Goal: Task Accomplishment & Management: Complete application form

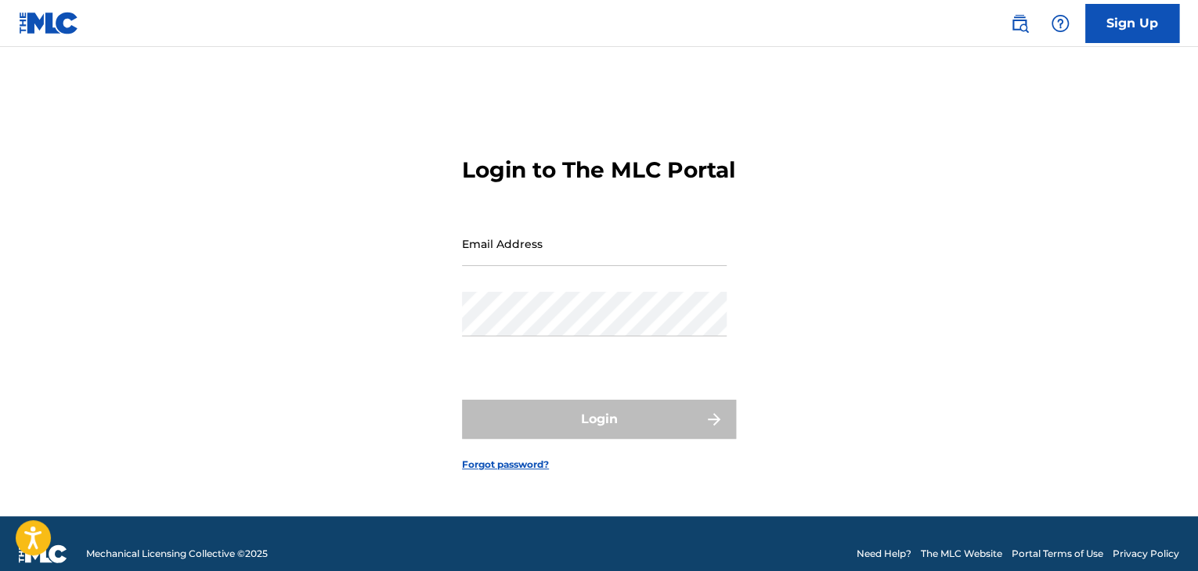
click at [614, 252] on input "Email Address" at bounding box center [594, 244] width 265 height 45
type input "[EMAIL_ADDRESS][DOMAIN_NAME]"
click at [591, 348] on div "Password" at bounding box center [594, 327] width 265 height 70
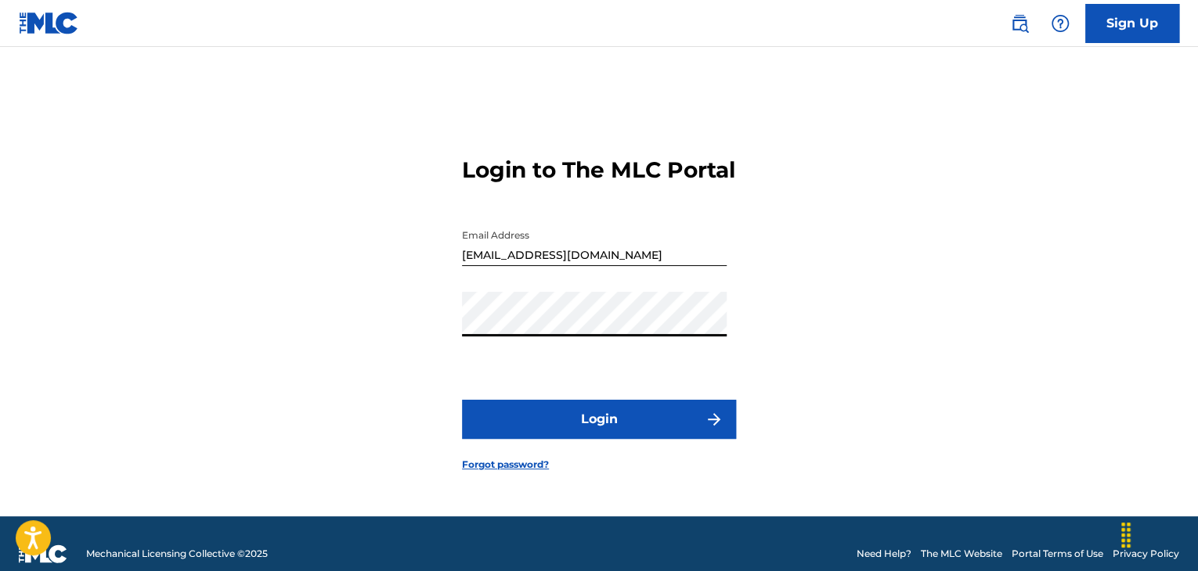
click at [619, 427] on button "Login" at bounding box center [599, 419] width 274 height 39
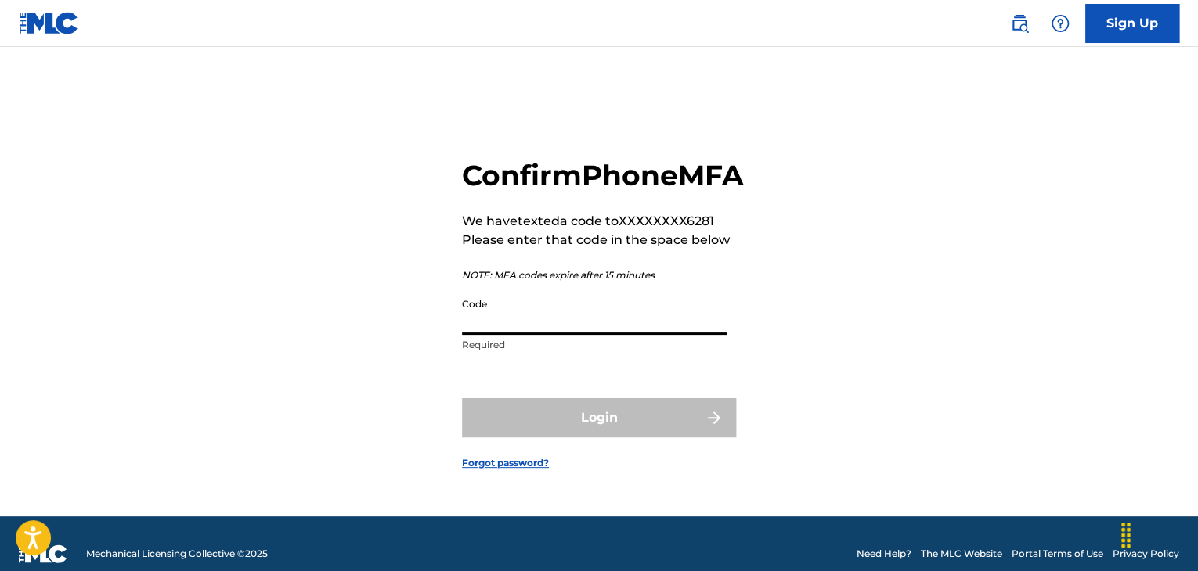
click at [539, 314] on input "Code" at bounding box center [594, 312] width 265 height 45
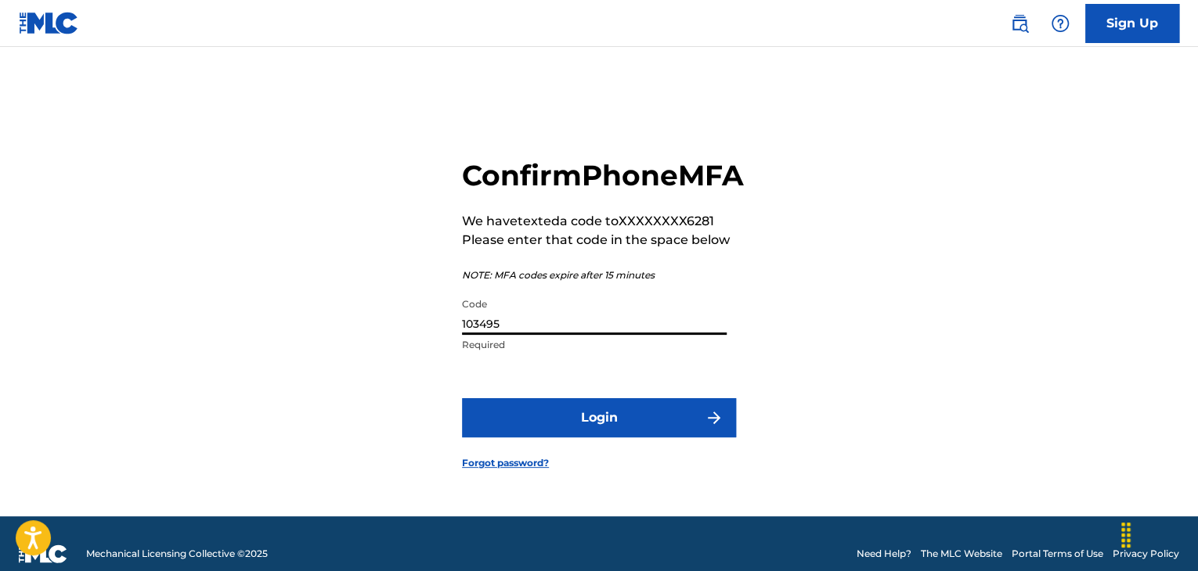
type input "103495"
click at [462, 398] on button "Login" at bounding box center [599, 417] width 274 height 39
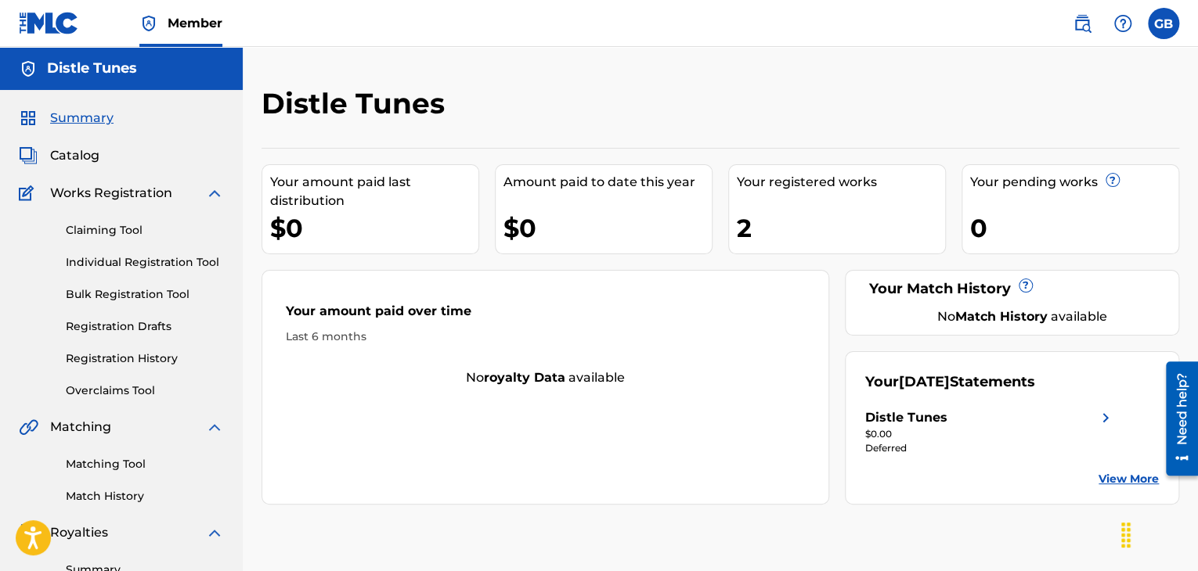
click at [1083, 28] on img at bounding box center [1081, 23] width 19 height 19
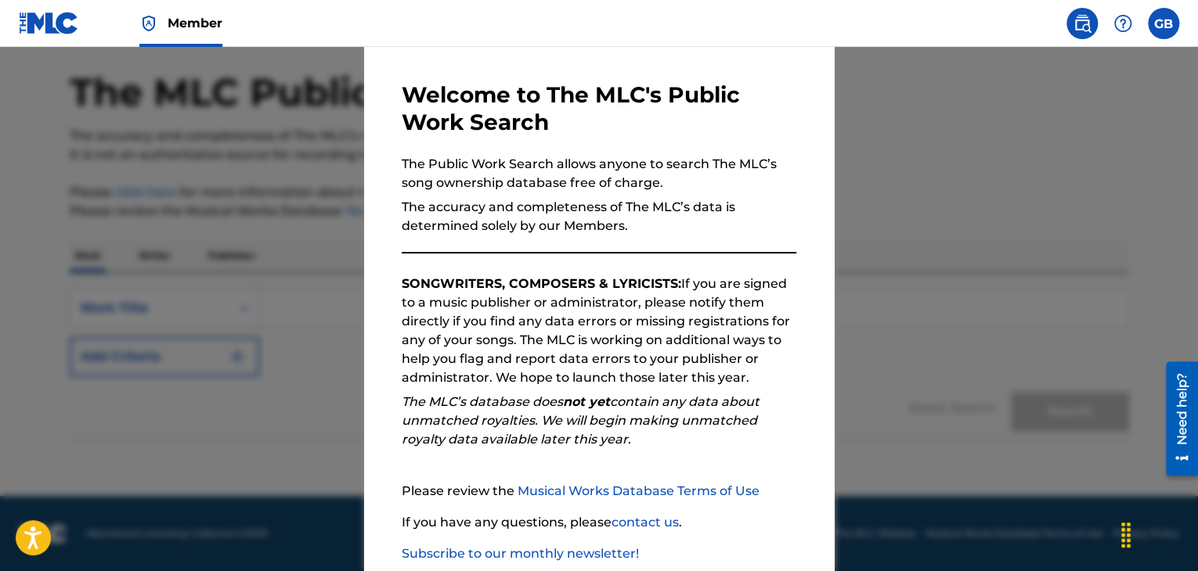
scroll to position [145, 0]
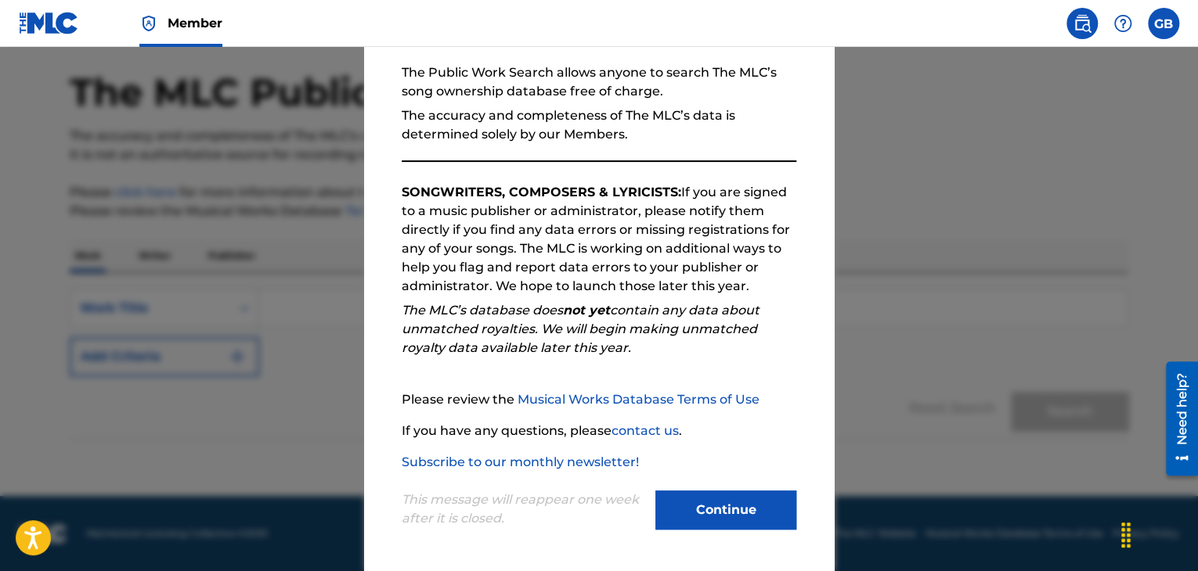
click at [733, 514] on button "Continue" at bounding box center [725, 510] width 141 height 39
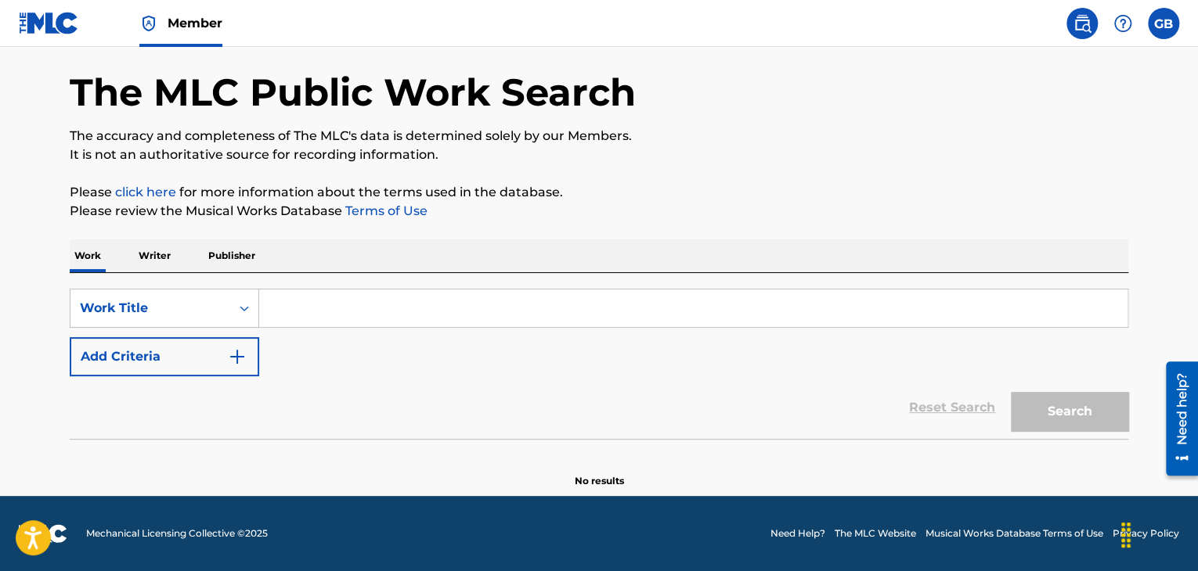
click at [161, 261] on p "Writer" at bounding box center [154, 256] width 41 height 33
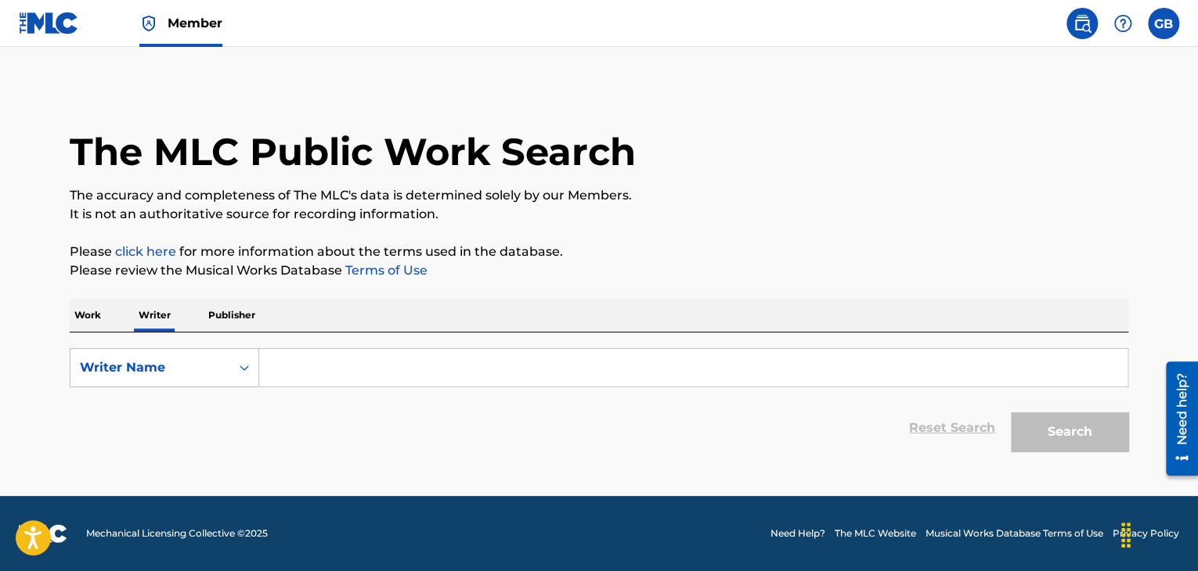
click at [382, 372] on input "Search Form" at bounding box center [693, 368] width 868 height 38
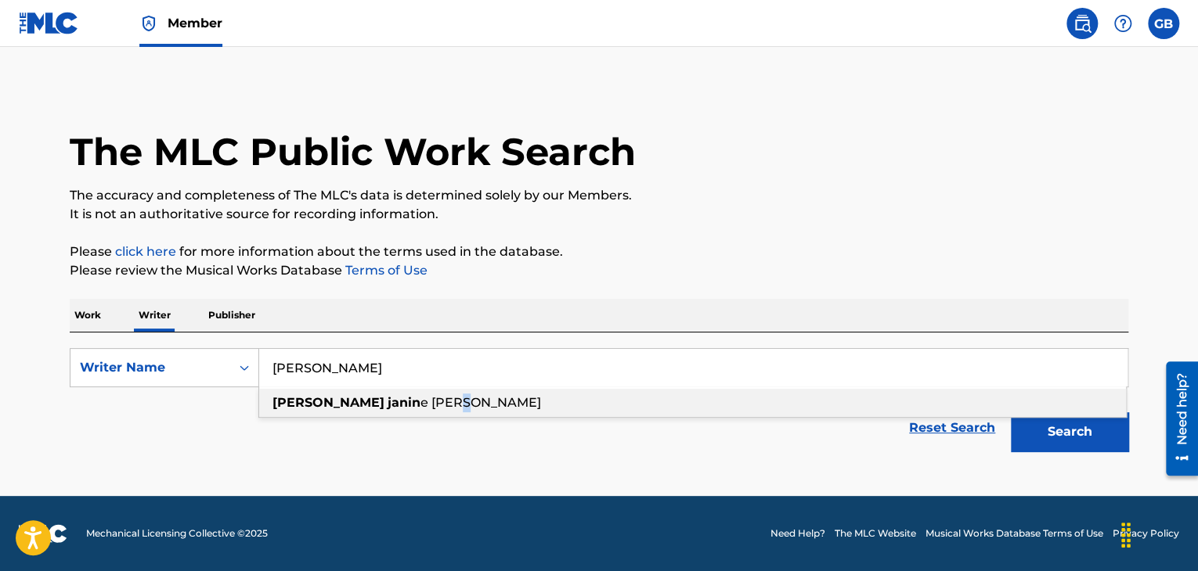
click at [420, 408] on span "e [PERSON_NAME]" at bounding box center [480, 402] width 121 height 15
type input "[PERSON_NAME]"
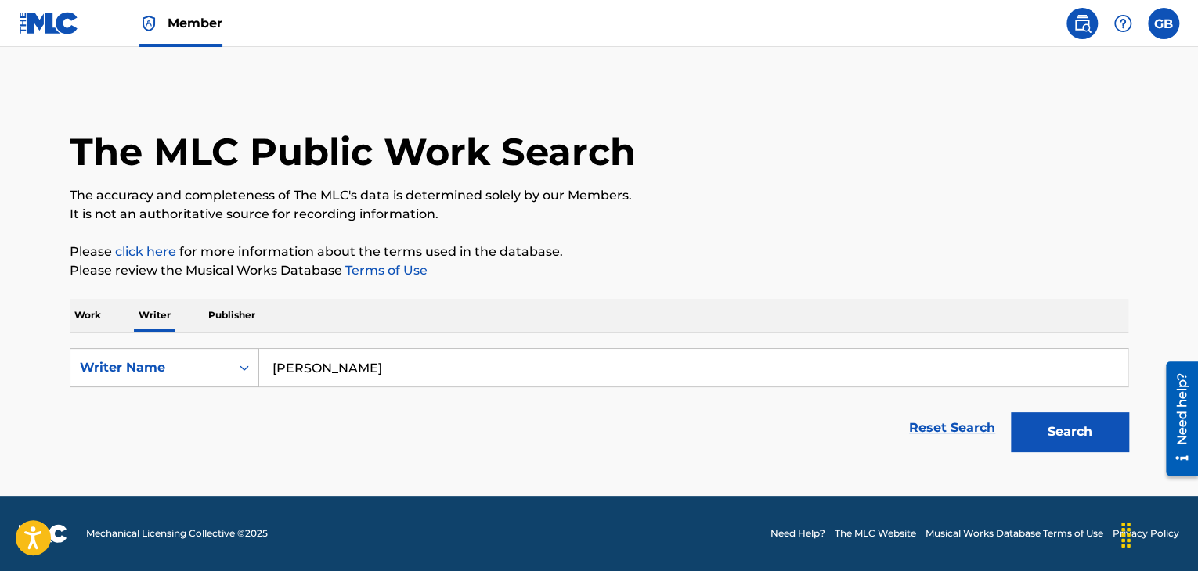
click at [1043, 433] on button "Search" at bounding box center [1069, 432] width 117 height 39
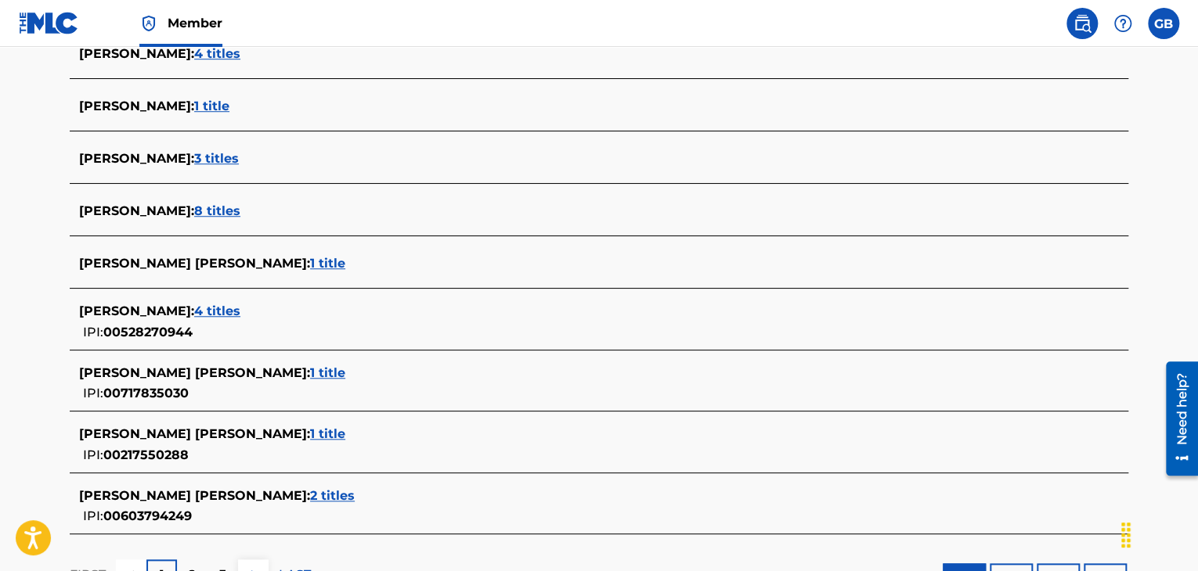
scroll to position [548, 0]
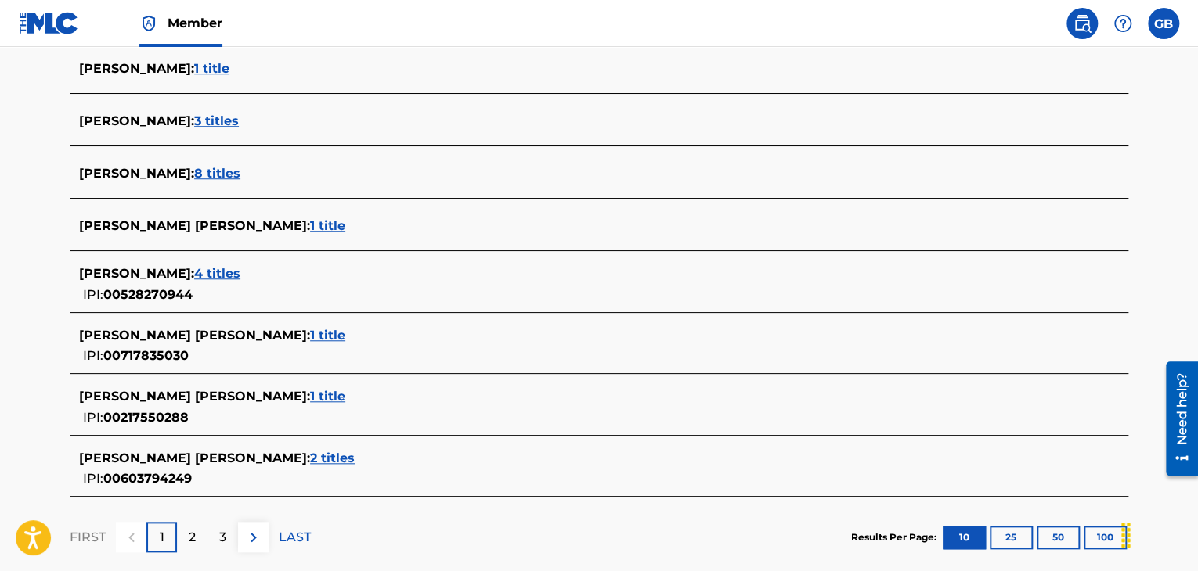
click at [162, 272] on span "[PERSON_NAME] :" at bounding box center [136, 273] width 115 height 15
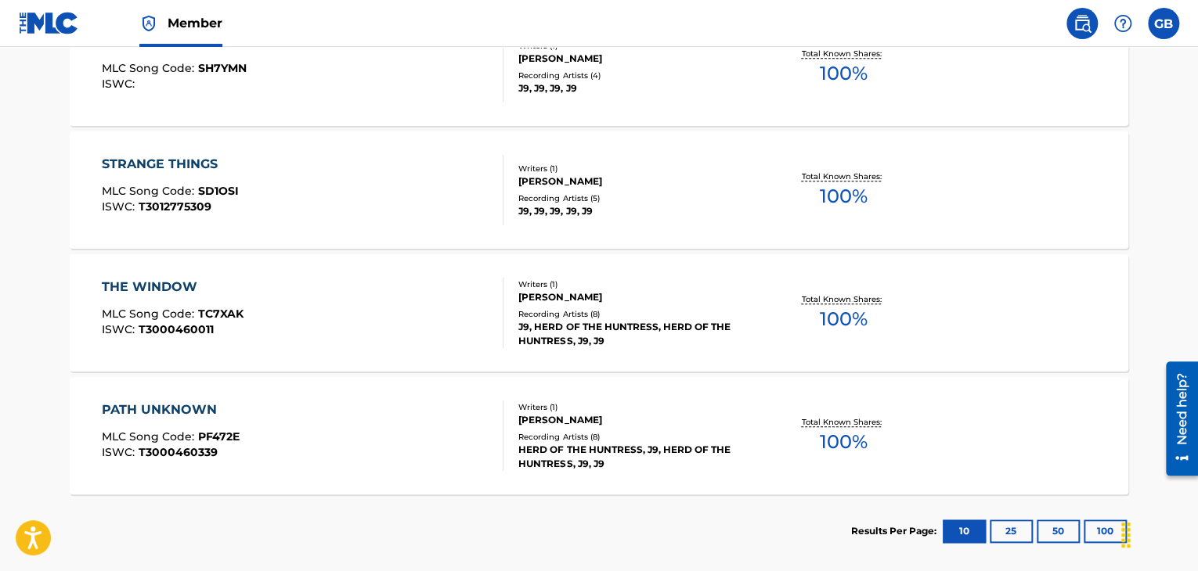
scroll to position [366, 0]
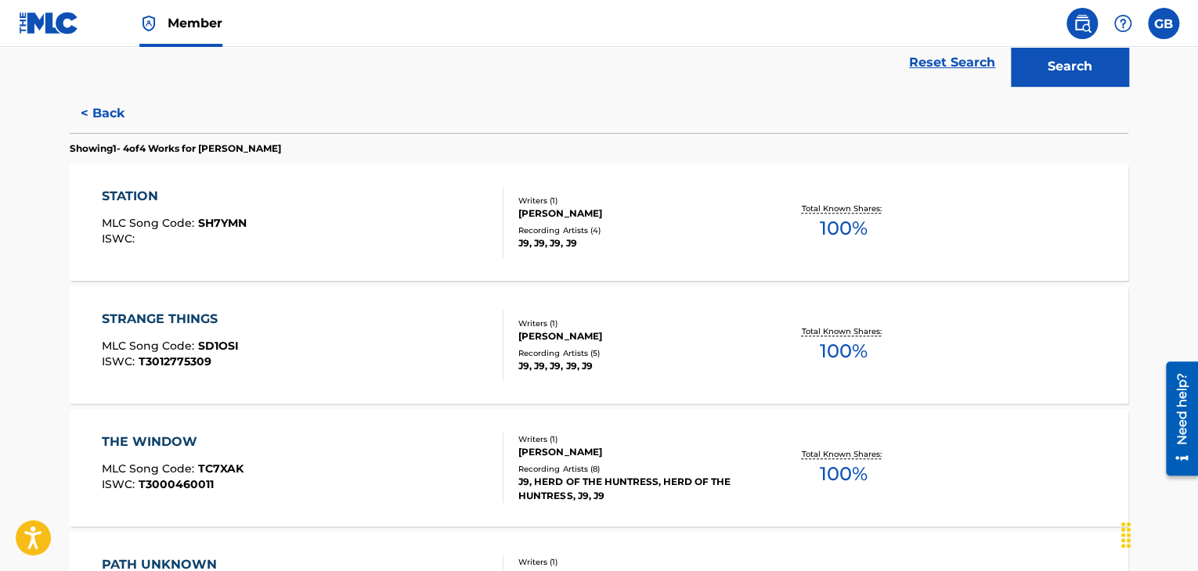
click at [416, 215] on div "STATION MLC Song Code : SH7YMN ISWC :" at bounding box center [303, 222] width 402 height 70
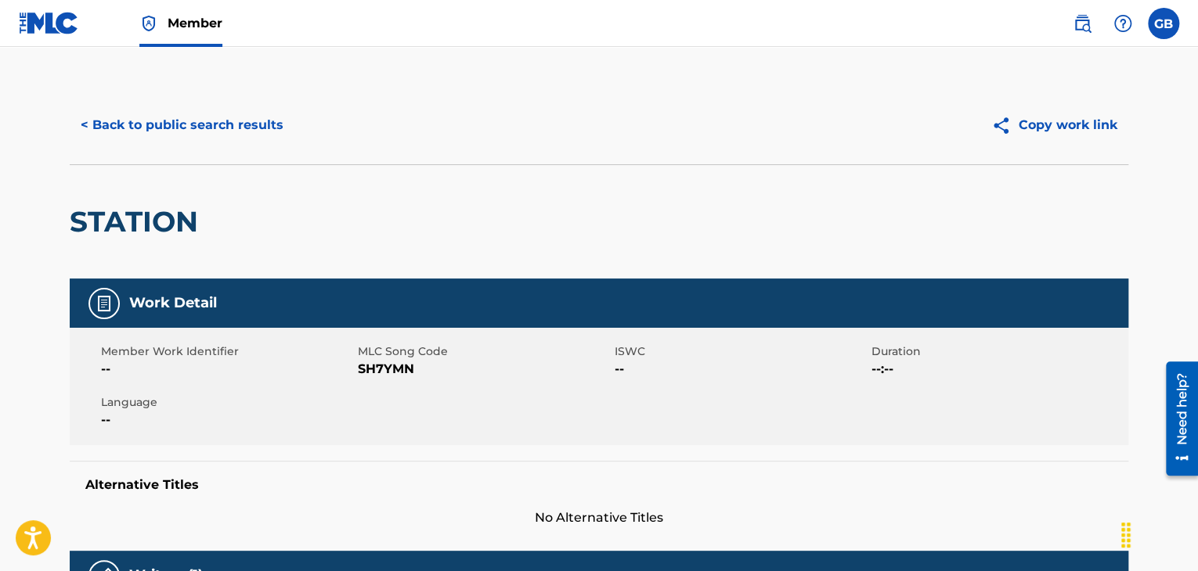
click at [717, 402] on div "Member Work Identifier -- MLC Song Code SH7YMN ISWC -- Duration --:-- Language …" at bounding box center [599, 386] width 1058 height 117
click at [1159, 23] on label at bounding box center [1163, 23] width 31 height 31
click at [1163, 23] on input "GB [PERSON_NAME] [EMAIL_ADDRESS][DOMAIN_NAME] Profile Log out" at bounding box center [1163, 23] width 0 height 0
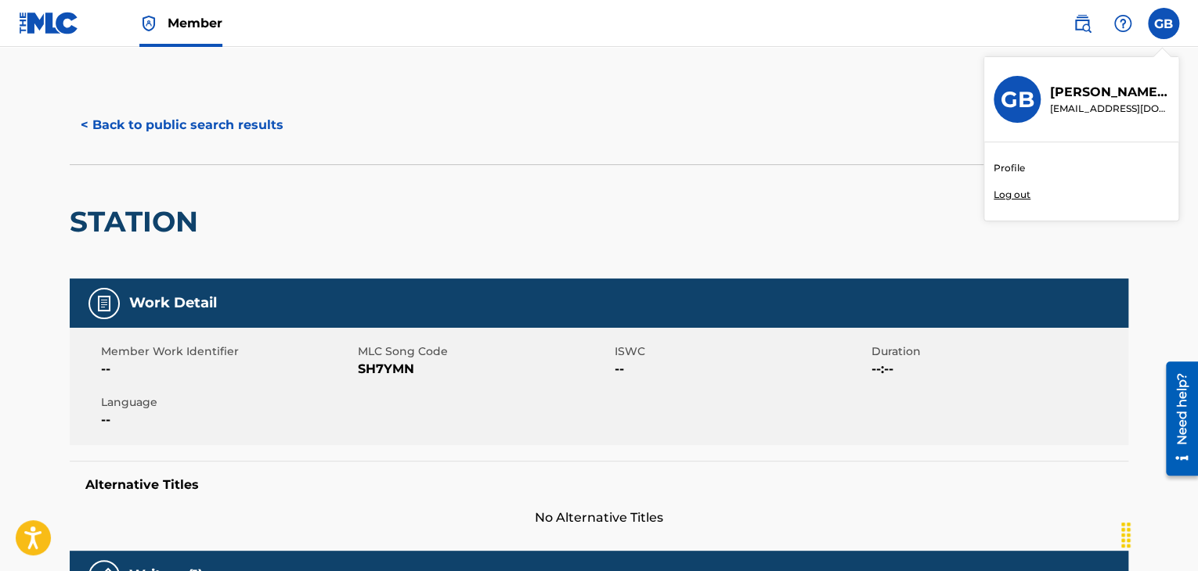
click at [1018, 166] on link "Profile" at bounding box center [1008, 168] width 31 height 14
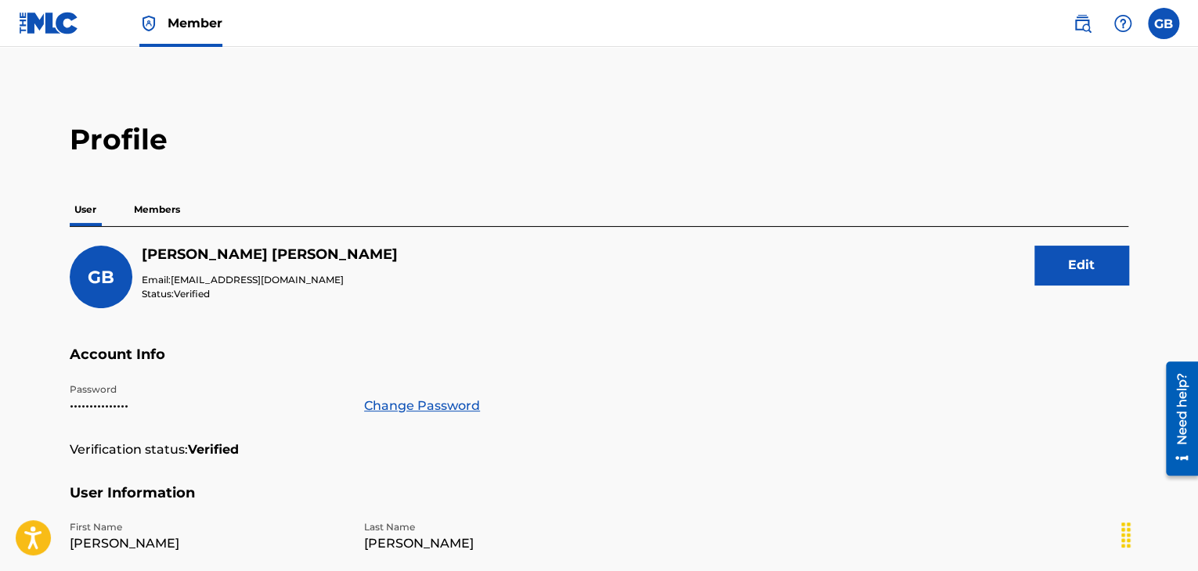
click at [1077, 261] on button "Edit" at bounding box center [1081, 265] width 94 height 39
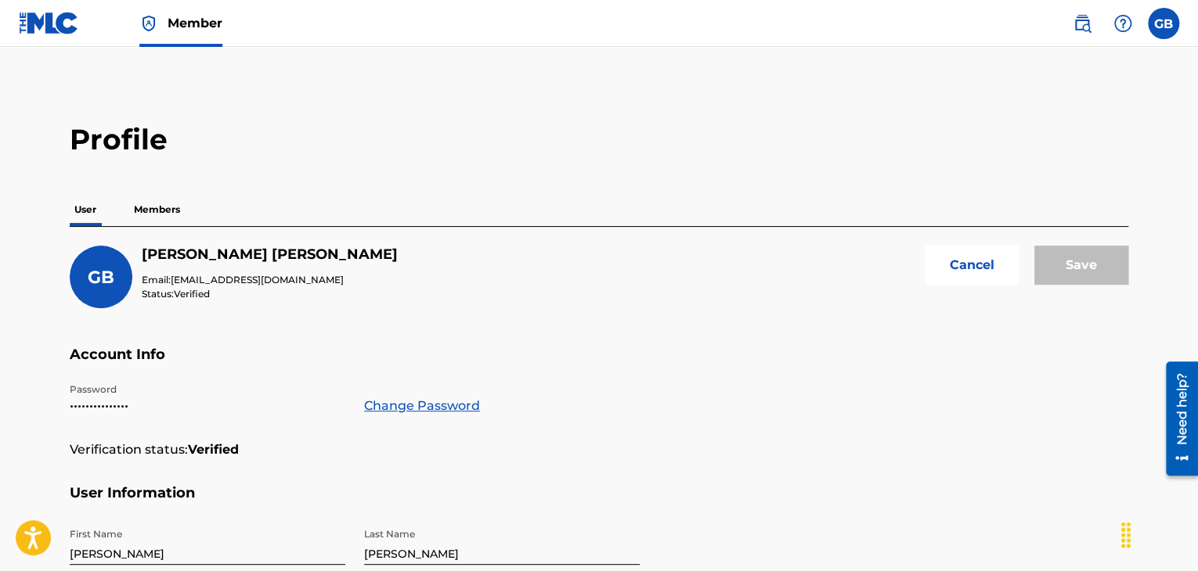
click at [972, 271] on button "Cancel" at bounding box center [971, 265] width 94 height 39
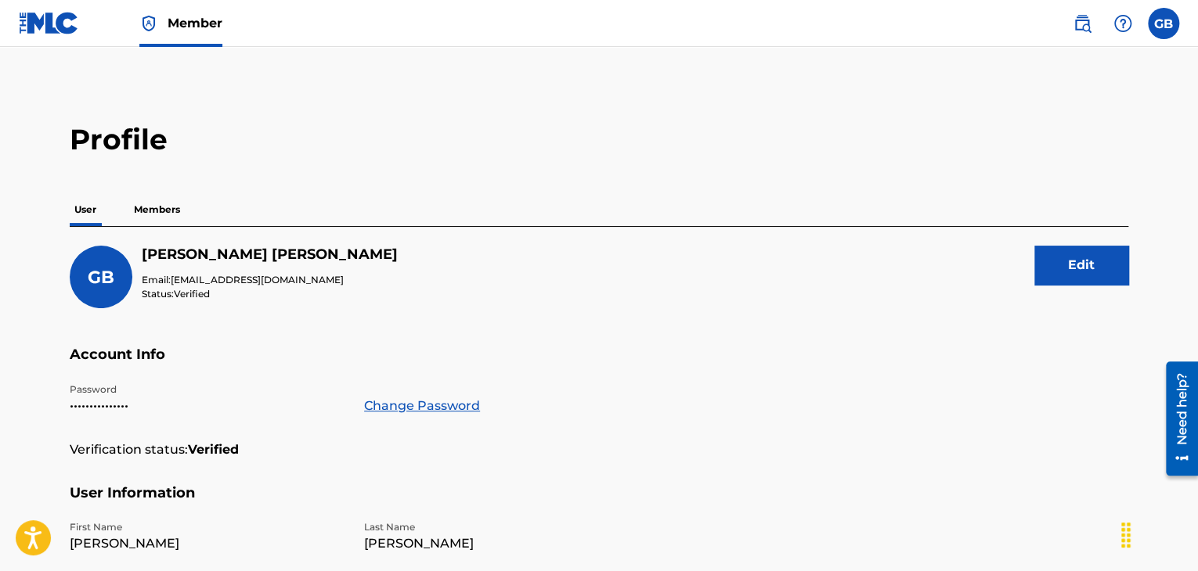
click at [1171, 31] on label at bounding box center [1163, 23] width 31 height 31
click at [1163, 23] on input "GB [PERSON_NAME] [EMAIL_ADDRESS][DOMAIN_NAME] Profile Log out" at bounding box center [1163, 23] width 0 height 0
click at [1011, 192] on p "Log out" at bounding box center [1011, 195] width 37 height 14
click at [1163, 23] on input "GB [PERSON_NAME] [EMAIL_ADDRESS][DOMAIN_NAME] Profile Log out" at bounding box center [1163, 23] width 0 height 0
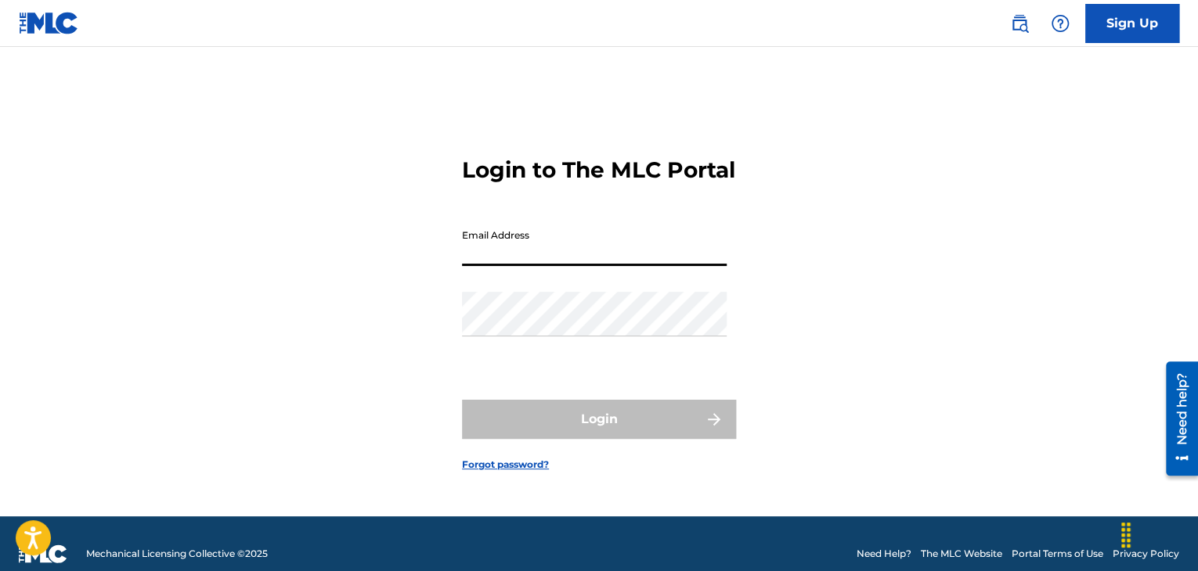
click at [651, 263] on input "Email Address" at bounding box center [594, 244] width 265 height 45
type input "[EMAIL_ADDRESS][DOMAIN_NAME]"
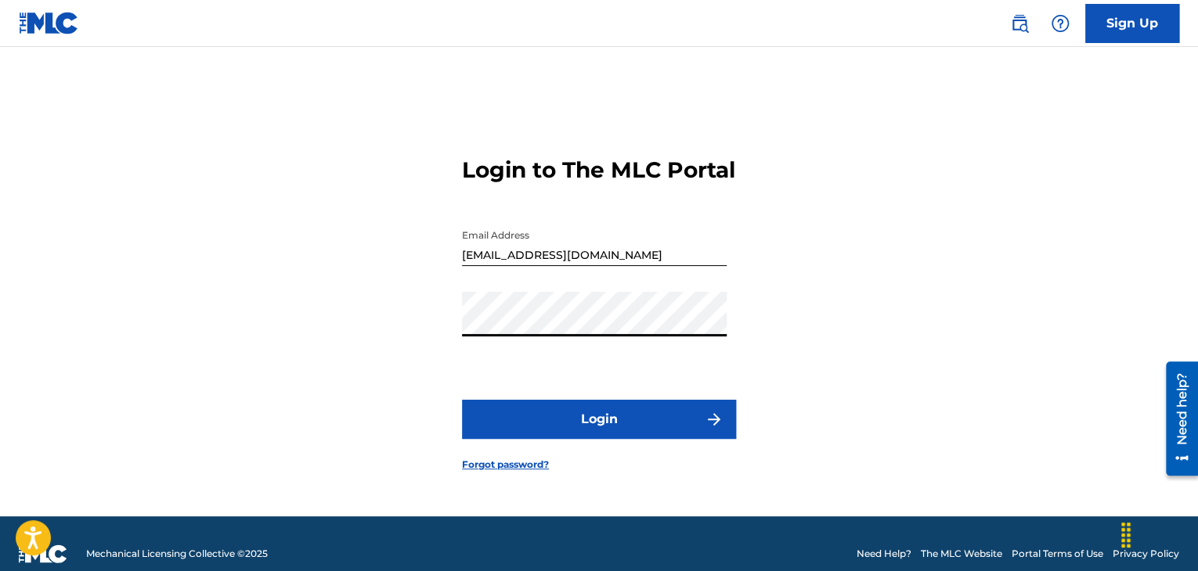
click at [464, 380] on form "Login to The MLC Portal Email Address [EMAIL_ADDRESS][DOMAIN_NAME] Password Log…" at bounding box center [599, 301] width 274 height 431
click at [1133, 25] on link "Sign Up" at bounding box center [1132, 23] width 94 height 39
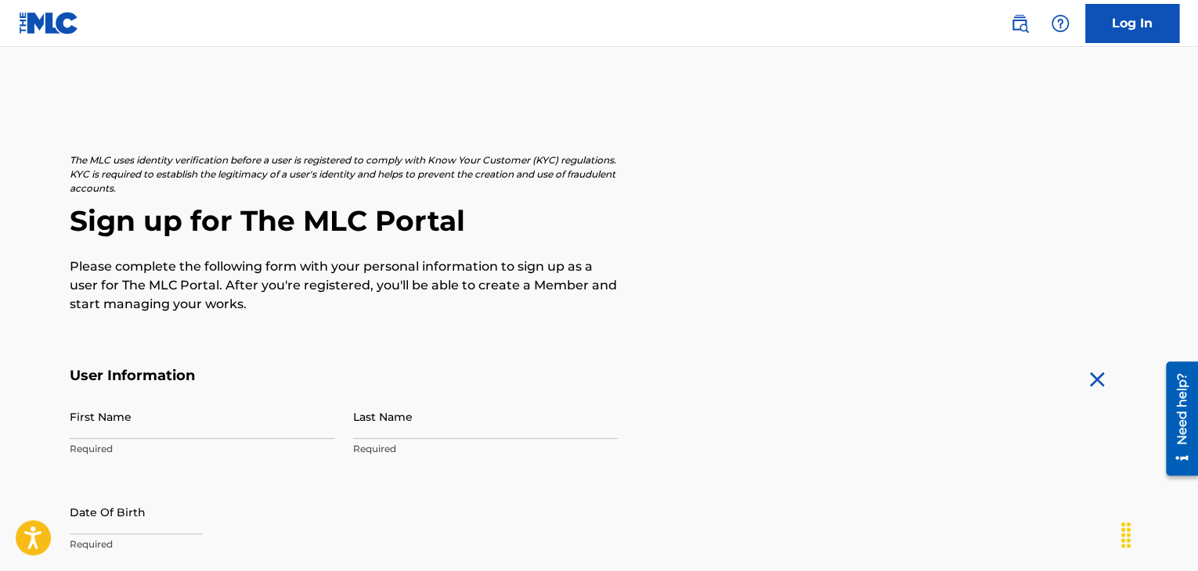
click at [153, 411] on input "First Name" at bounding box center [202, 417] width 265 height 45
type input "[PERSON_NAME]"
type input "[STREET_ADDRESS][PERSON_NAME]"
type input "Wichita"
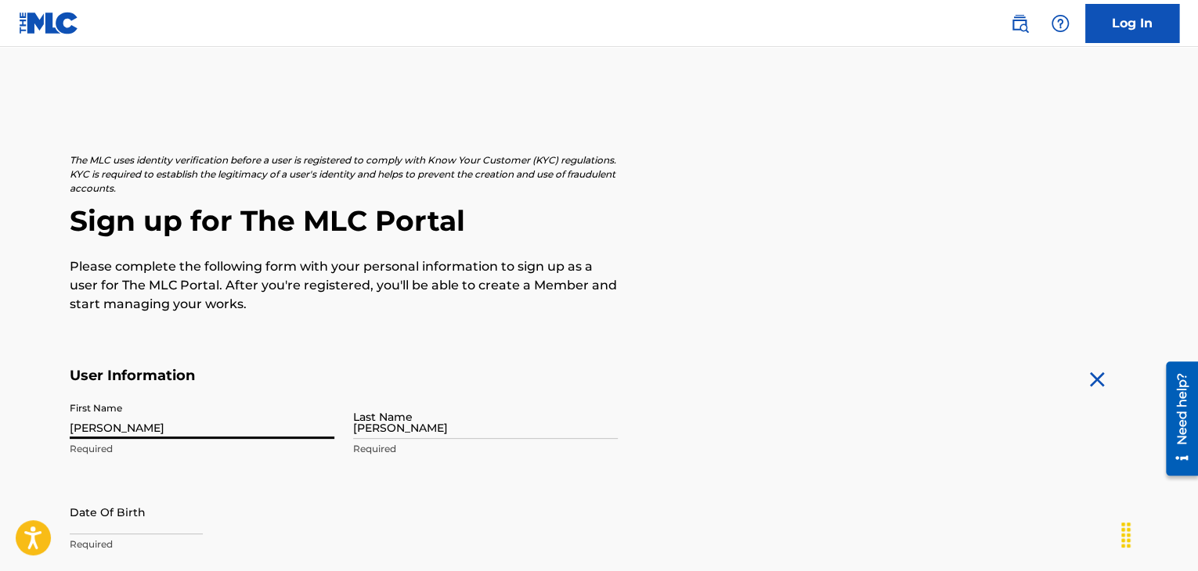
type input "[GEOGRAPHIC_DATA]"
type input "[US_STATE]"
type input "67203"
type input "1"
type input "620"
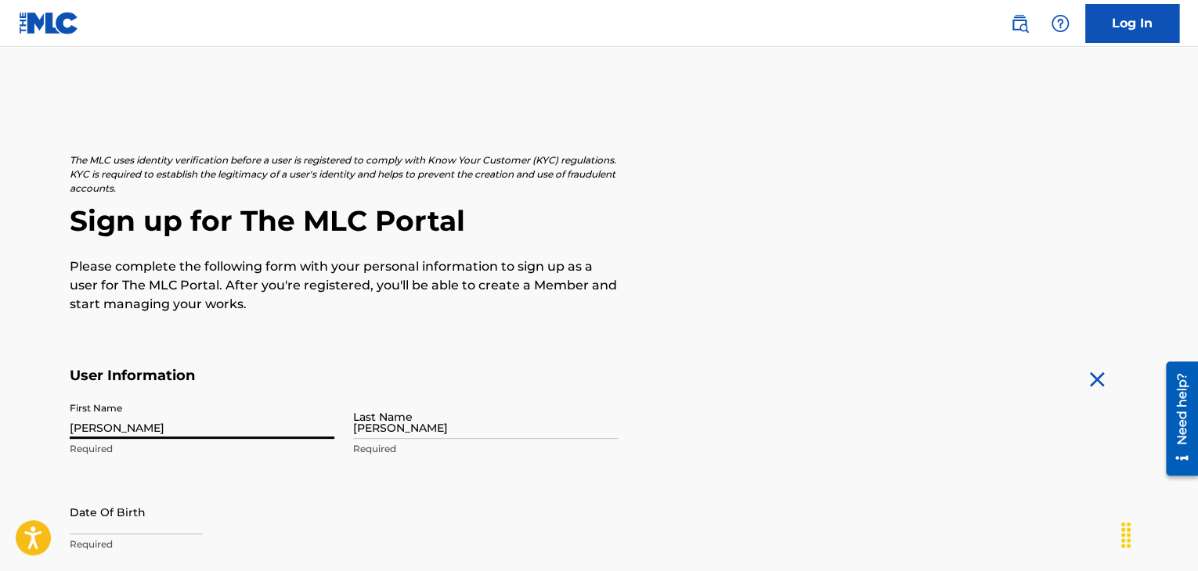
type input "7576281"
type input "[EMAIL_ADDRESS][DOMAIN_NAME]"
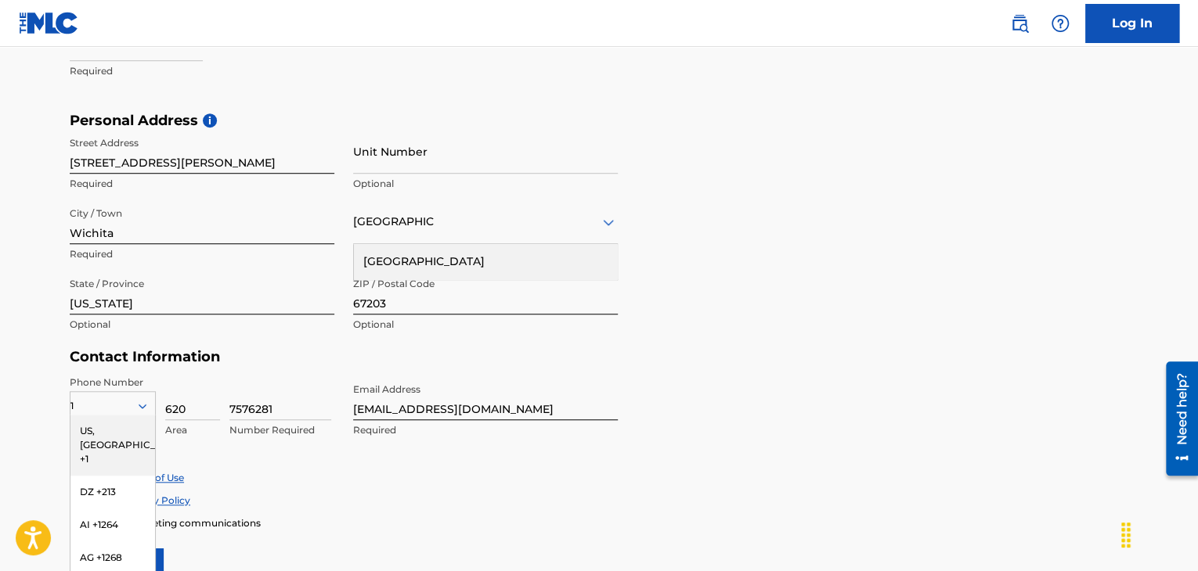
scroll to position [239, 0]
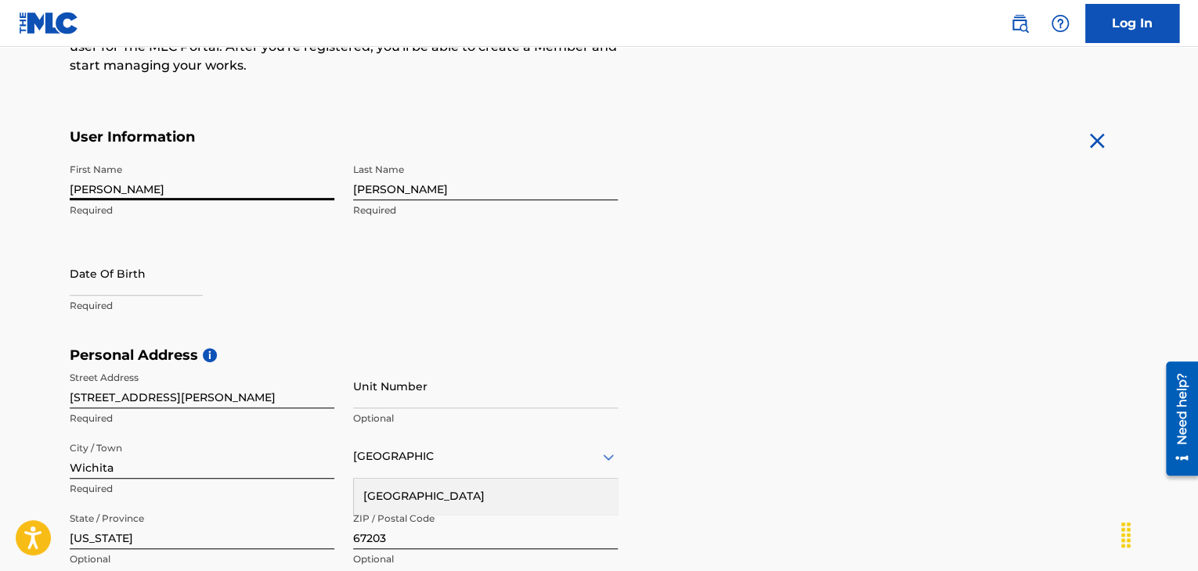
select select "7"
select select "2025"
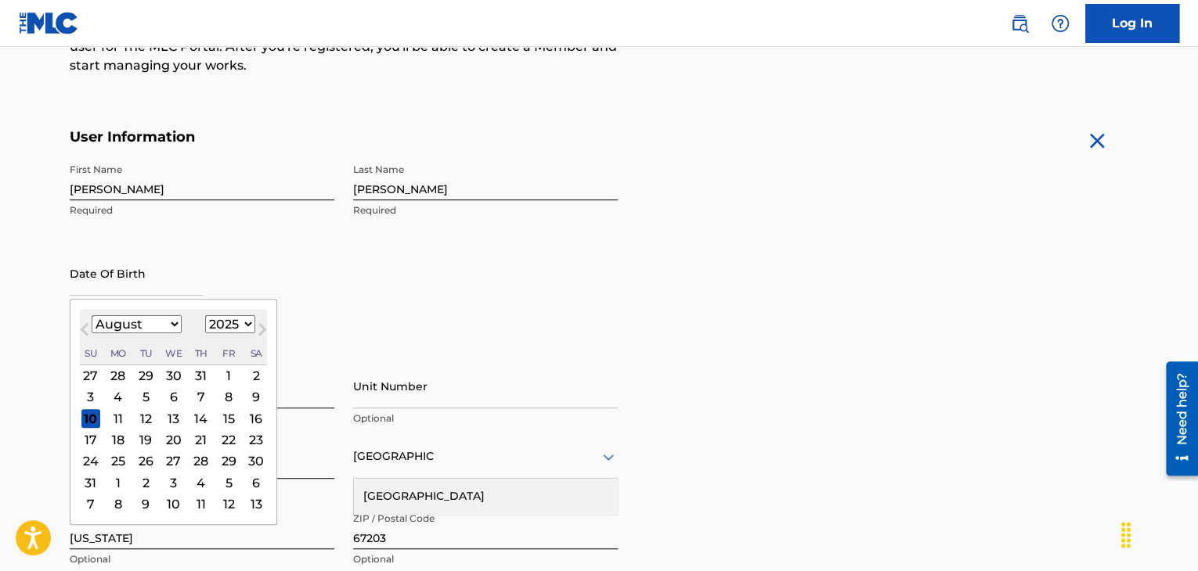
click at [169, 284] on input "text" at bounding box center [136, 273] width 133 height 45
click at [164, 327] on select "January February March April May June July August September October November De…" at bounding box center [137, 324] width 90 height 18
select select "1"
click at [92, 315] on select "January February March April May June July August September October November De…" at bounding box center [137, 324] width 90 height 18
click at [218, 323] on select "1899 1900 1901 1902 1903 1904 1905 1906 1907 1908 1909 1910 1911 1912 1913 1914…" at bounding box center [230, 324] width 50 height 18
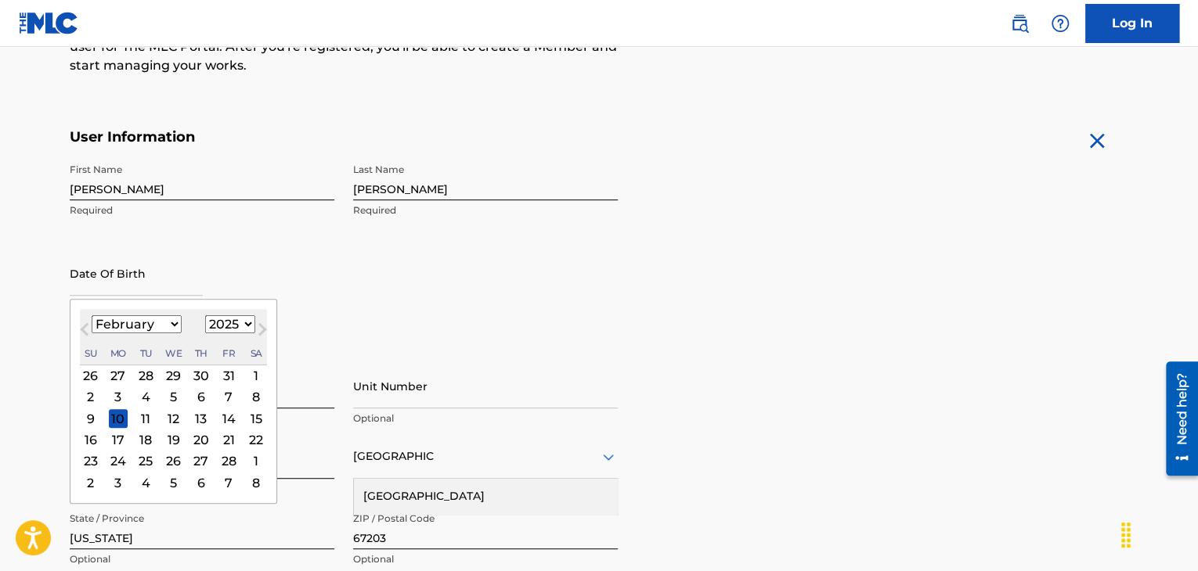
select select "1980"
click at [205, 315] on select "1899 1900 1901 1902 1903 1904 1905 1906 1907 1908 1909 1910 1911 1912 1913 1914…" at bounding box center [230, 324] width 50 height 18
click at [174, 398] on div "6" at bounding box center [173, 397] width 19 height 19
type input "[DATE]"
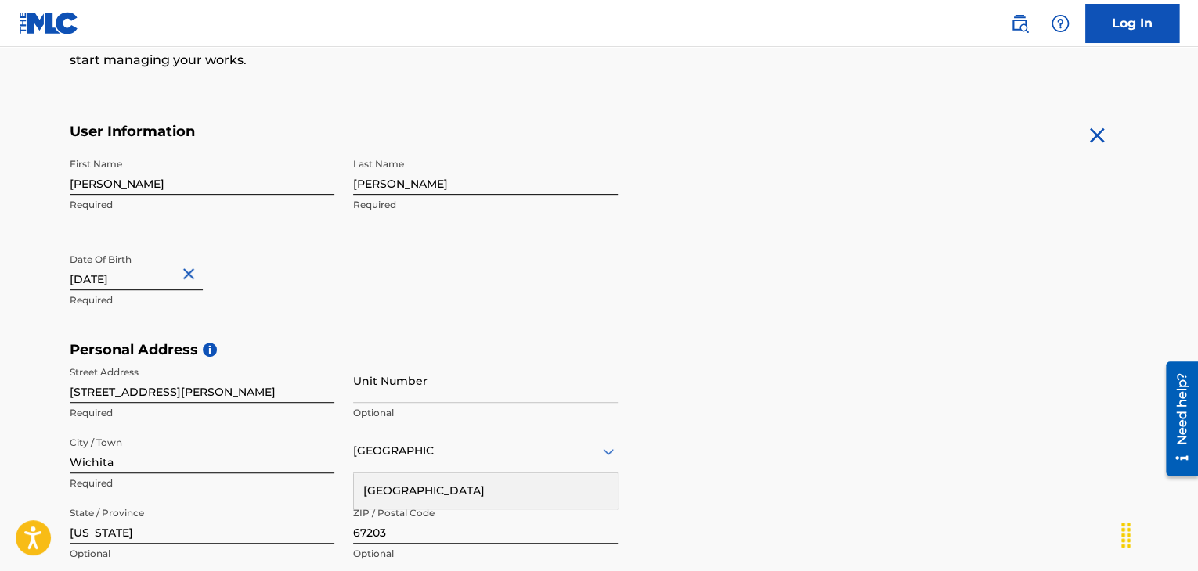
scroll to position [552, 0]
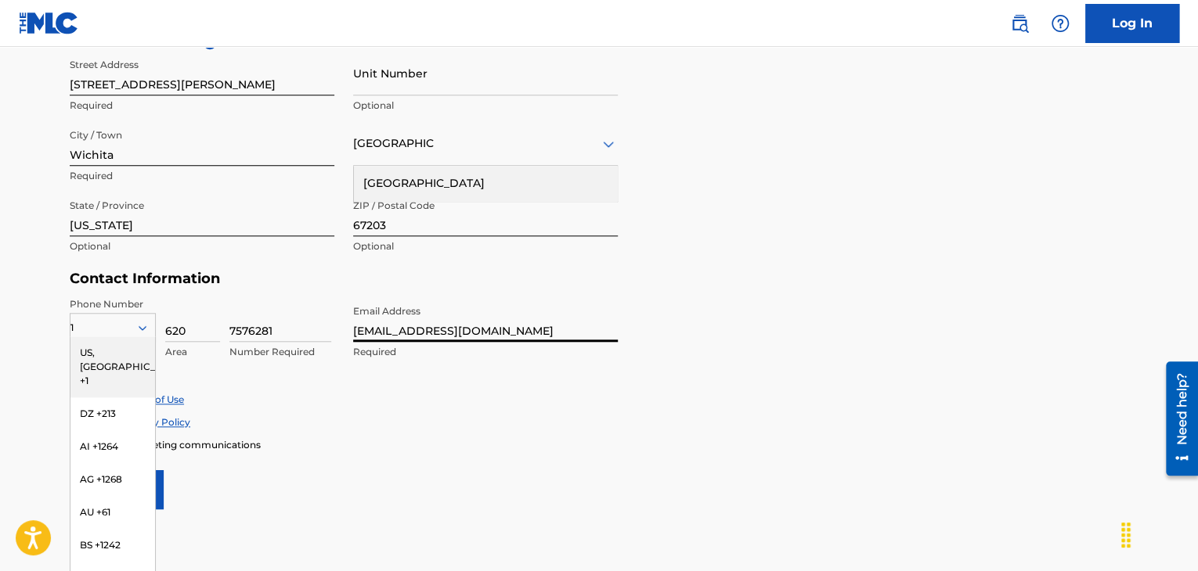
drag, startPoint x: 492, startPoint y: 326, endPoint x: 335, endPoint y: 333, distance: 157.5
click at [335, 333] on div "Phone Number 1 [GEOGRAPHIC_DATA], [GEOGRAPHIC_DATA] +1 DZ +213 AI +1264 AG +126…" at bounding box center [344, 345] width 548 height 96
type input "[EMAIL_ADDRESS][DOMAIN_NAME]"
click at [113, 355] on div "US, [GEOGRAPHIC_DATA] +1" at bounding box center [112, 367] width 85 height 61
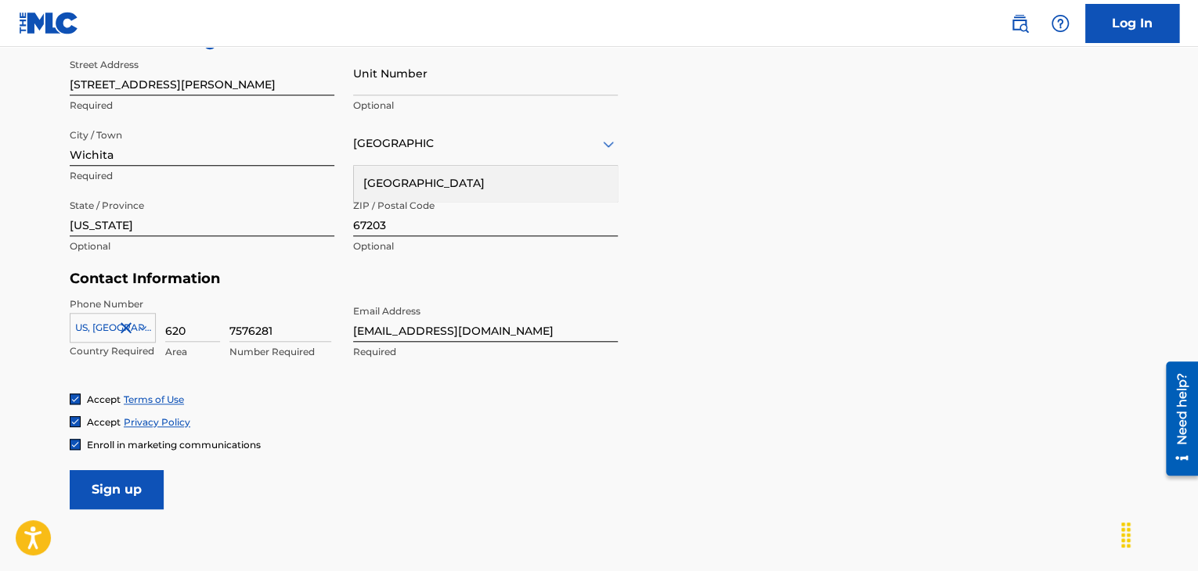
click at [75, 446] on img at bounding box center [74, 444] width 9 height 9
click at [124, 496] on input "Sign up" at bounding box center [117, 489] width 94 height 39
drag, startPoint x: 533, startPoint y: 405, endPoint x: 495, endPoint y: 402, distance: 38.5
click at [532, 405] on div "Accept Terms of Use" at bounding box center [599, 399] width 1058 height 13
click at [267, 326] on input "7576281" at bounding box center [280, 319] width 102 height 45
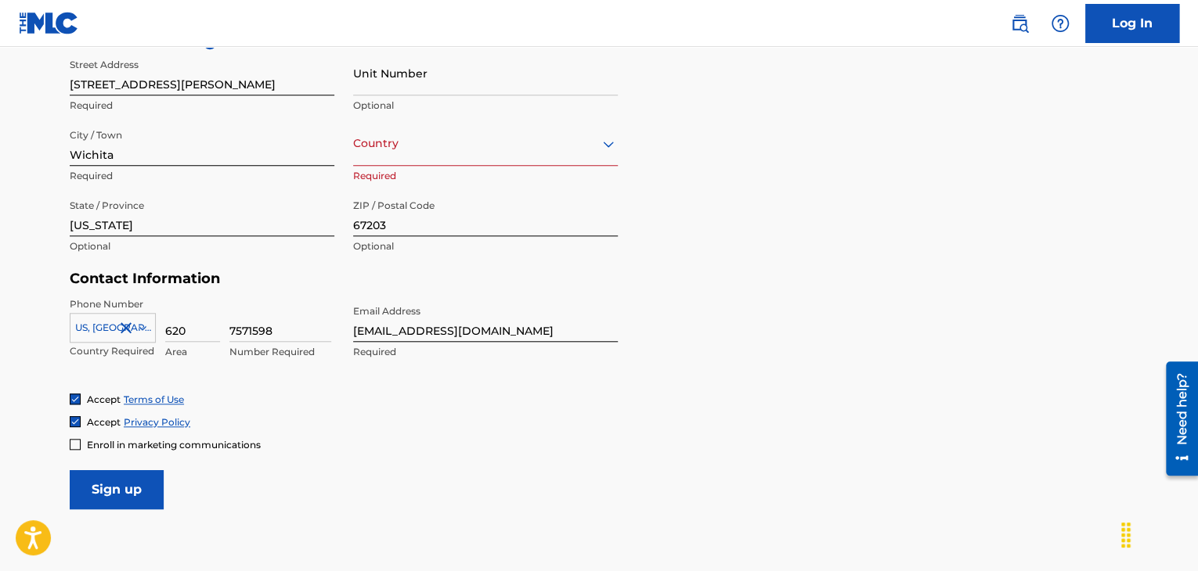
type input "7571598"
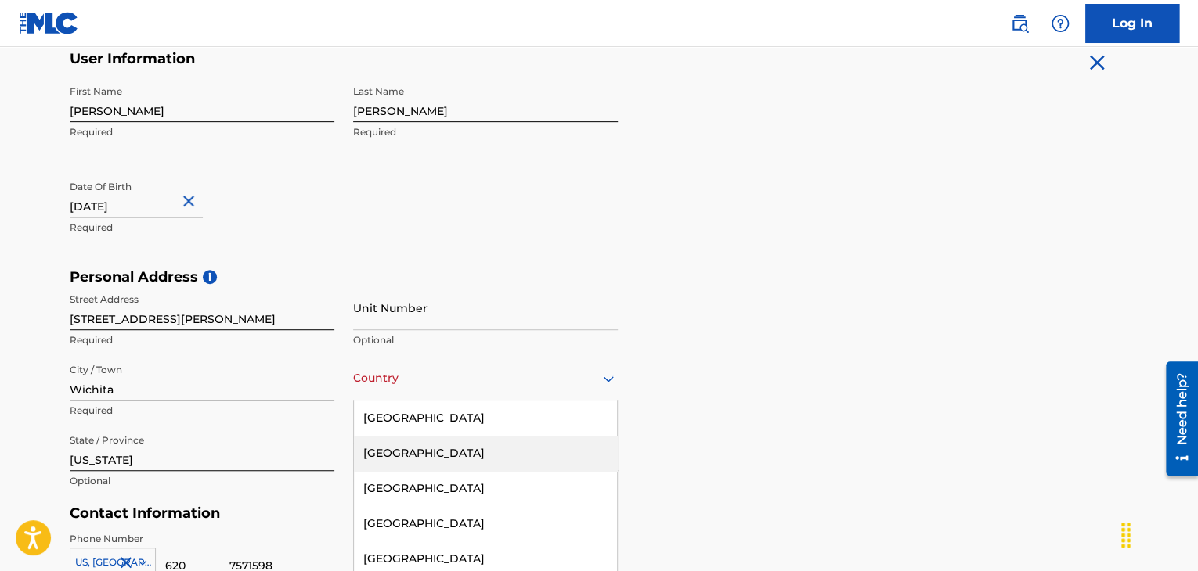
scroll to position [382, 0]
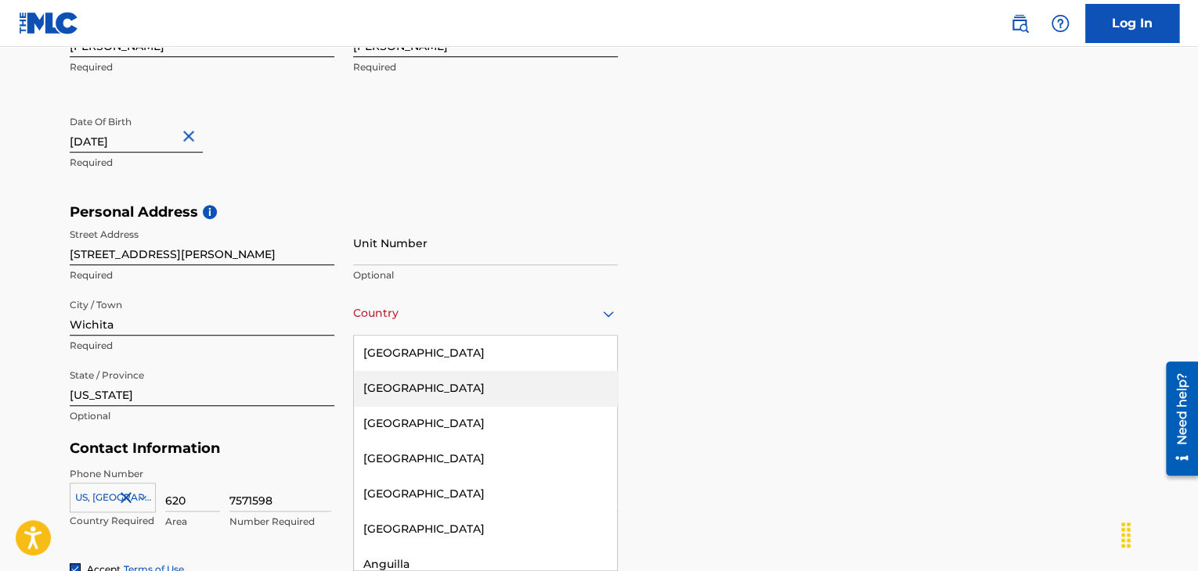
click at [511, 336] on div "223 results available. Use Up and Down to choose options, press Enter to select…" at bounding box center [485, 313] width 265 height 45
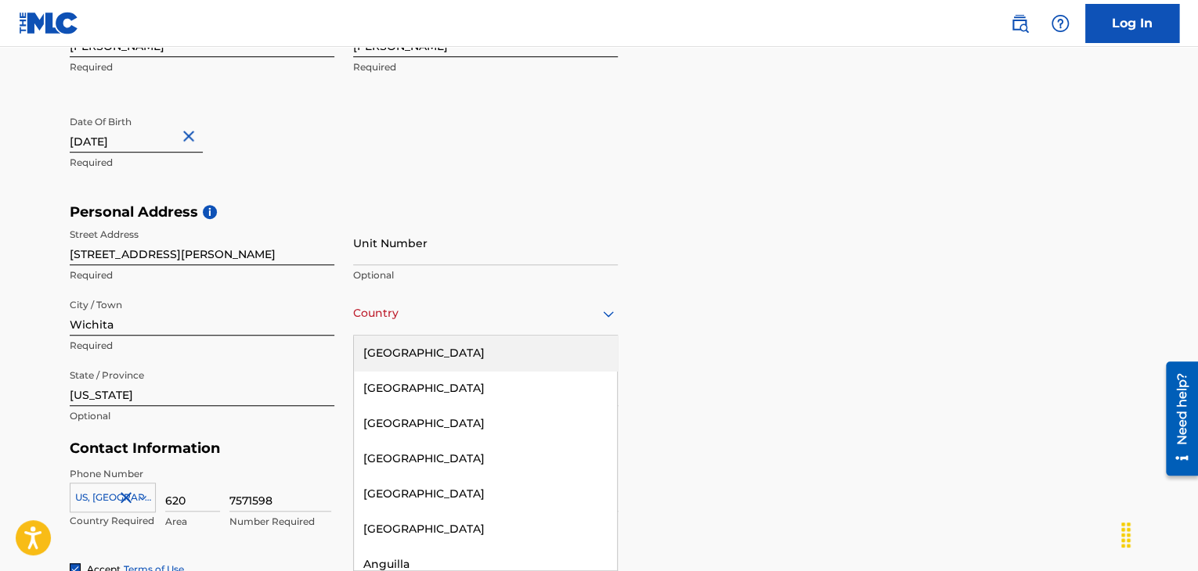
click at [464, 358] on div "[GEOGRAPHIC_DATA]" at bounding box center [485, 353] width 263 height 35
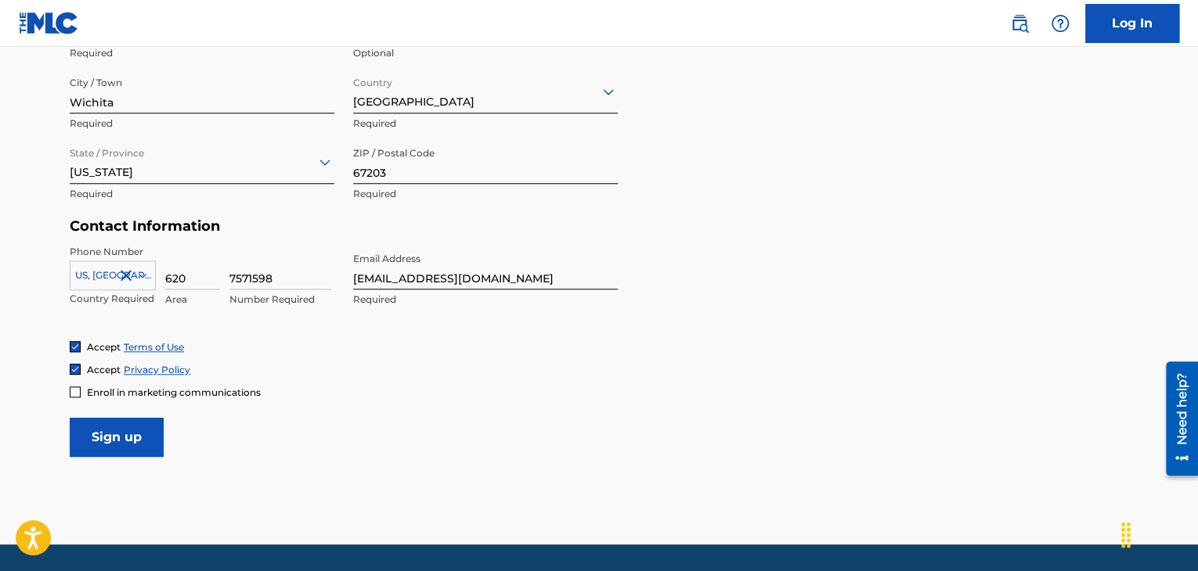
scroll to position [652, 0]
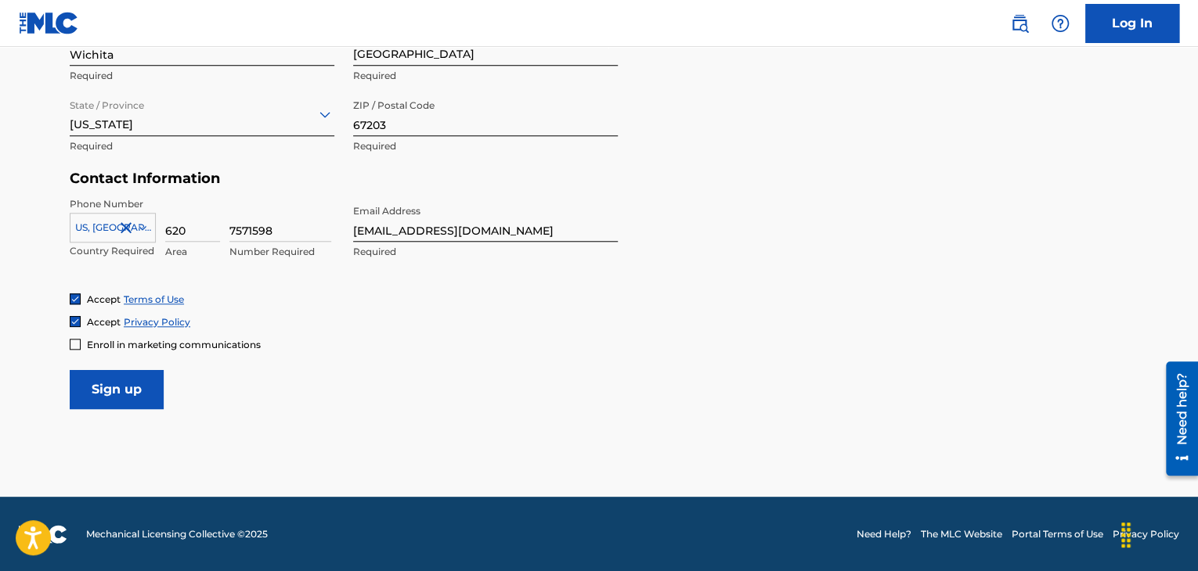
click at [110, 387] on input "Sign up" at bounding box center [117, 389] width 94 height 39
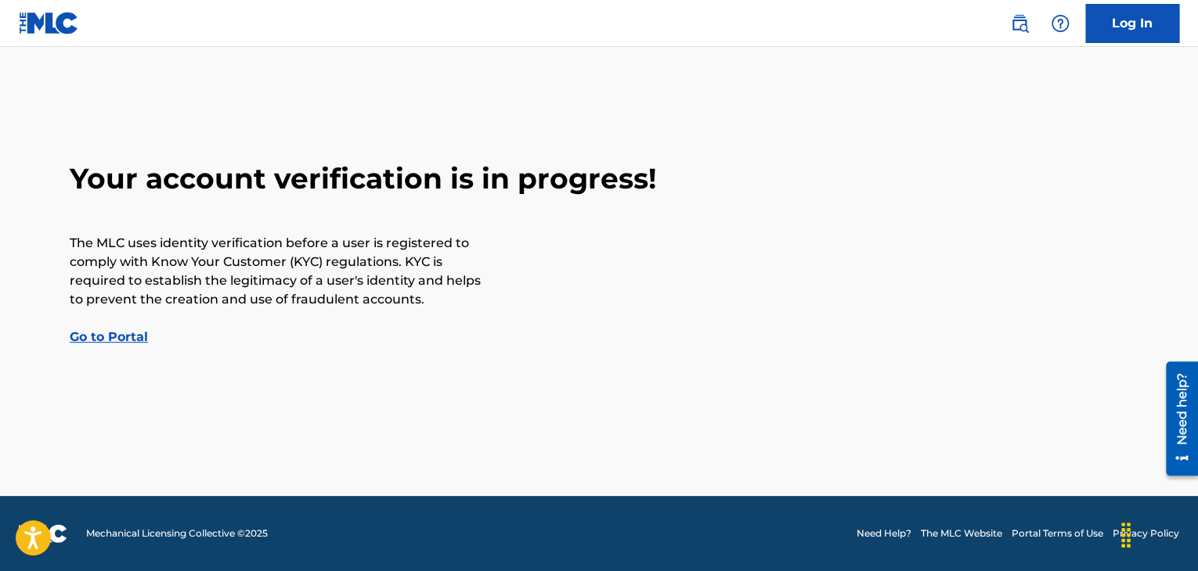
click at [113, 337] on link "Go to Portal" at bounding box center [109, 337] width 78 height 15
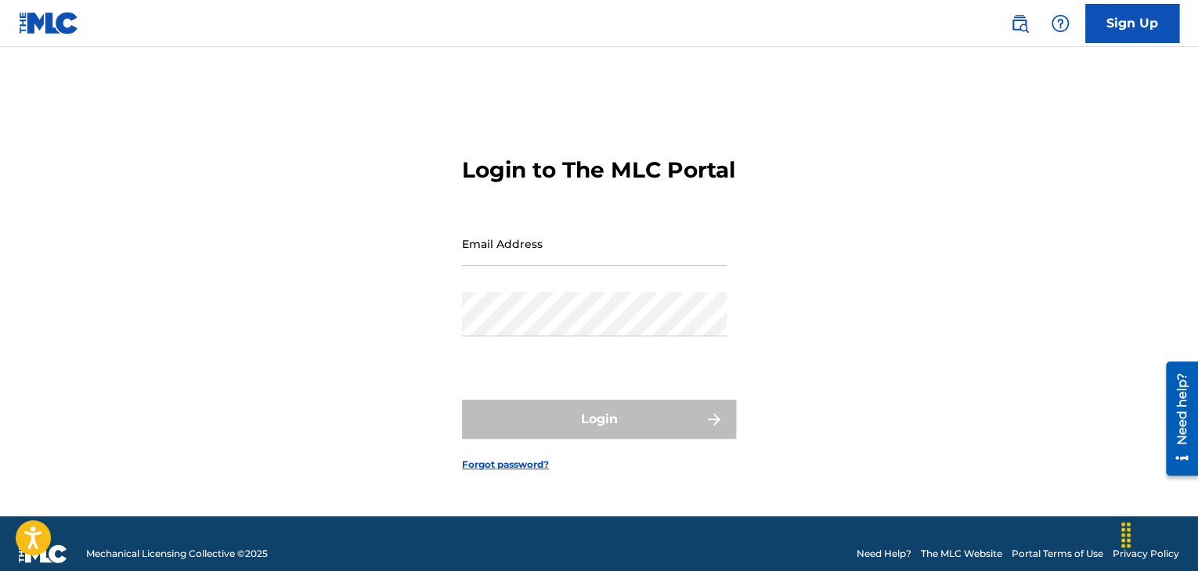
click at [568, 261] on input "Email Address" at bounding box center [594, 244] width 265 height 45
type input "[EMAIL_ADDRESS][DOMAIN_NAME]"
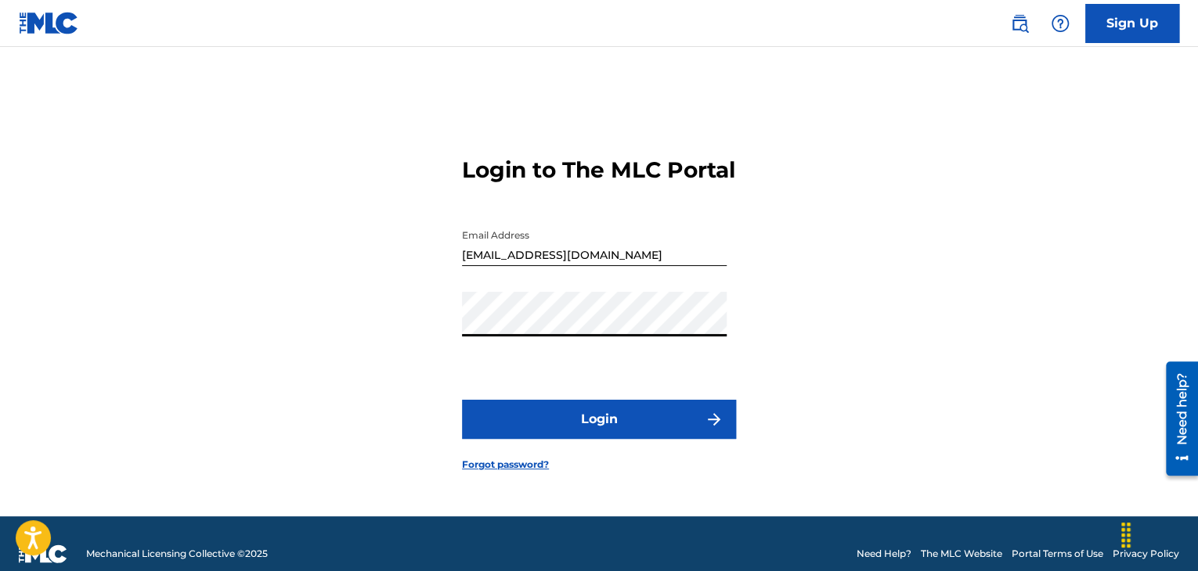
click at [485, 434] on button "Login" at bounding box center [599, 419] width 274 height 39
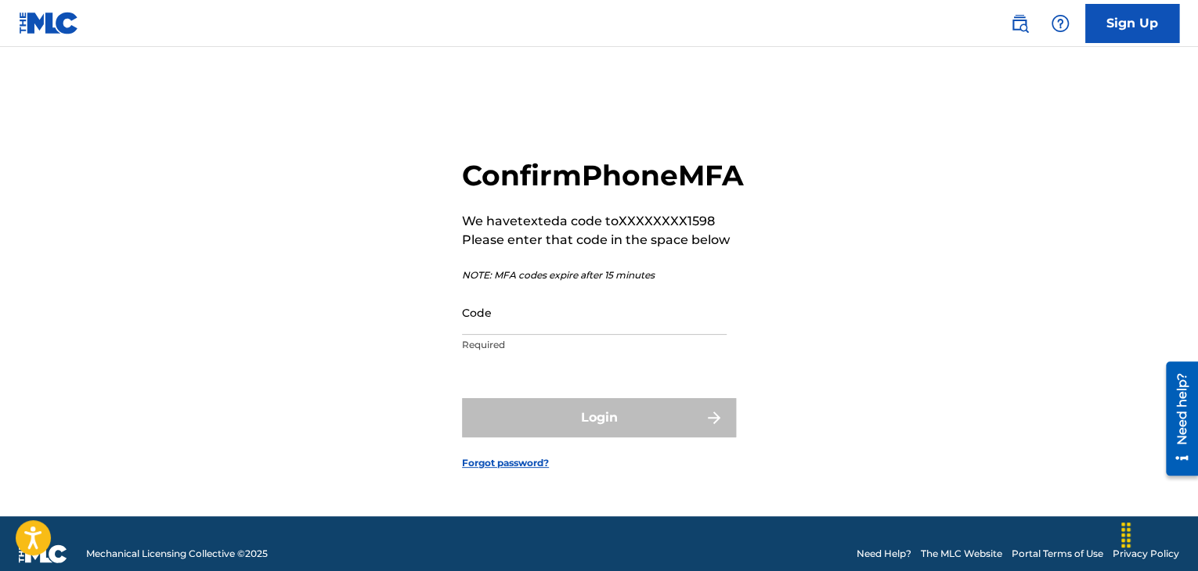
click at [664, 335] on input "Code" at bounding box center [594, 312] width 265 height 45
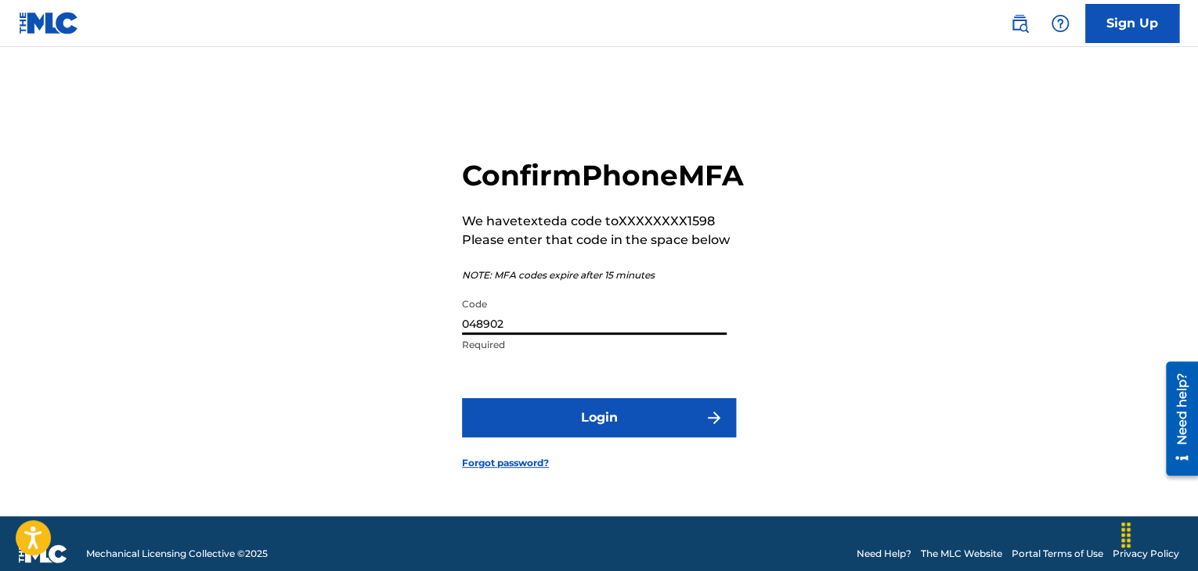
type input "048902"
click at [629, 434] on button "Login" at bounding box center [599, 417] width 274 height 39
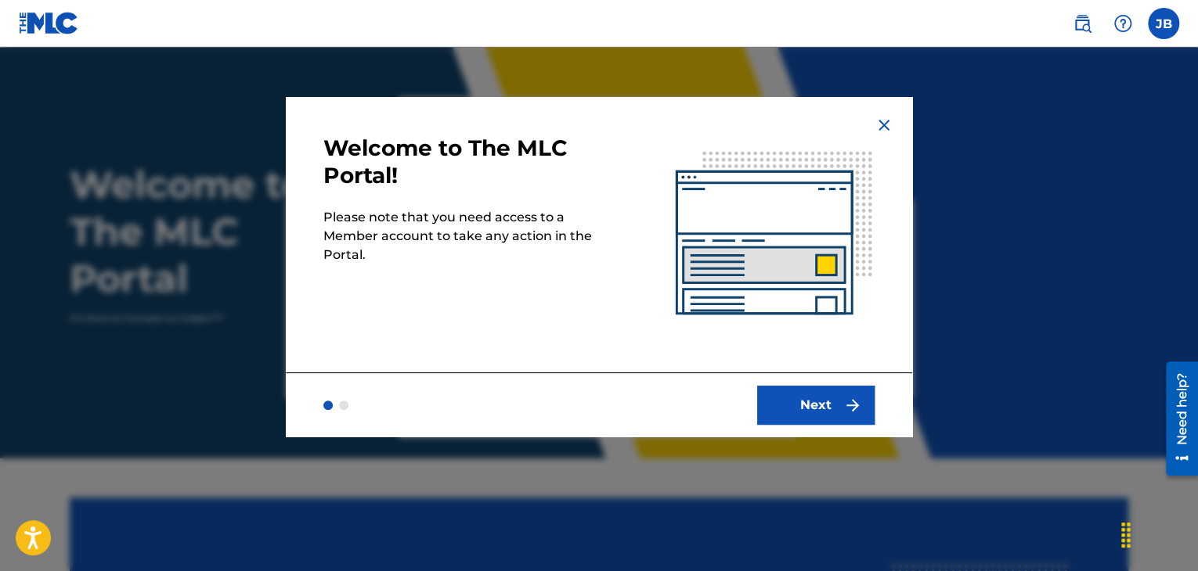
click at [827, 405] on button "Next" at bounding box center [815, 405] width 117 height 39
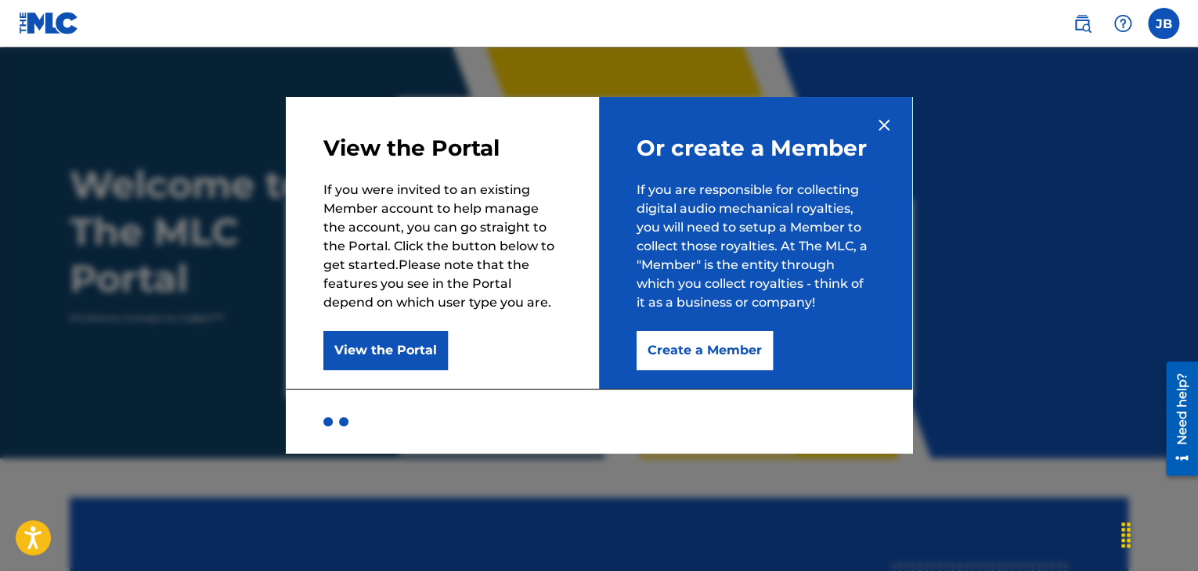
click at [1166, 20] on label at bounding box center [1163, 23] width 31 height 31
click at [1163, 23] on input "[PERSON_NAME] [EMAIL_ADDRESS][DOMAIN_NAME] Profile Log out" at bounding box center [1163, 23] width 0 height 0
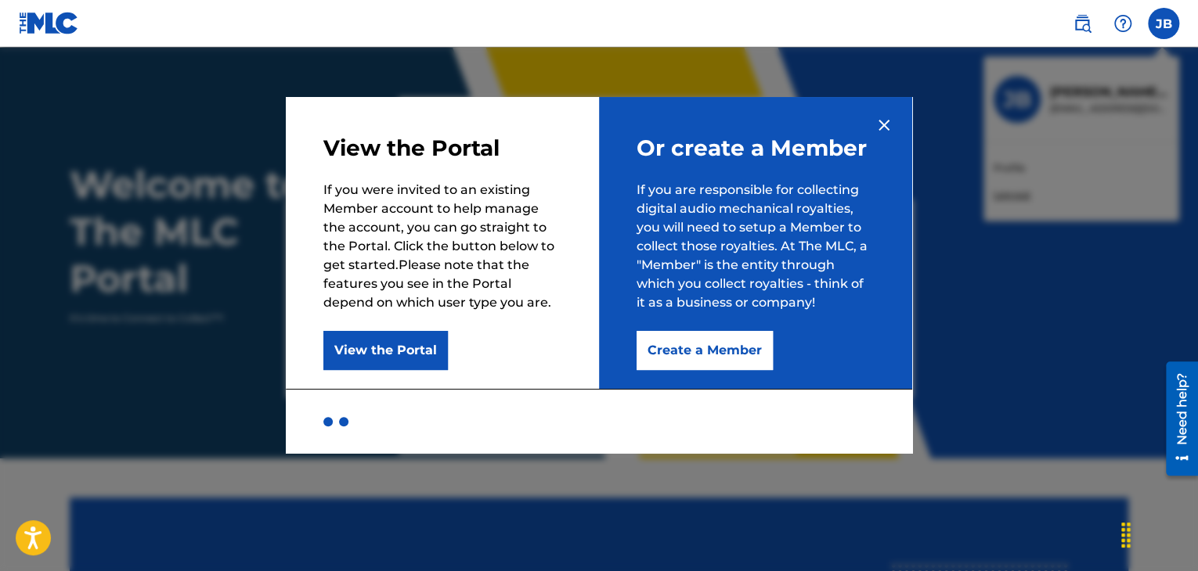
click at [880, 120] on img at bounding box center [883, 125] width 19 height 19
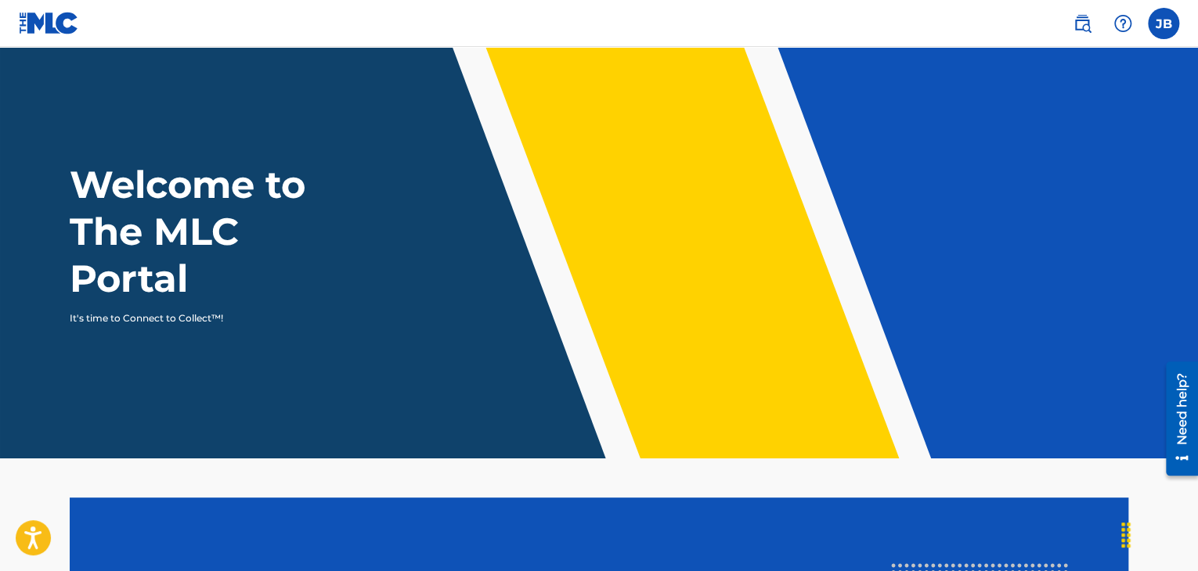
click at [1168, 27] on label at bounding box center [1163, 23] width 31 height 31
click at [1163, 23] on input "[PERSON_NAME] [EMAIL_ADDRESS][DOMAIN_NAME] Profile Log out" at bounding box center [1163, 23] width 0 height 0
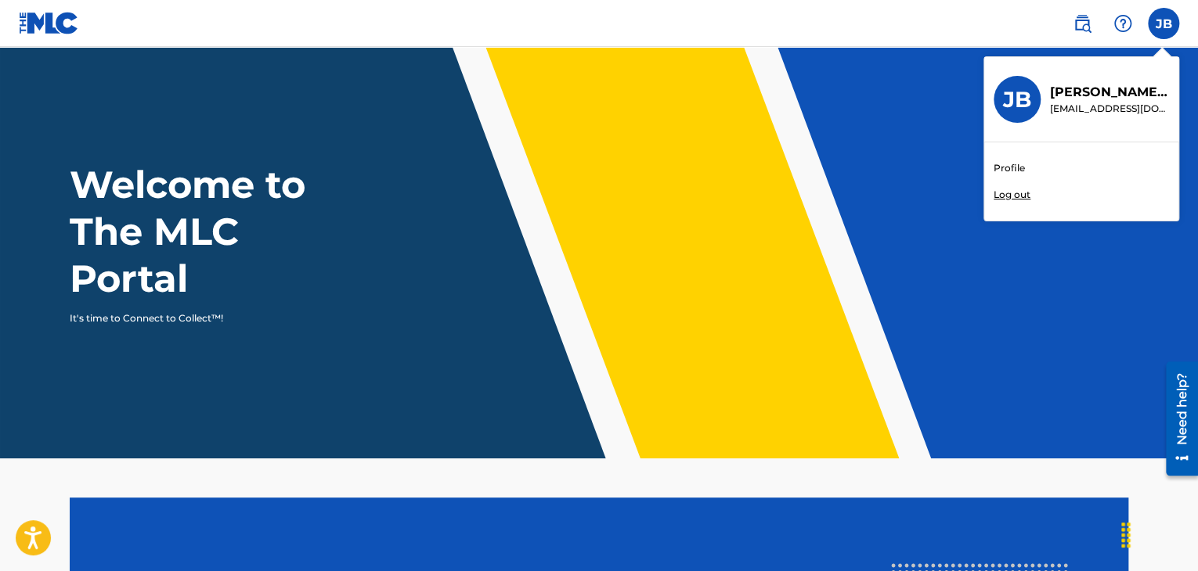
click at [1034, 194] on div "Profile Log out" at bounding box center [1081, 181] width 194 height 78
click at [1163, 23] on input "[PERSON_NAME] [EMAIL_ADDRESS][DOMAIN_NAME] Profile Log out" at bounding box center [1163, 23] width 0 height 0
click at [1015, 195] on p "Log out" at bounding box center [1011, 195] width 37 height 14
click at [1163, 23] on input "[PERSON_NAME] [EMAIL_ADDRESS][DOMAIN_NAME] Profile Log out" at bounding box center [1163, 23] width 0 height 0
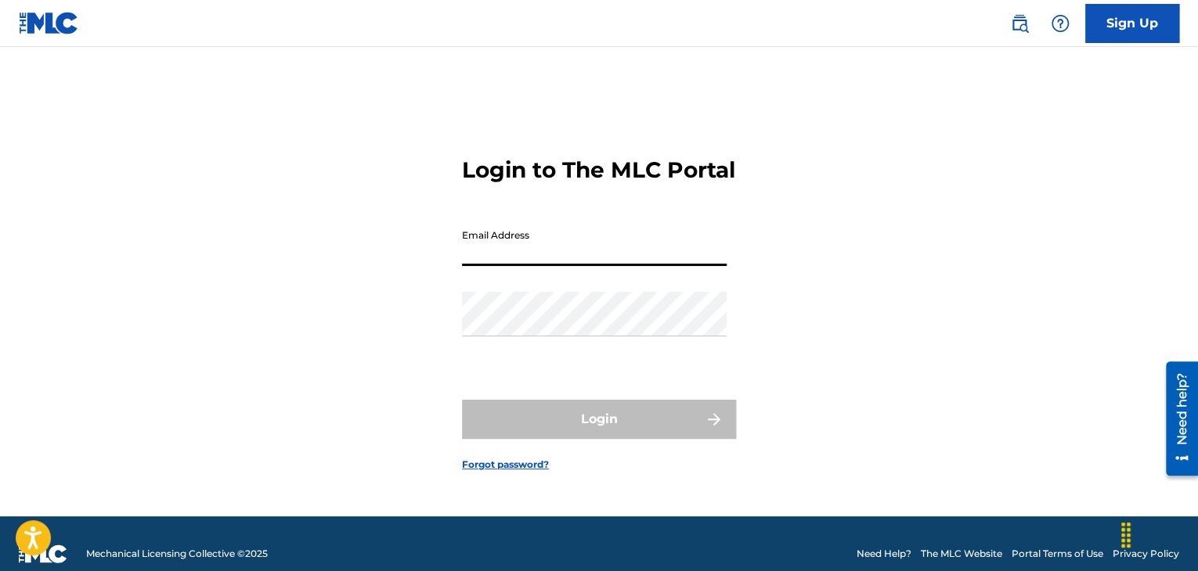
click at [694, 250] on input "Email Address" at bounding box center [594, 244] width 265 height 45
type input "[EMAIL_ADDRESS][DOMAIN_NAME]"
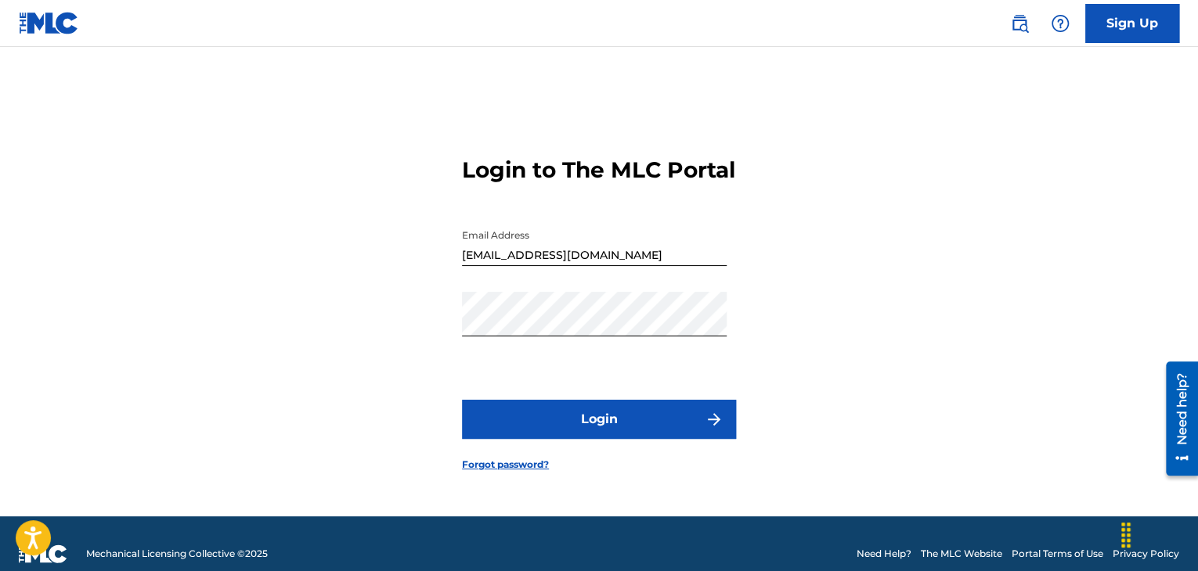
click at [612, 439] on button "Login" at bounding box center [599, 419] width 274 height 39
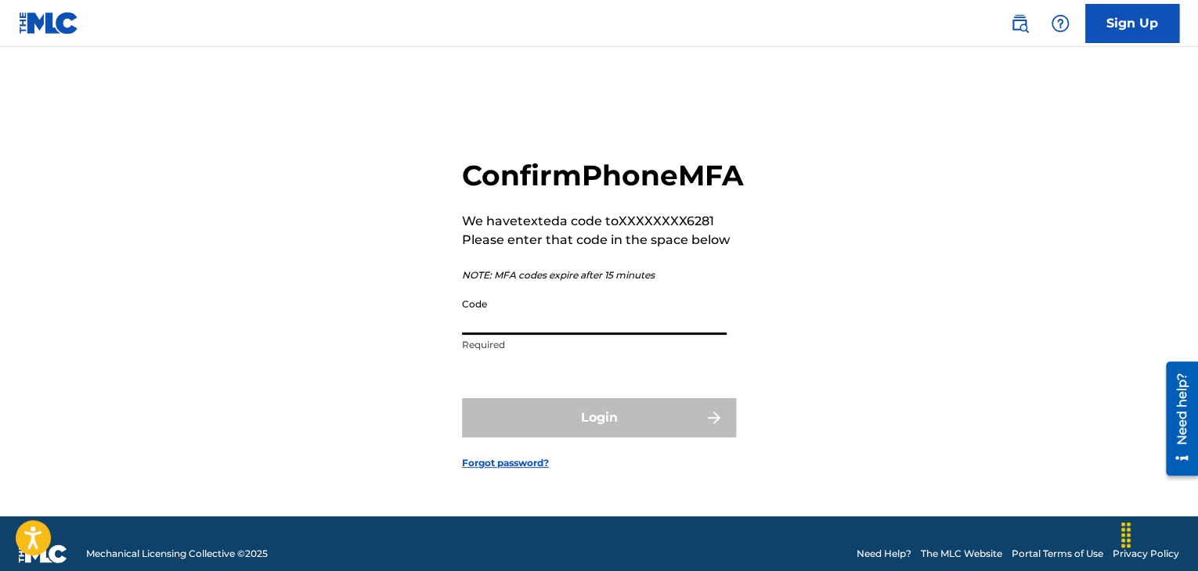
click at [669, 335] on input "Code" at bounding box center [594, 312] width 265 height 45
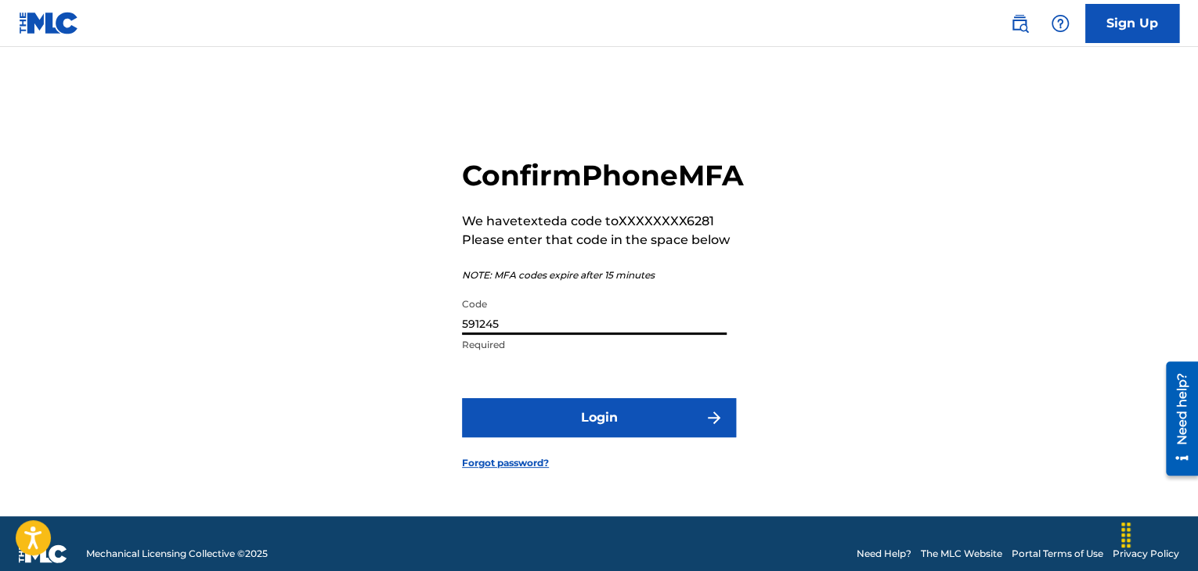
type input "591245"
click at [611, 438] on button "Login" at bounding box center [599, 417] width 274 height 39
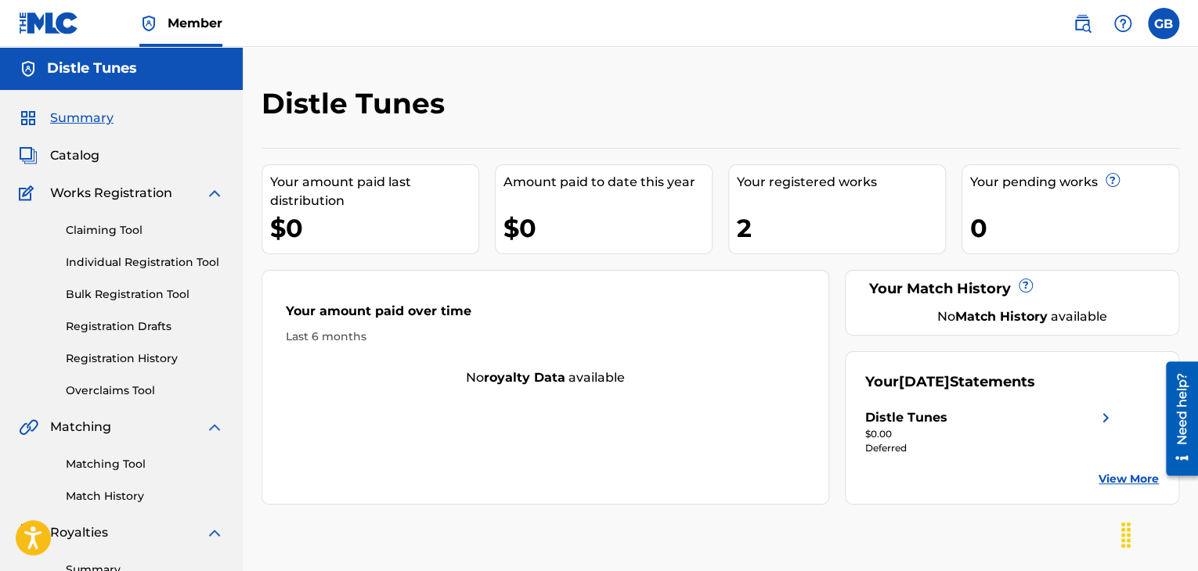
click at [80, 151] on span "Catalog" at bounding box center [74, 155] width 49 height 19
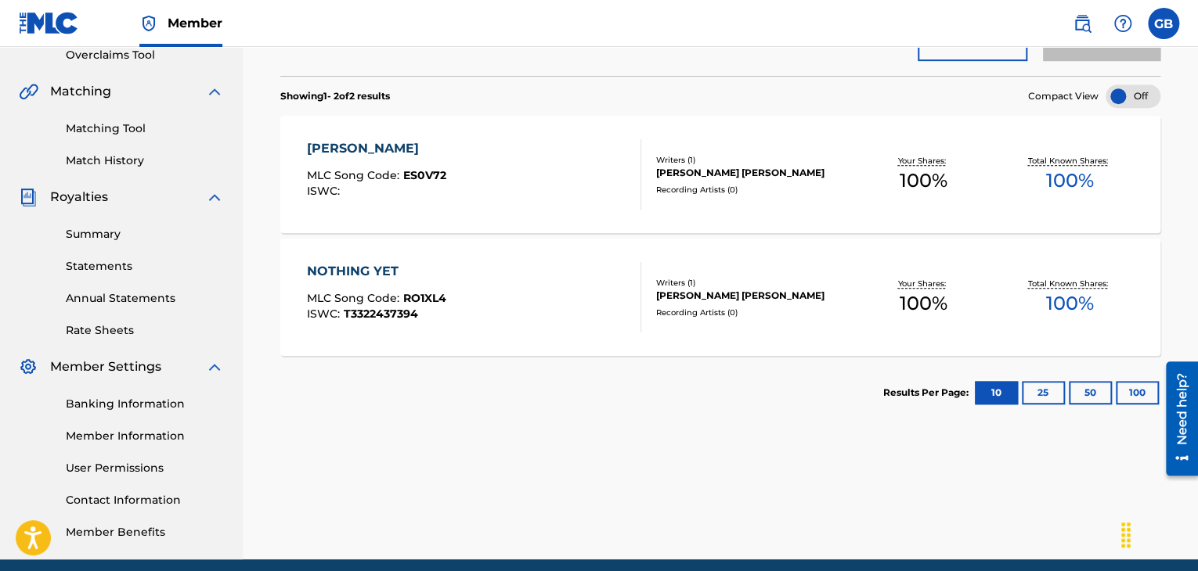
scroll to position [399, 0]
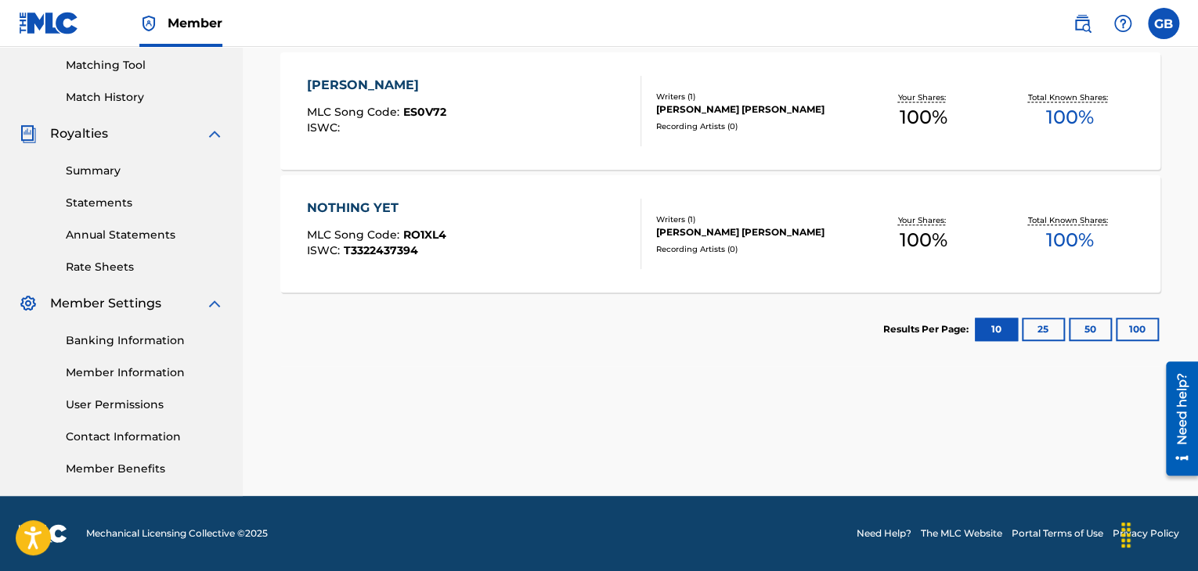
click at [121, 359] on div "Banking Information Member Information User Permissions Contact Information Mem…" at bounding box center [121, 395] width 205 height 164
click at [125, 367] on link "Member Information" at bounding box center [145, 373] width 158 height 16
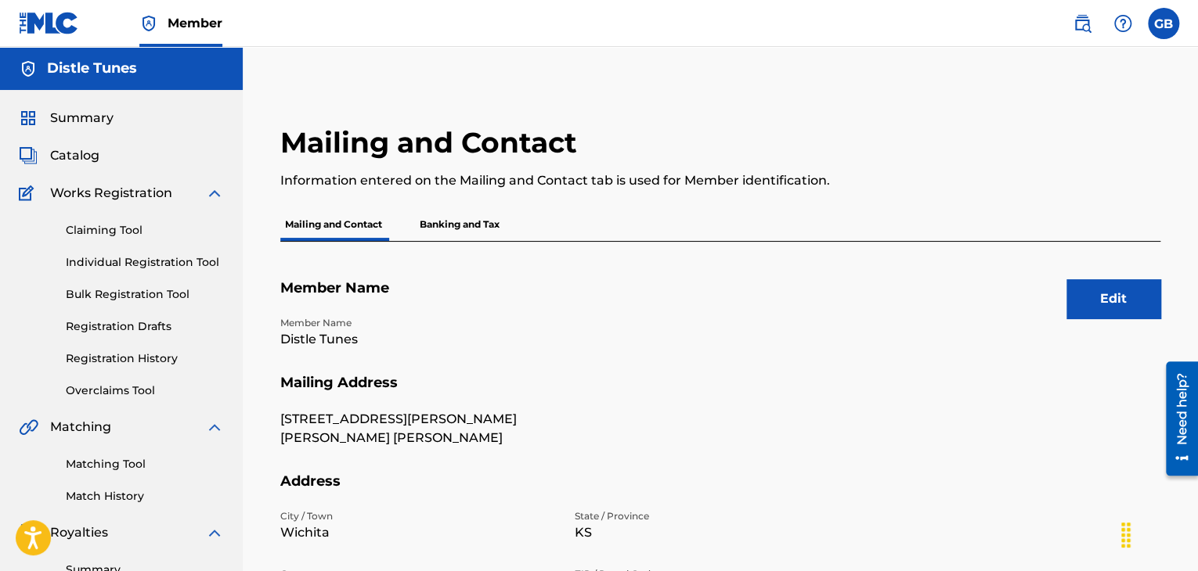
click at [105, 226] on link "Claiming Tool" at bounding box center [145, 230] width 158 height 16
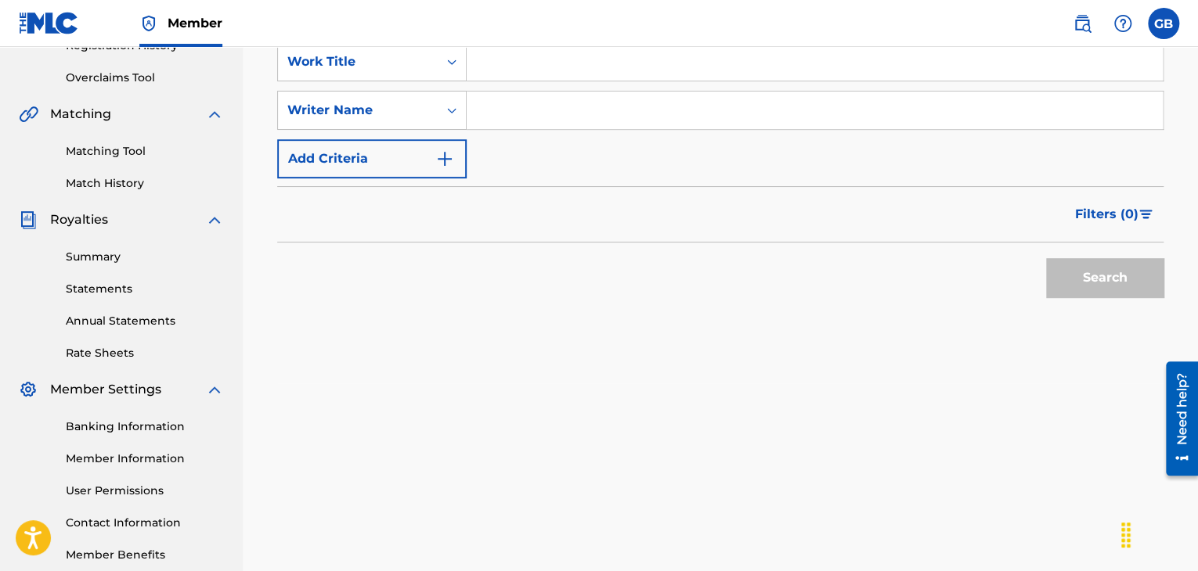
scroll to position [399, 0]
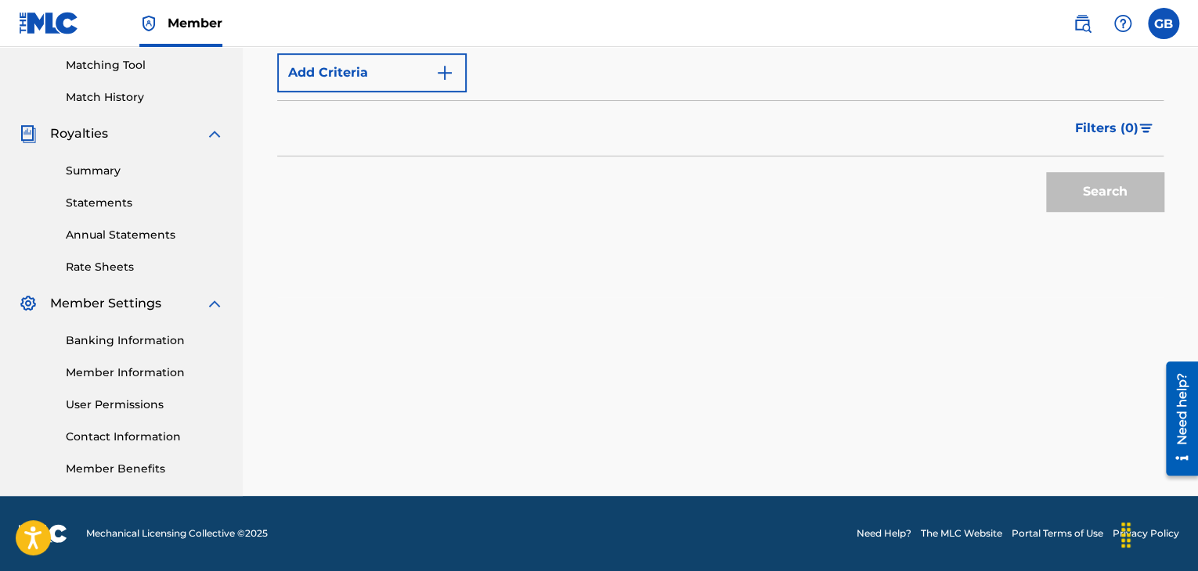
click at [128, 402] on link "User Permissions" at bounding box center [145, 405] width 158 height 16
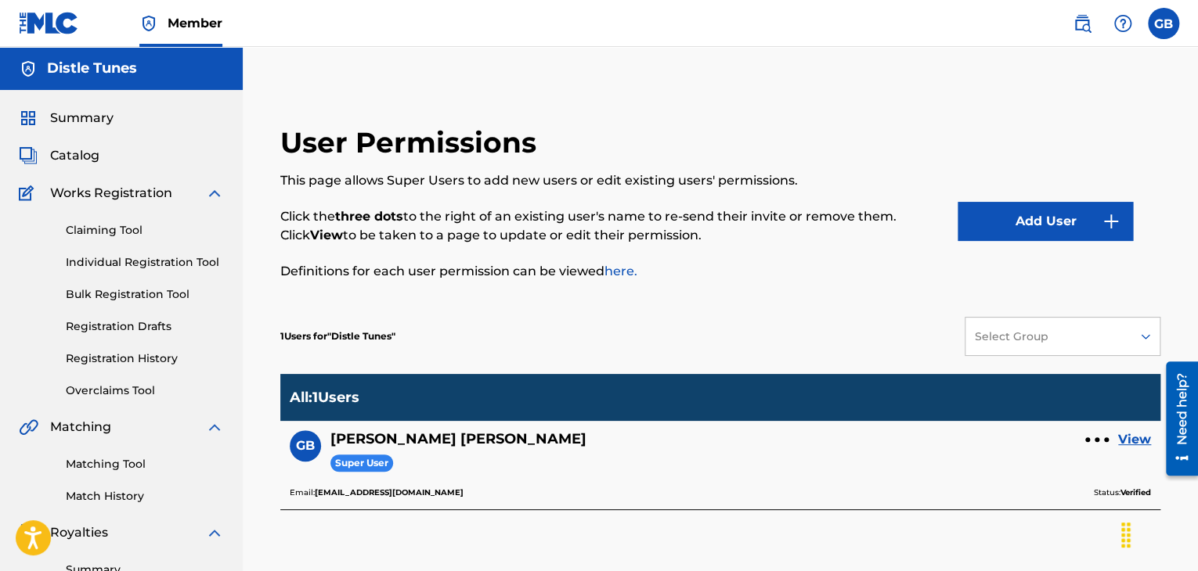
click at [1030, 217] on button "Add User" at bounding box center [1044, 221] width 175 height 39
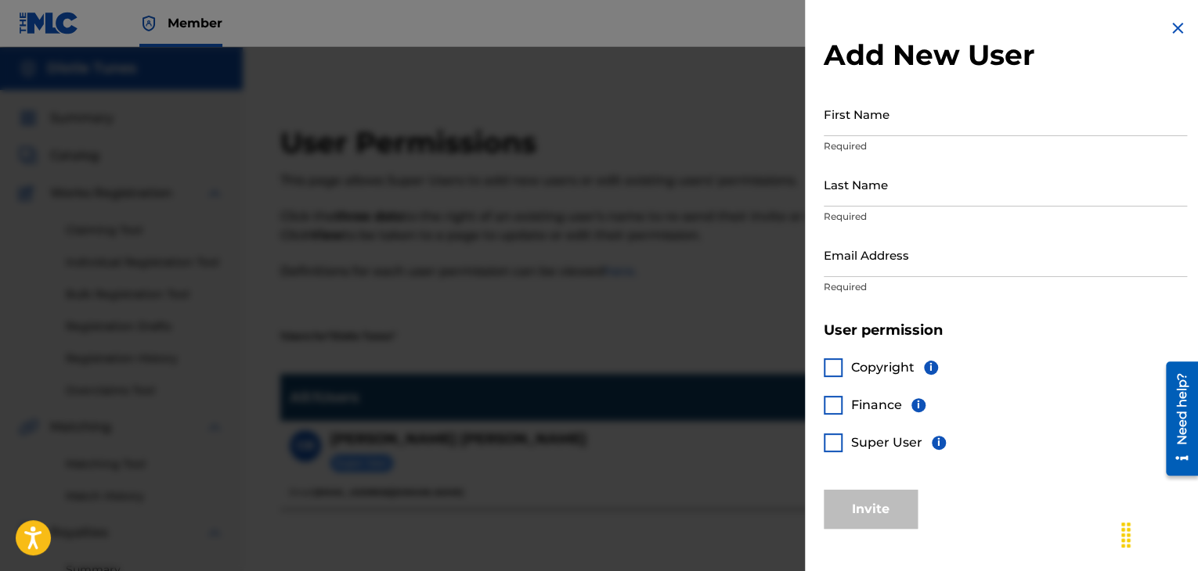
click at [993, 88] on div "Add New User First Name Required Last Name Required Email Address Required User…" at bounding box center [1005, 274] width 401 height 548
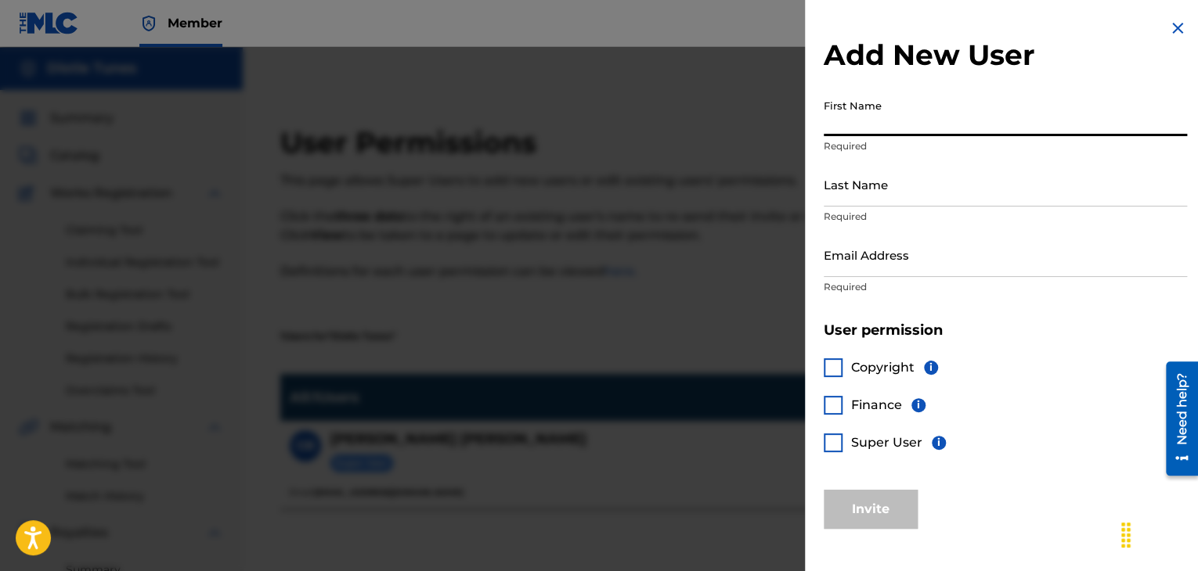
click at [987, 110] on input "First Name" at bounding box center [1005, 114] width 363 height 45
type input "[PERSON_NAME]"
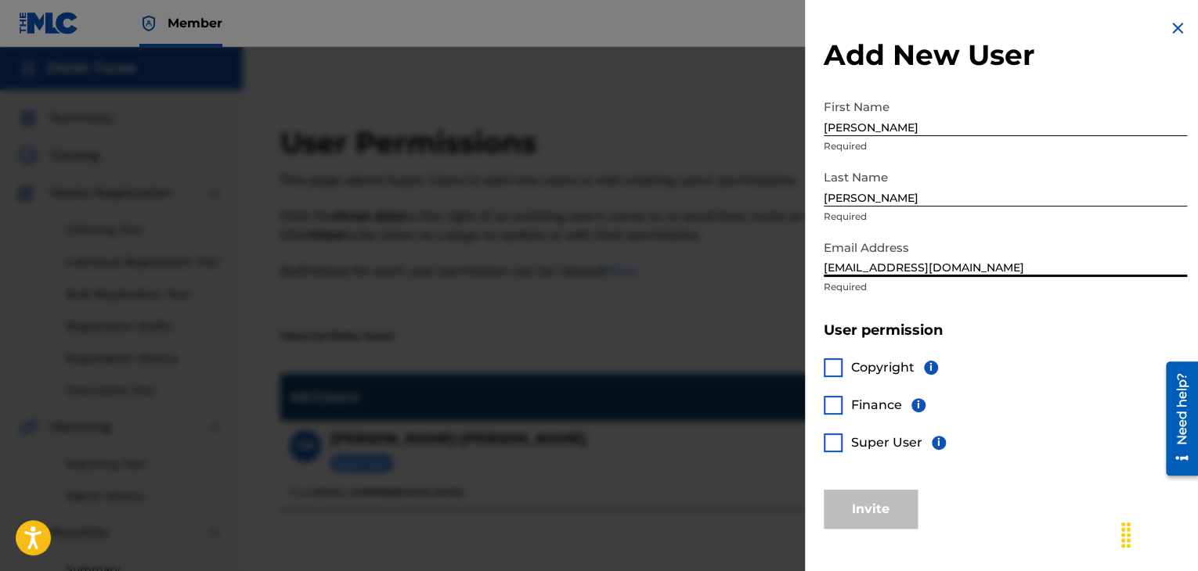
drag, startPoint x: 983, startPoint y: 258, endPoint x: 818, endPoint y: 254, distance: 165.2
click at [818, 254] on div "Add New User First Name [PERSON_NAME] Required Last Name [PERSON_NAME] Required…" at bounding box center [1005, 274] width 401 height 548
type input "[EMAIL_ADDRESS][DOMAIN_NAME]"
click at [830, 370] on div at bounding box center [833, 368] width 19 height 19
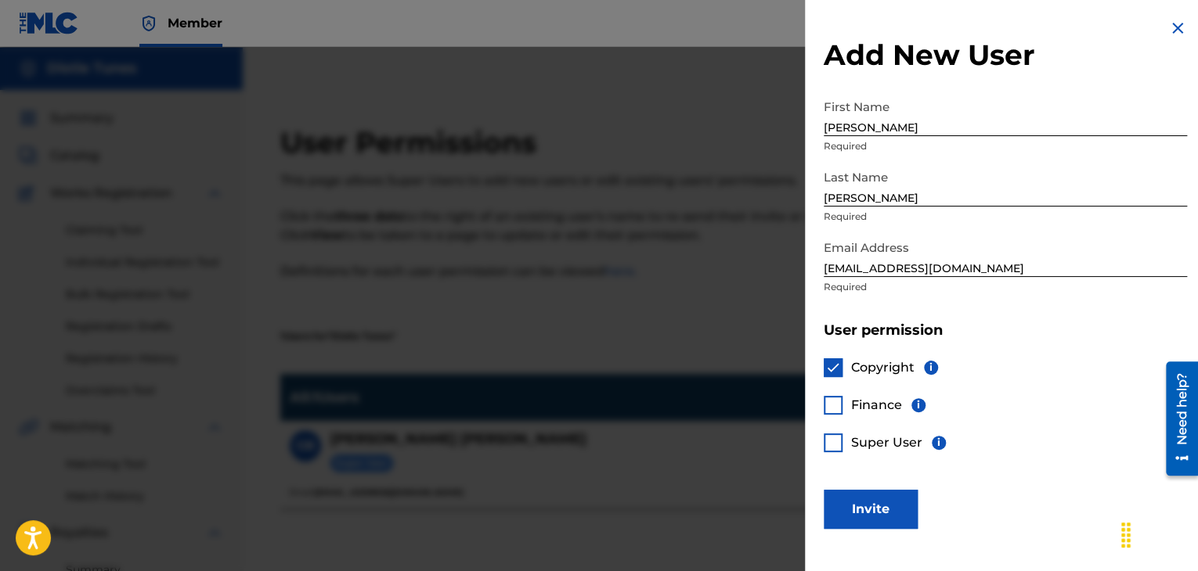
click at [831, 399] on div at bounding box center [833, 405] width 19 height 19
click at [831, 432] on div "Copyright i Finance i Super User i" at bounding box center [1005, 415] width 363 height 150
click at [830, 437] on div at bounding box center [833, 443] width 19 height 19
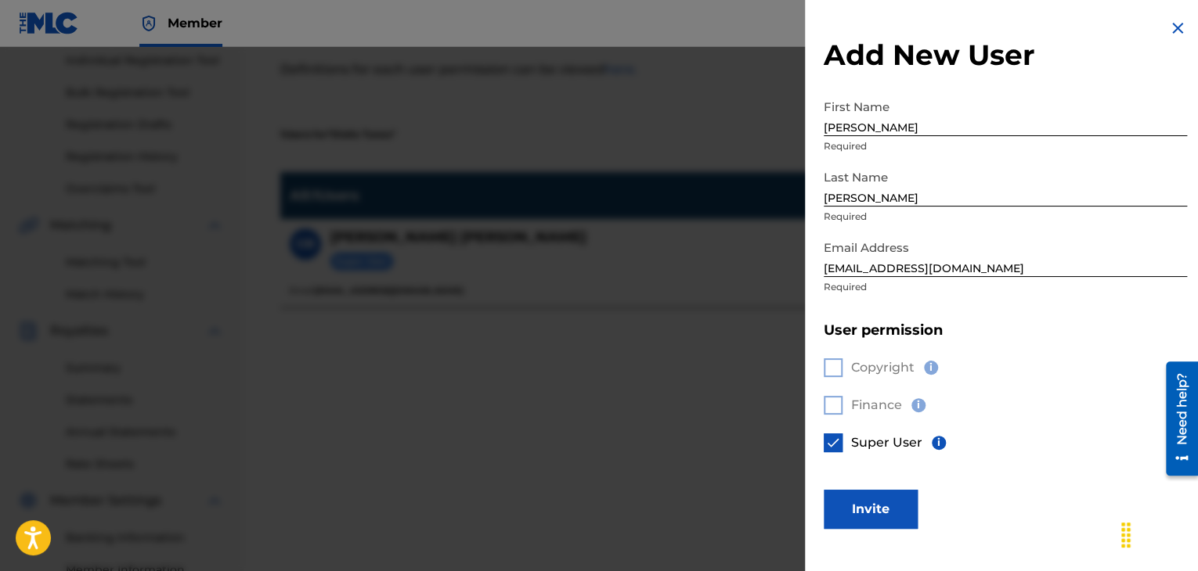
scroll to position [313, 0]
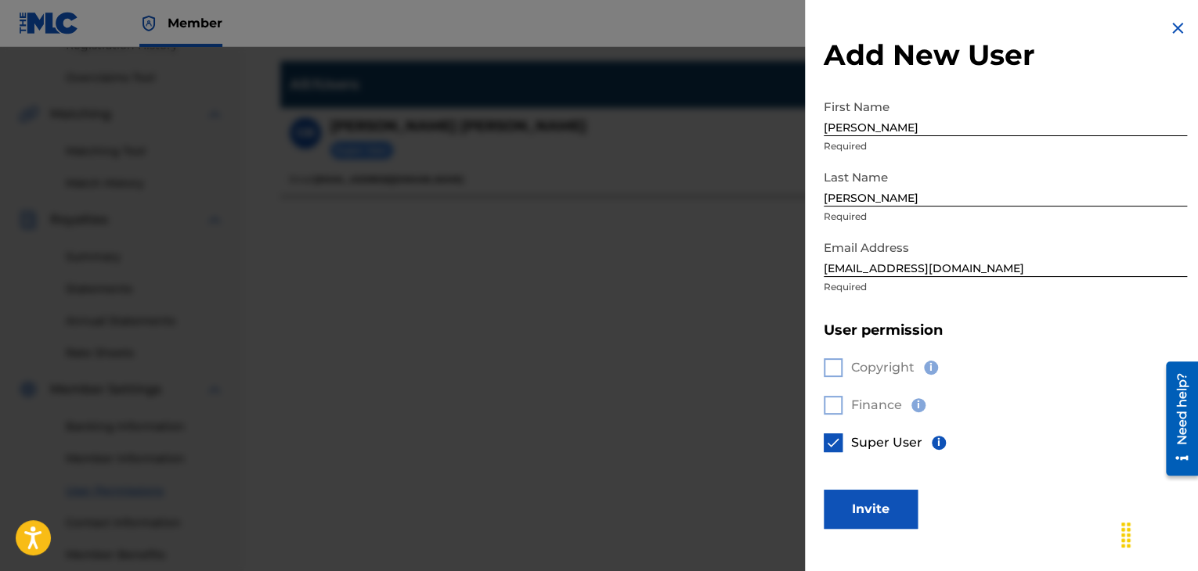
click at [878, 510] on button "Invite" at bounding box center [871, 509] width 94 height 39
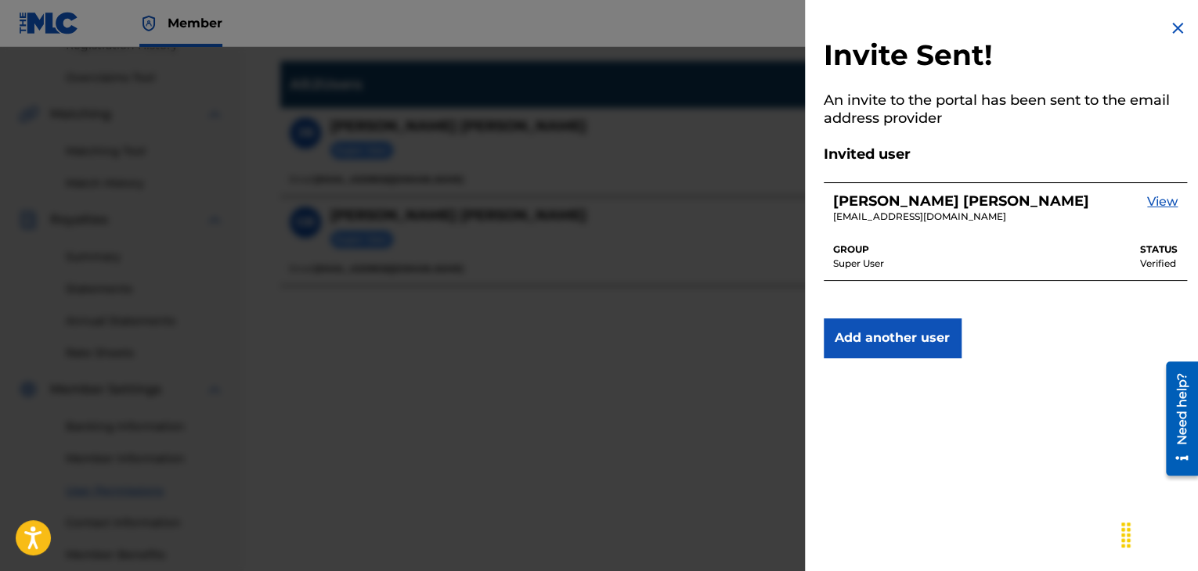
click at [1177, 24] on img at bounding box center [1177, 28] width 19 height 19
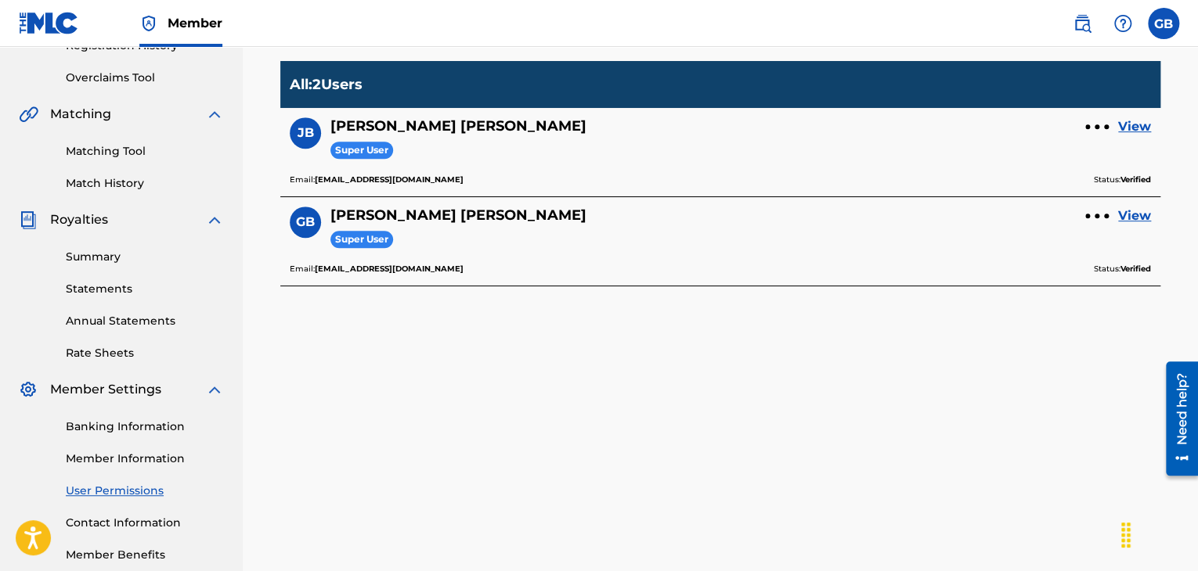
click at [1167, 10] on label at bounding box center [1163, 23] width 31 height 31
click at [1163, 23] on input "GB [PERSON_NAME] [EMAIL_ADDRESS][DOMAIN_NAME] Profile Log out" at bounding box center [1163, 23] width 0 height 0
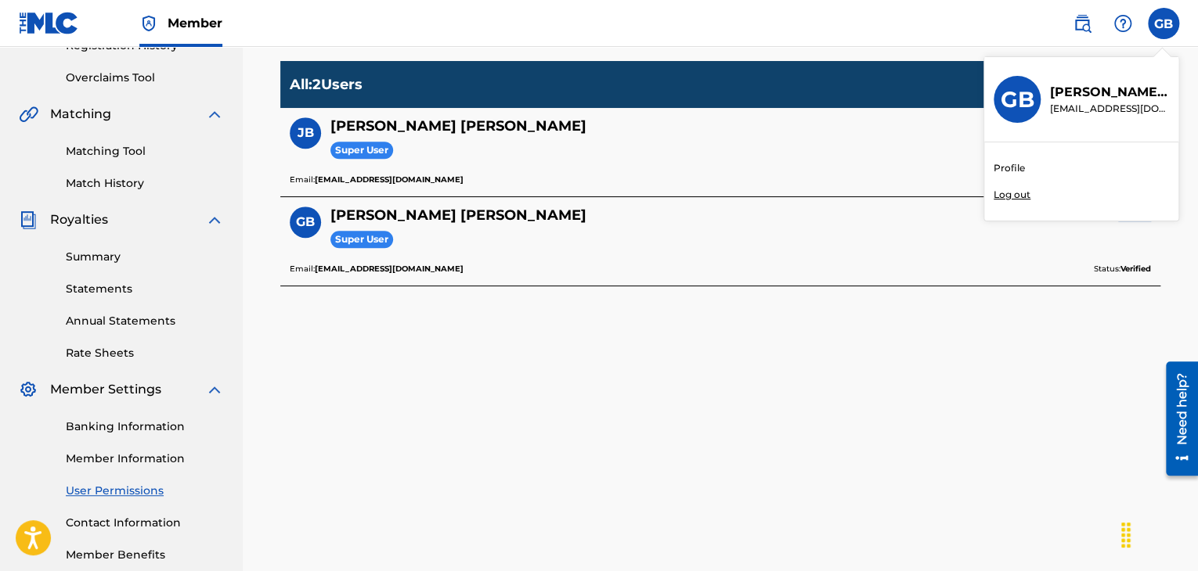
click at [1023, 197] on p "Log out" at bounding box center [1011, 195] width 37 height 14
click at [1163, 23] on input "GB [PERSON_NAME] [EMAIL_ADDRESS][DOMAIN_NAME] Profile Log out" at bounding box center [1163, 23] width 0 height 0
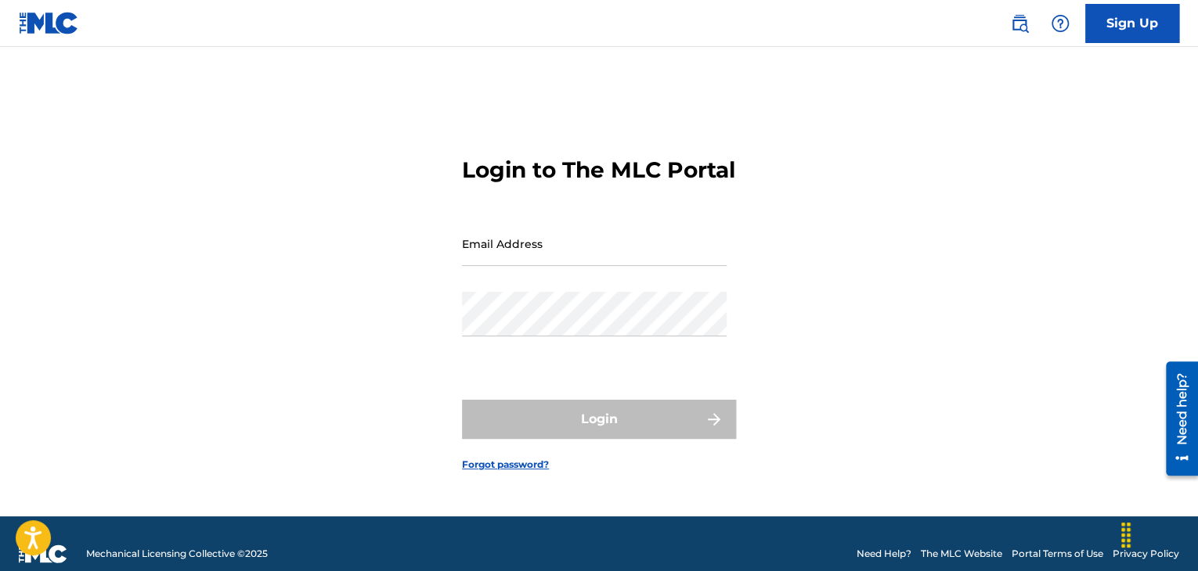
click at [567, 266] on input "Email Address" at bounding box center [594, 244] width 265 height 45
type input "[EMAIL_ADDRESS][DOMAIN_NAME]"
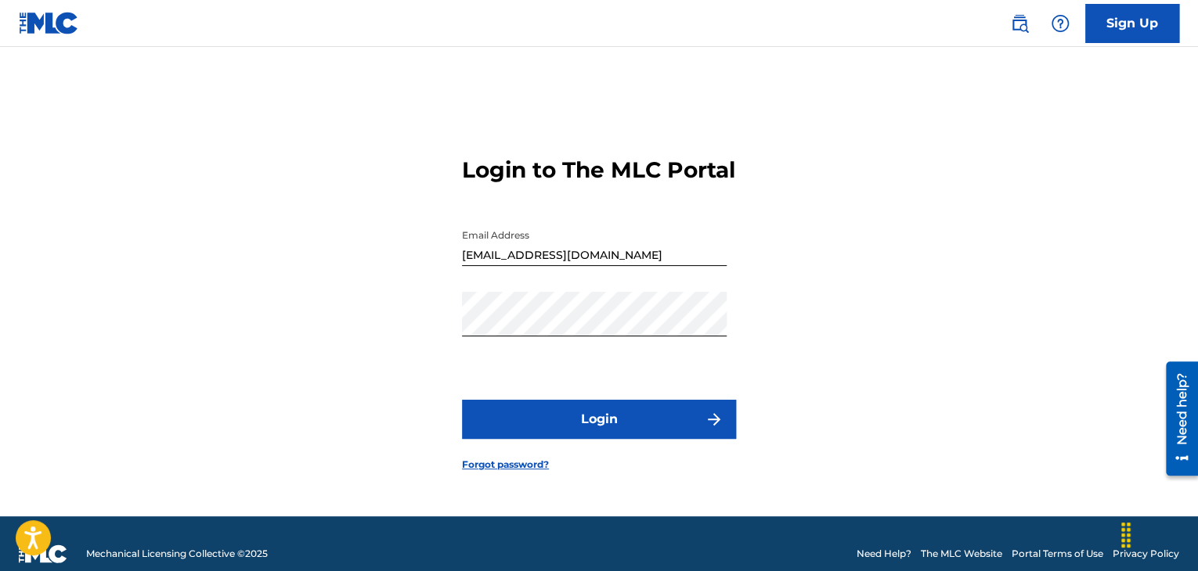
click at [602, 430] on button "Login" at bounding box center [599, 419] width 274 height 39
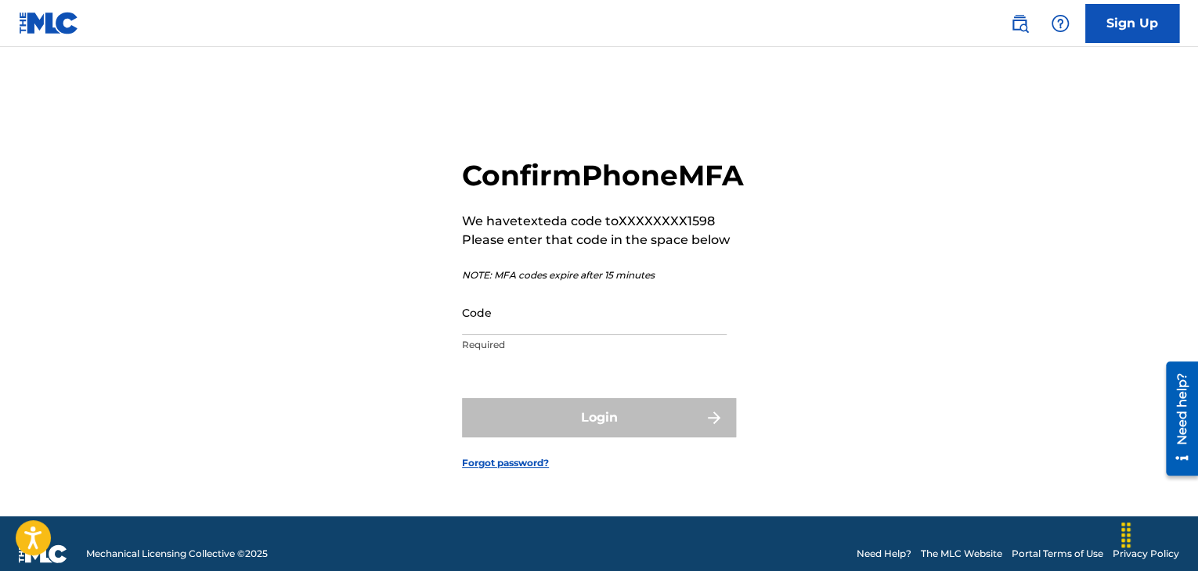
click at [629, 335] on input "Code" at bounding box center [594, 312] width 265 height 45
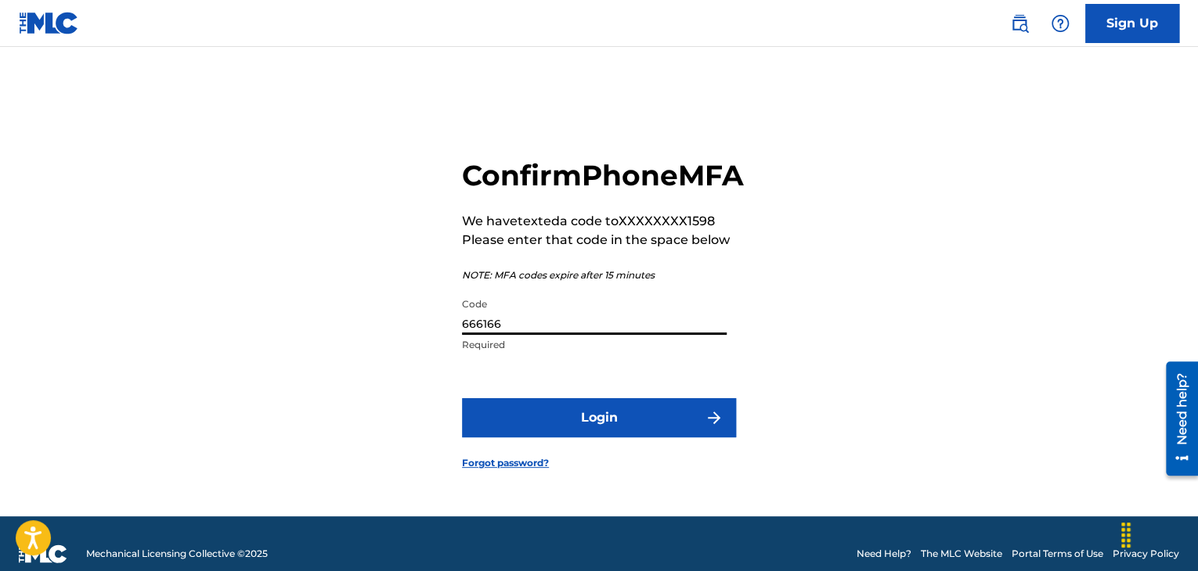
type input "666166"
click at [642, 419] on button "Login" at bounding box center [599, 417] width 274 height 39
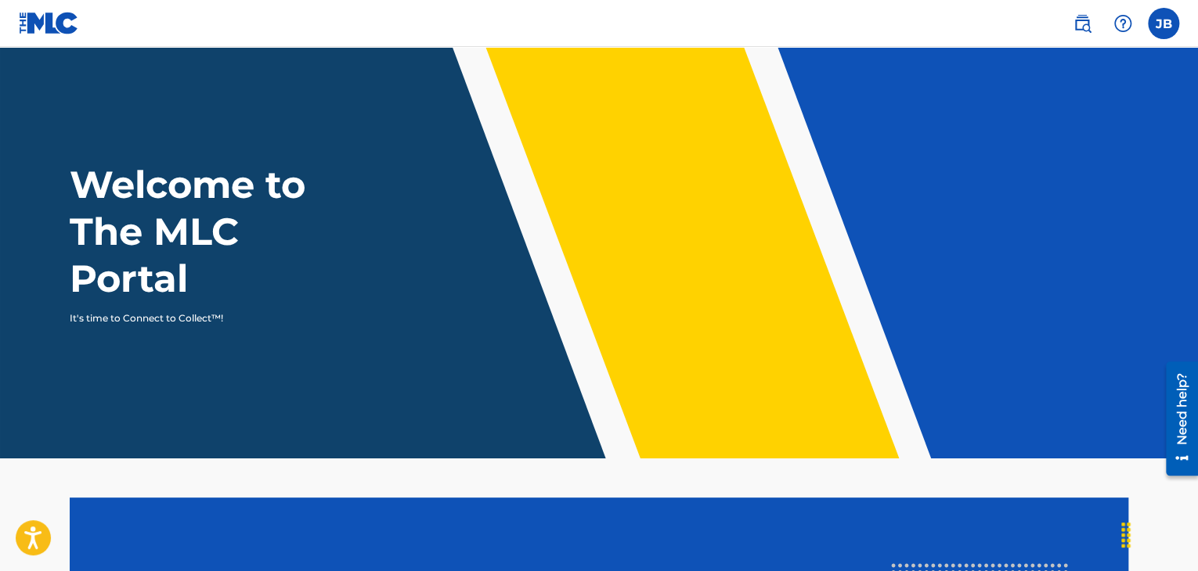
click at [1162, 28] on label at bounding box center [1163, 23] width 31 height 31
click at [1163, 23] on input "[PERSON_NAME] [EMAIL_ADDRESS][DOMAIN_NAME] Profile Log out" at bounding box center [1163, 23] width 0 height 0
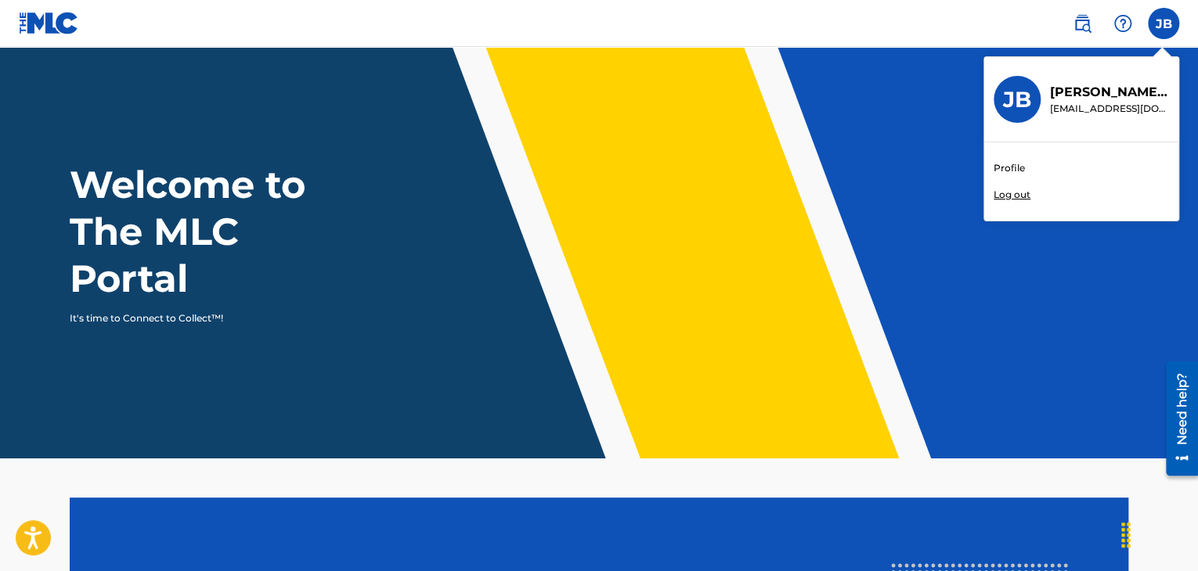
click at [1001, 165] on link "Profile" at bounding box center [1008, 168] width 31 height 14
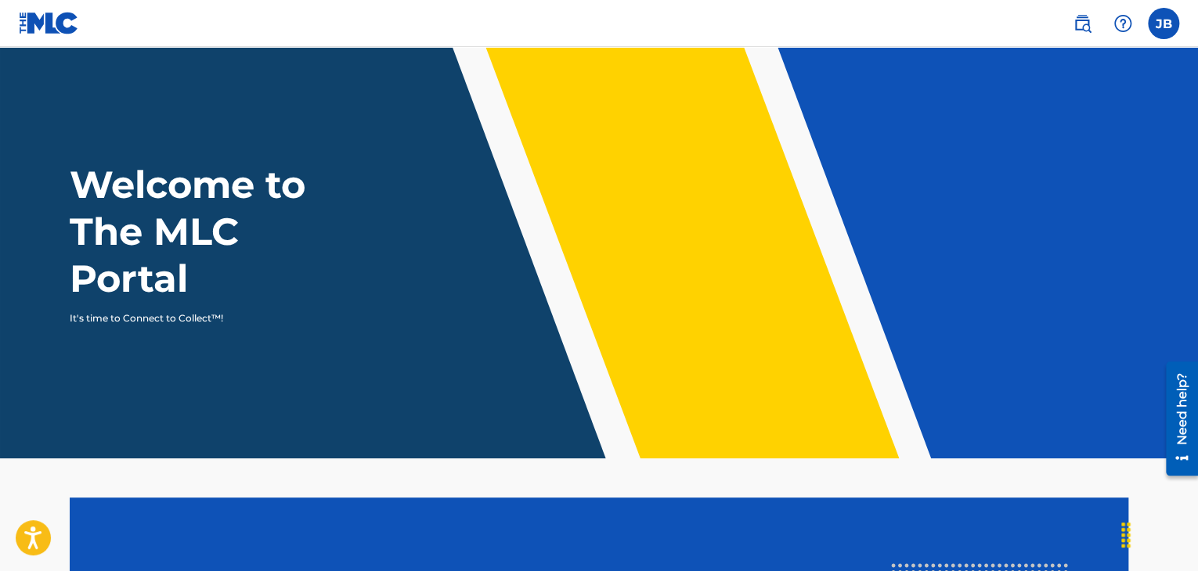
click at [1164, 29] on label at bounding box center [1163, 23] width 31 height 31
click at [1163, 23] on input "[PERSON_NAME] [EMAIL_ADDRESS][DOMAIN_NAME] Profile Log out" at bounding box center [1163, 23] width 0 height 0
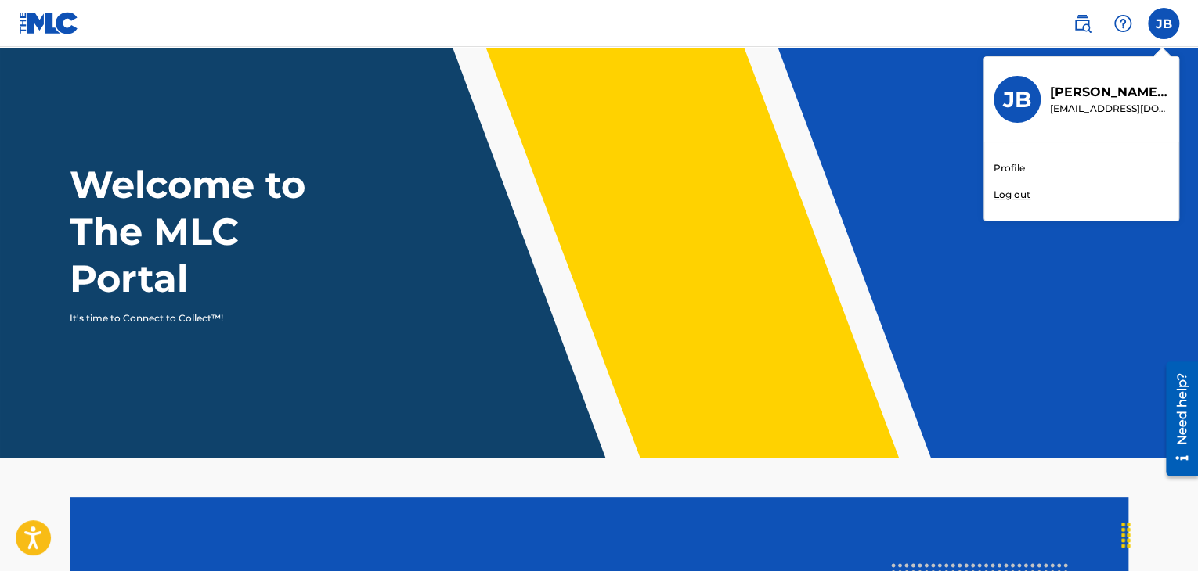
click at [1010, 165] on link "Profile" at bounding box center [1008, 168] width 31 height 14
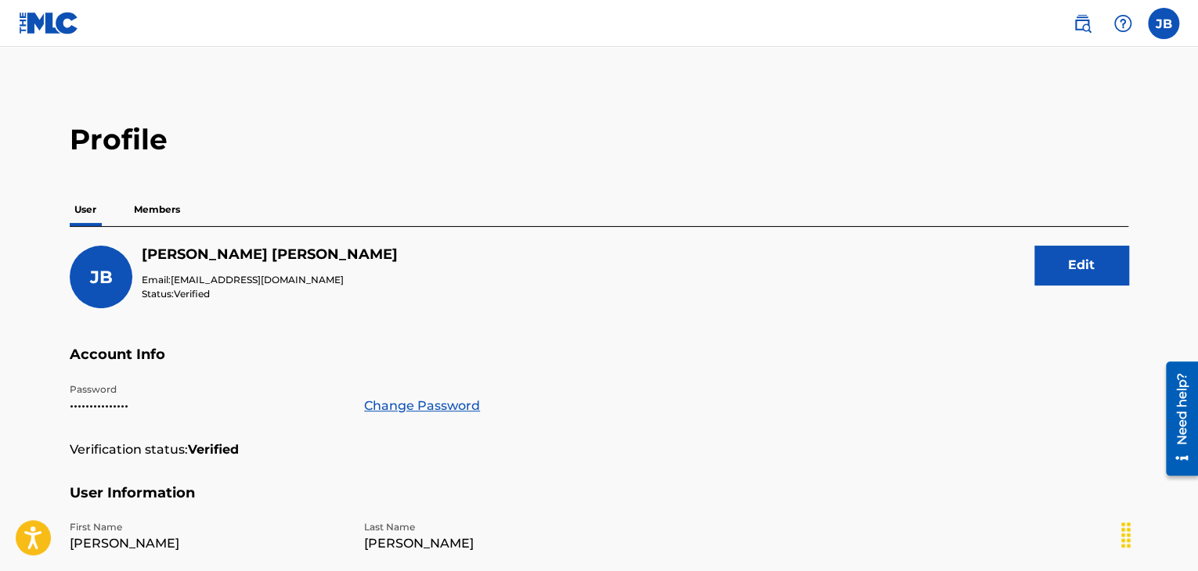
click at [153, 209] on p "Members" at bounding box center [157, 209] width 56 height 33
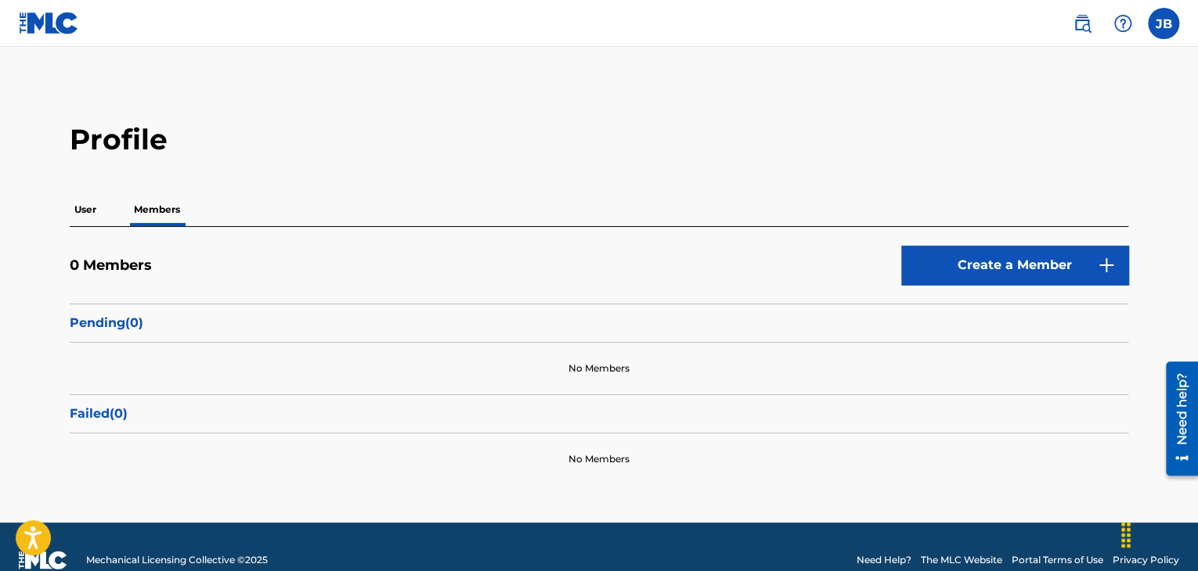
click at [81, 214] on p "User" at bounding box center [85, 209] width 31 height 33
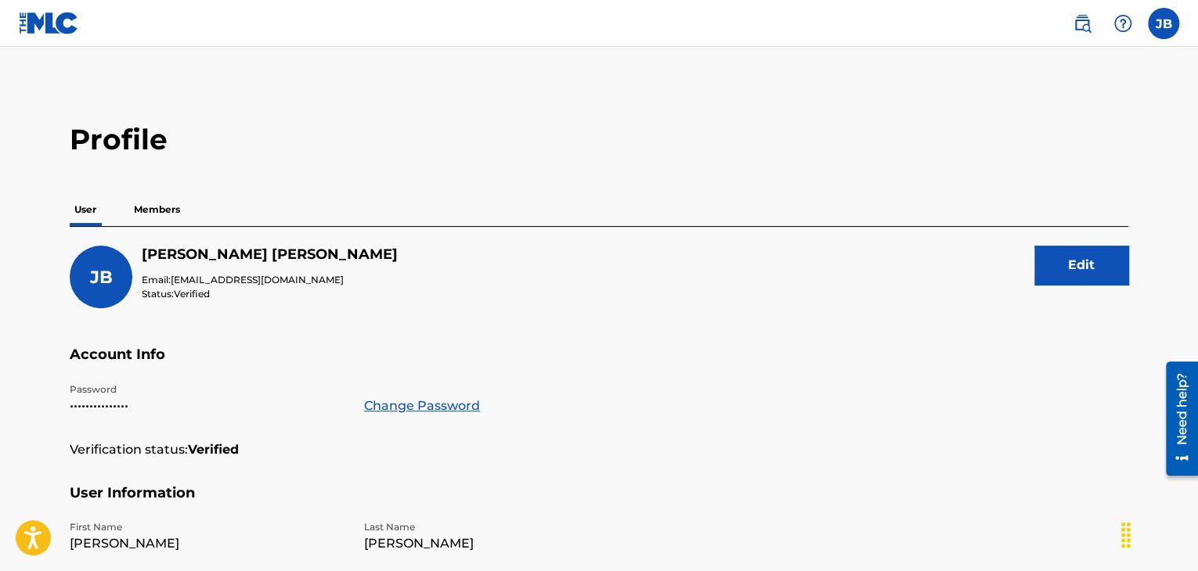
click at [1121, 22] on img at bounding box center [1122, 23] width 19 height 19
click at [1107, 100] on p "View portal intro" at bounding box center [1122, 104] width 133 height 38
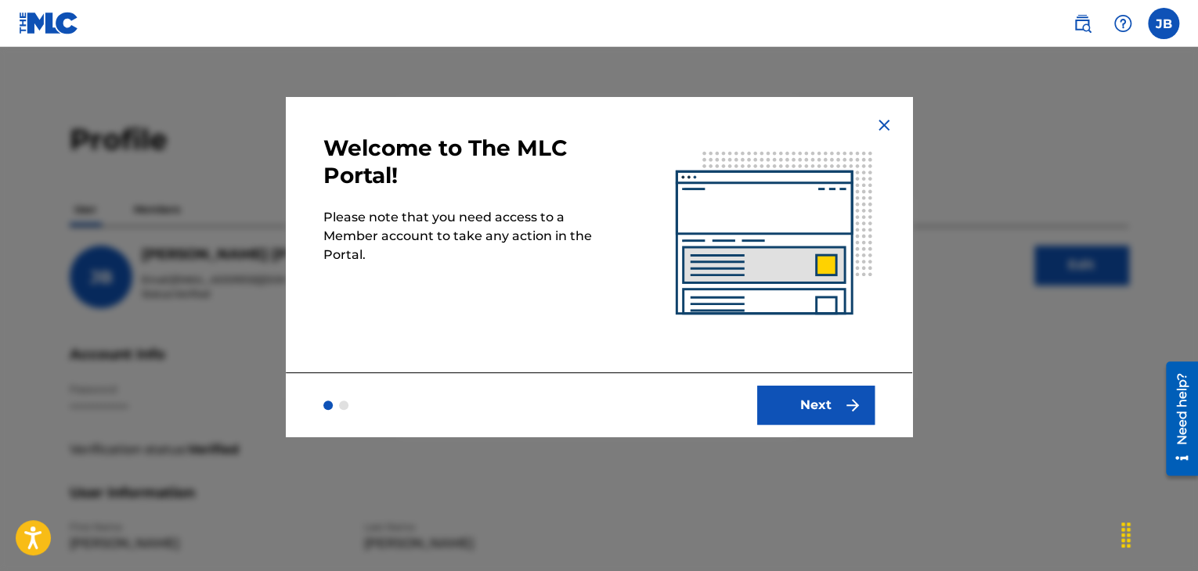
click at [843, 414] on button "Next" at bounding box center [815, 405] width 117 height 39
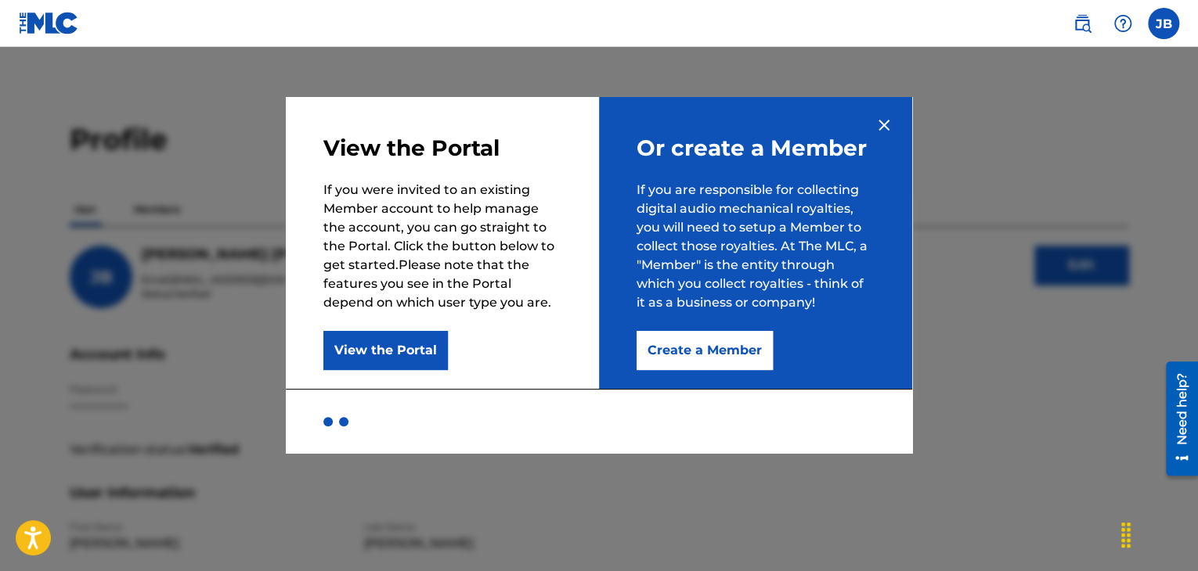
click at [398, 347] on button "View the Portal" at bounding box center [385, 350] width 124 height 39
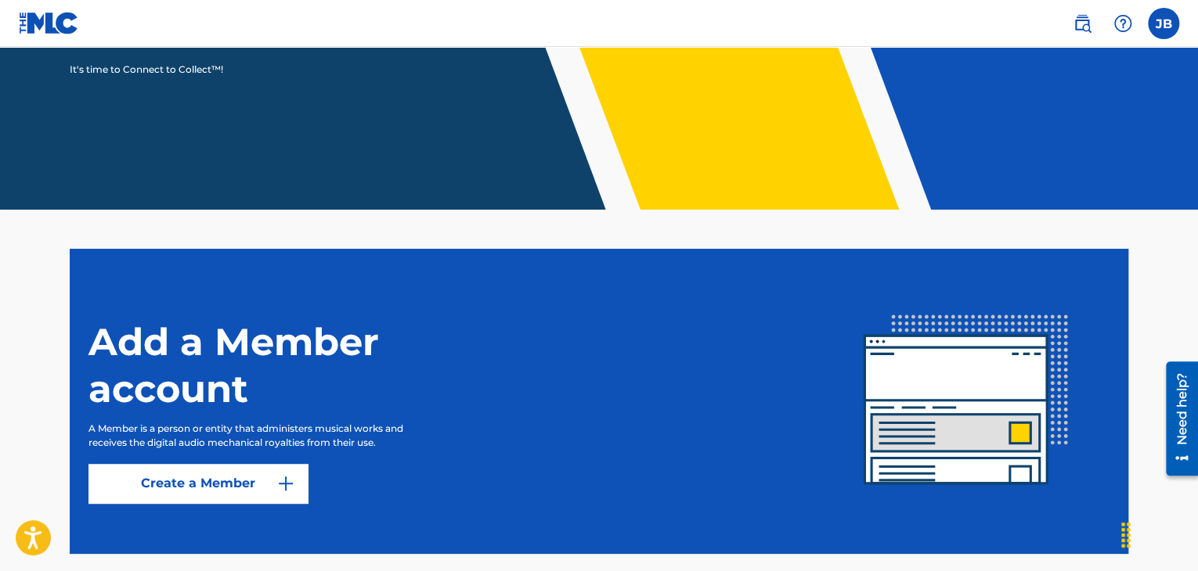
scroll to position [326, 0]
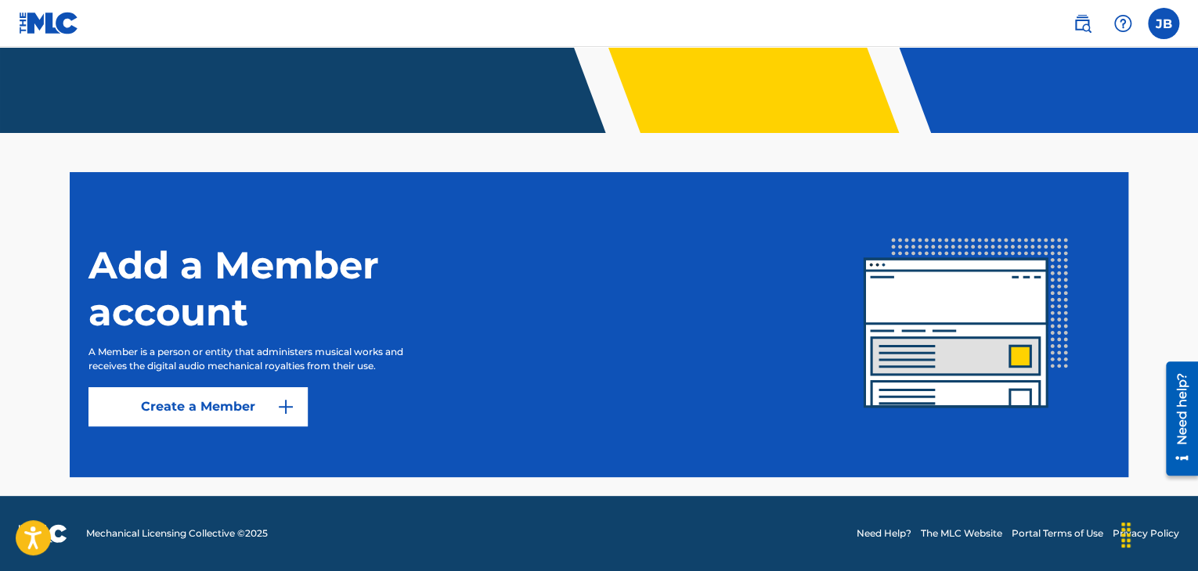
click at [238, 396] on link "Create a Member" at bounding box center [197, 406] width 219 height 39
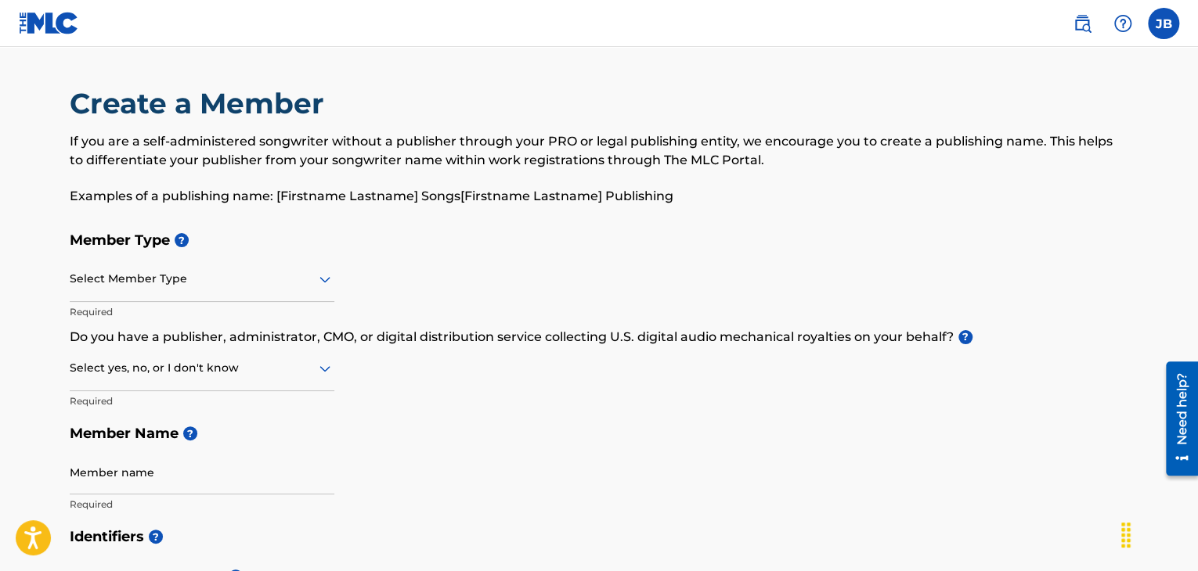
click at [323, 282] on icon at bounding box center [324, 280] width 11 height 6
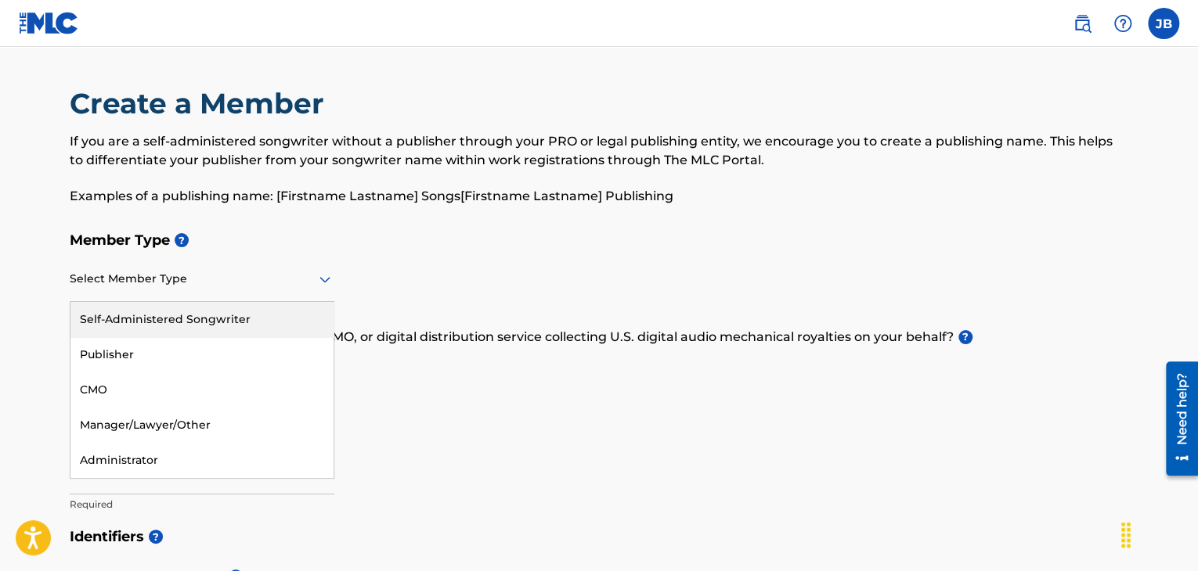
click at [235, 316] on div "Self-Administered Songwriter" at bounding box center [201, 319] width 263 height 35
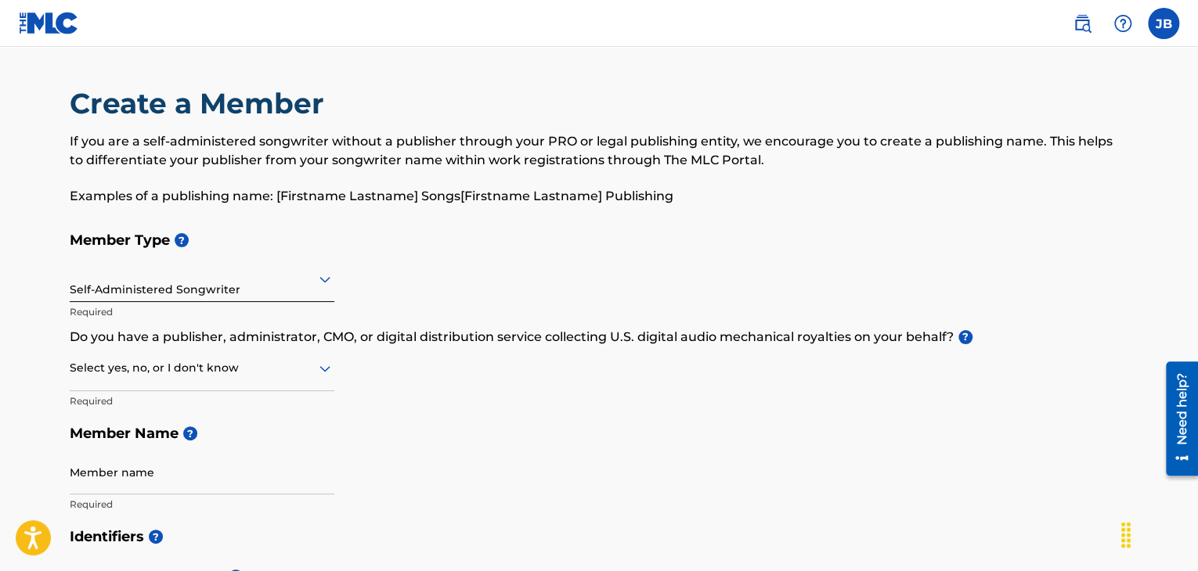
scroll to position [157, 0]
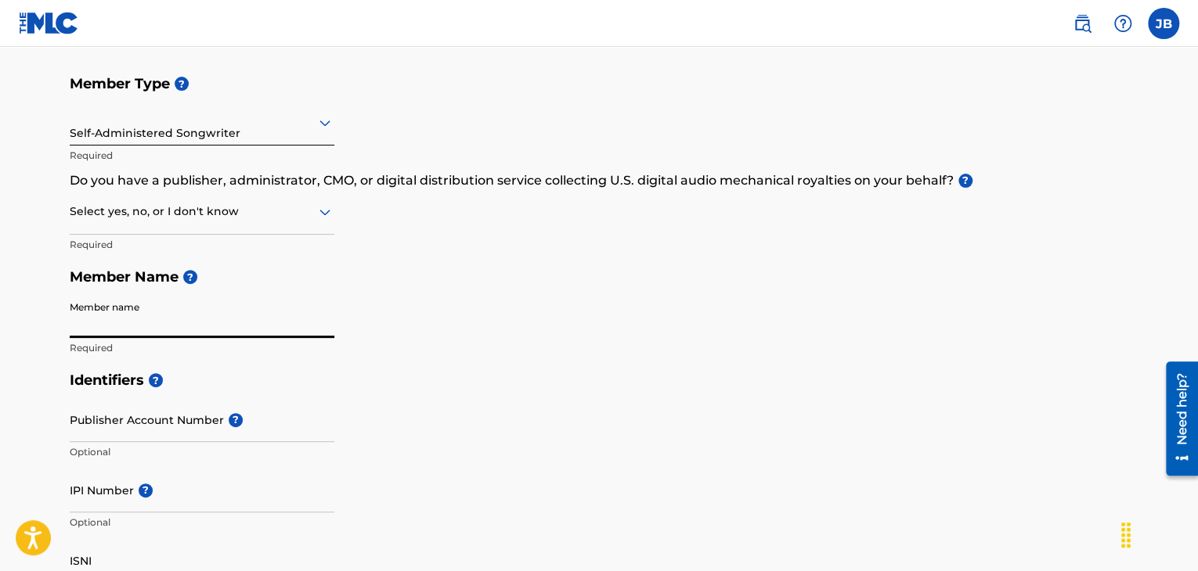
click at [207, 328] on input "Member name" at bounding box center [202, 316] width 265 height 45
type input "[PERSON_NAME]"
type input "[STREET_ADDRESS][PERSON_NAME]"
click at [165, 419] on input "Publisher Account Number ?" at bounding box center [202, 420] width 265 height 45
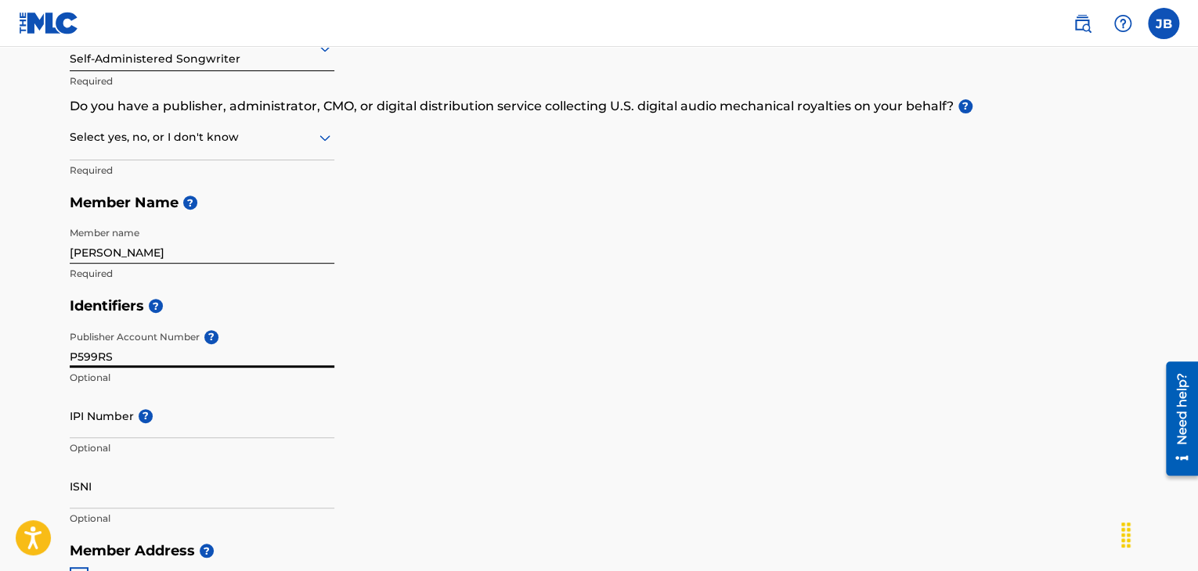
scroll to position [235, 0]
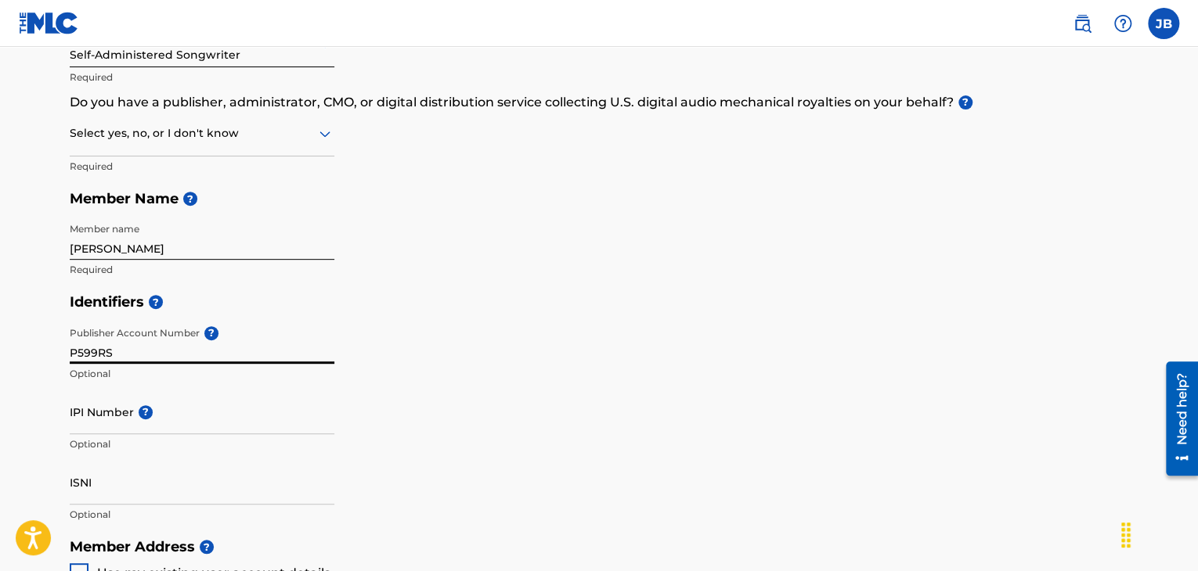
type input "P599RS"
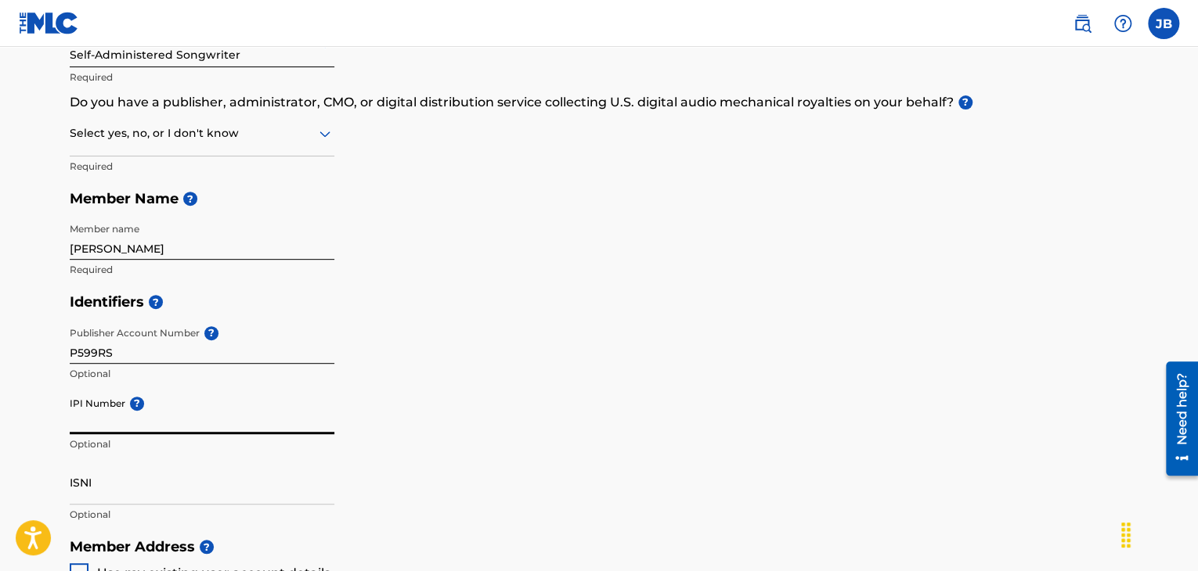
click at [247, 423] on input "IPI Number ?" at bounding box center [202, 412] width 265 height 45
type input "0"
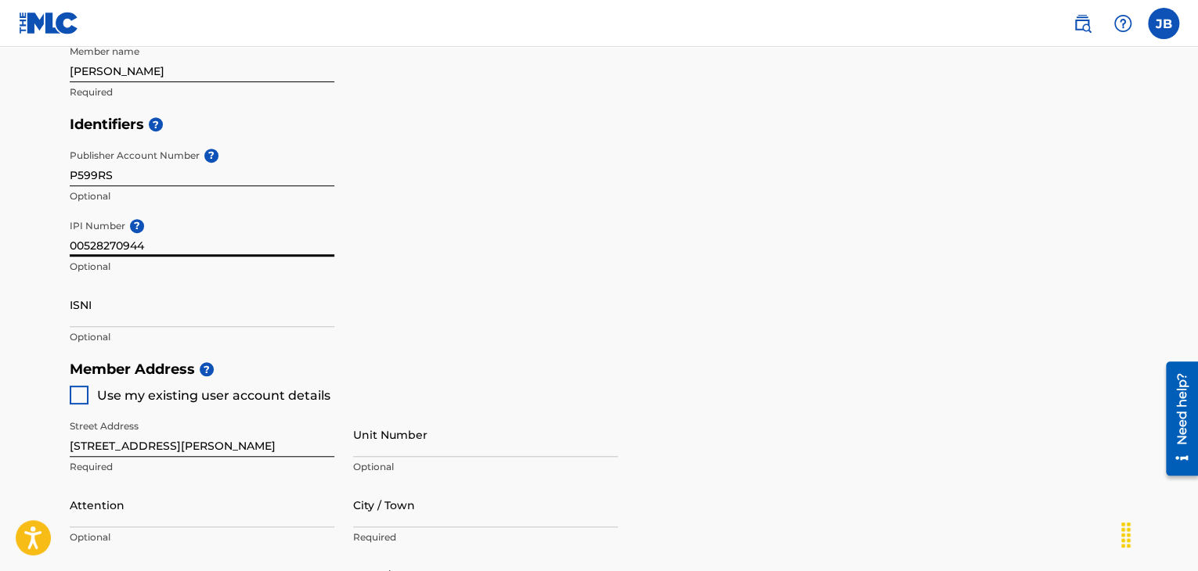
scroll to position [470, 0]
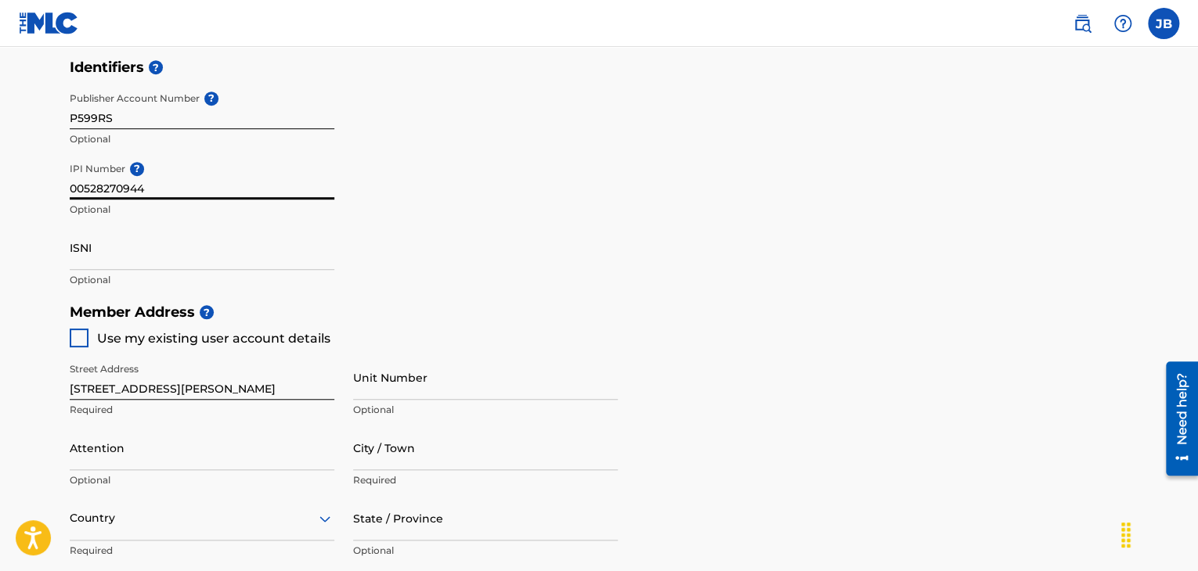
type input "00528270944"
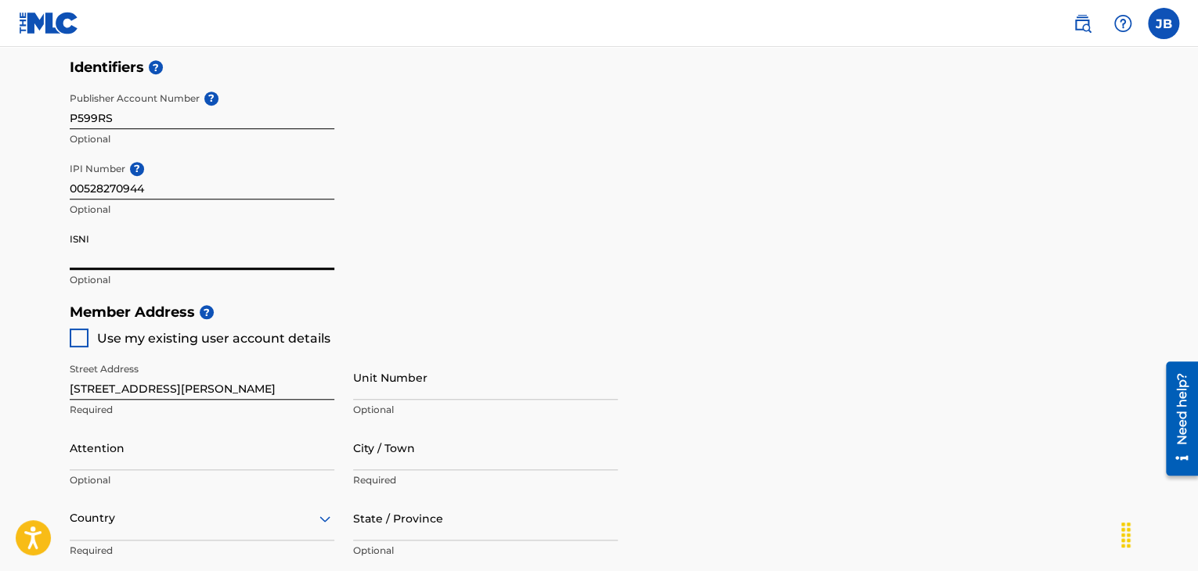
click at [184, 258] on input "ISNI" at bounding box center [202, 247] width 265 height 45
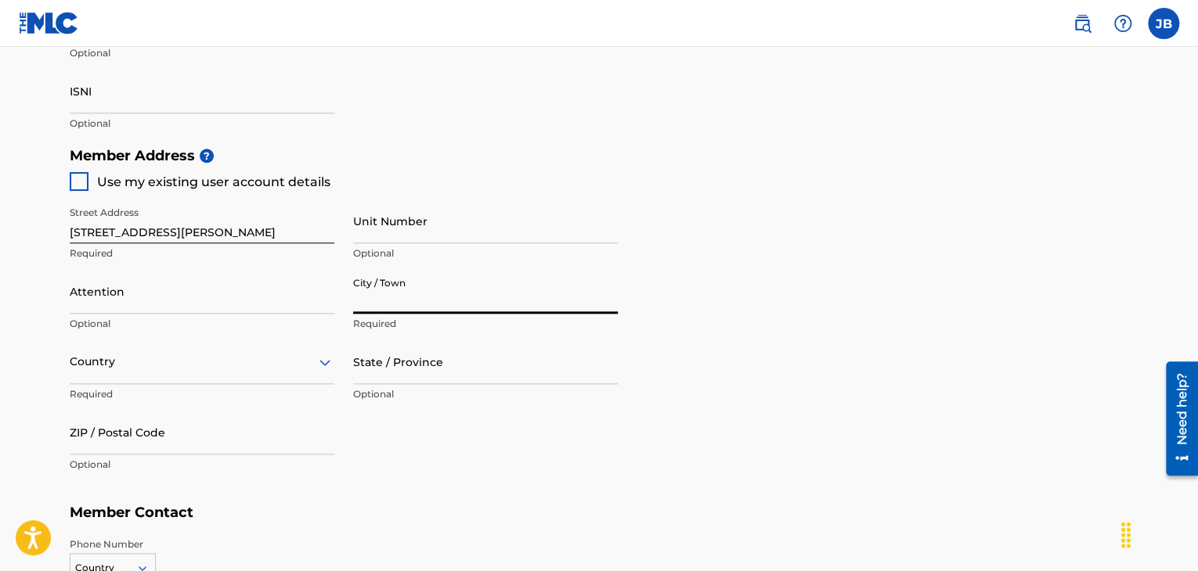
click at [420, 303] on input "City / Town" at bounding box center [485, 291] width 265 height 45
type input "Wichita"
type input "[PERSON_NAME]"
type input "[GEOGRAPHIC_DATA]"
type input "[US_STATE]"
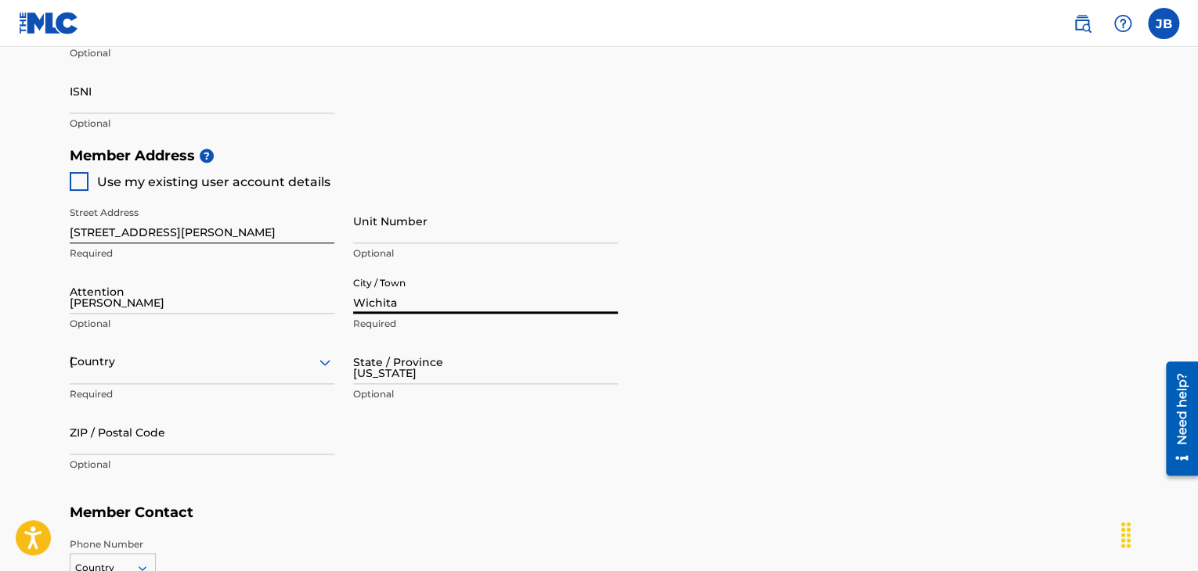
type input "67203"
type input "1"
type input "620"
type input "7576281"
type input "[EMAIL_ADDRESS][DOMAIN_NAME]"
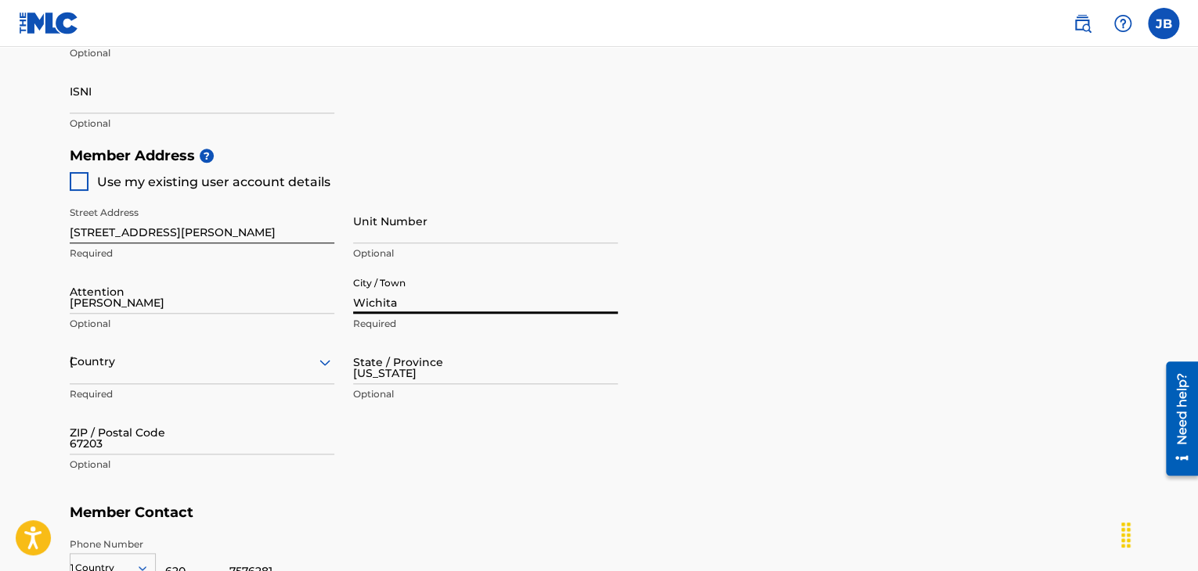
scroll to position [867, 0]
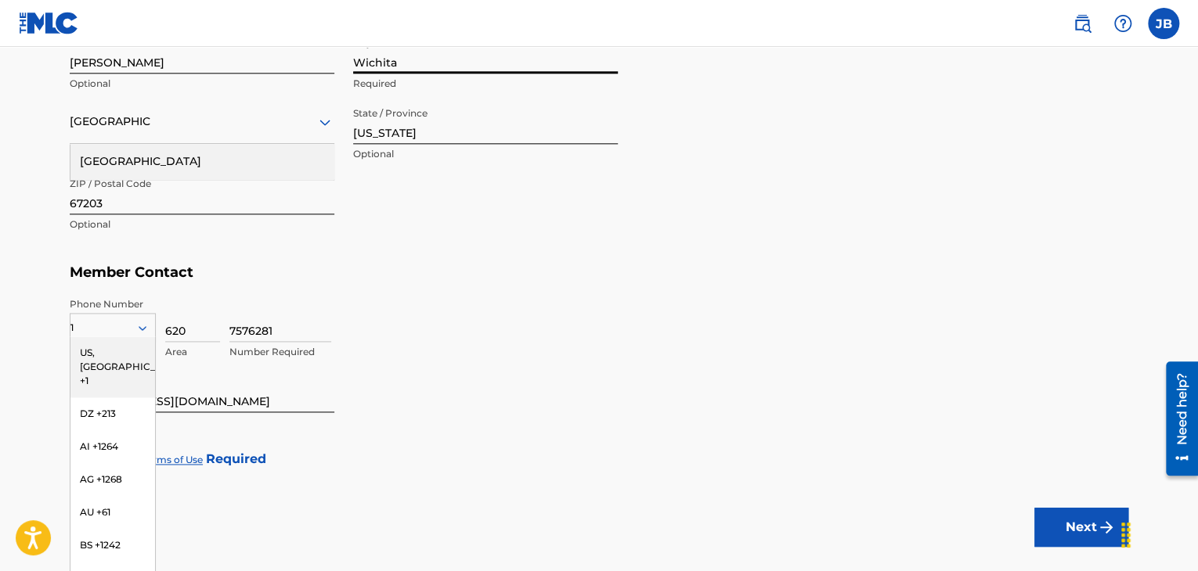
click at [117, 167] on div "[GEOGRAPHIC_DATA]" at bounding box center [201, 161] width 263 height 35
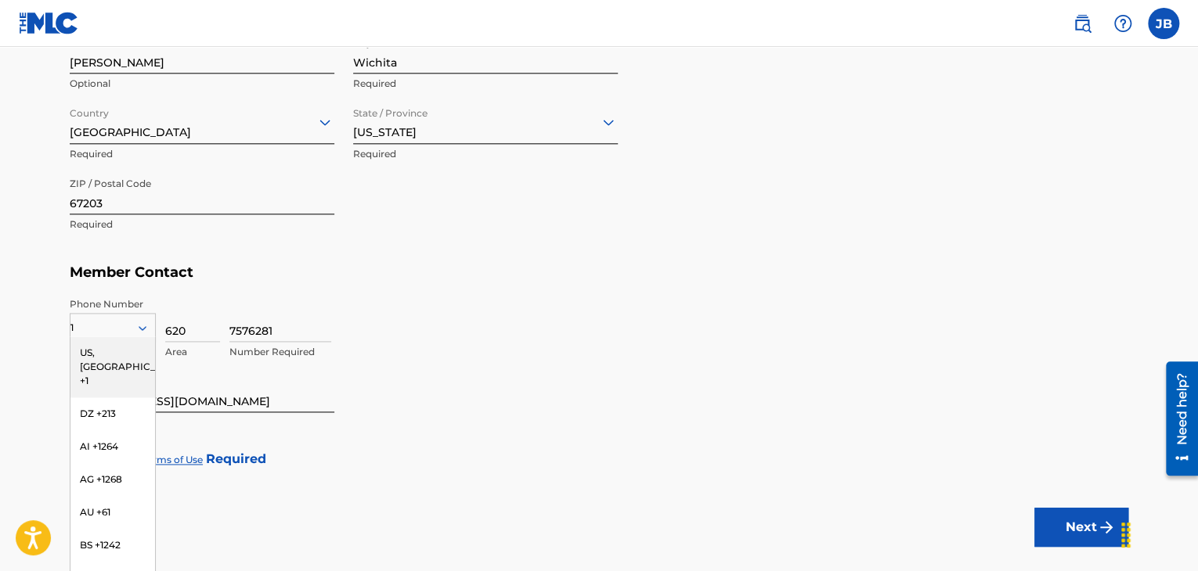
click at [88, 346] on div "US, [GEOGRAPHIC_DATA] +1" at bounding box center [112, 367] width 85 height 61
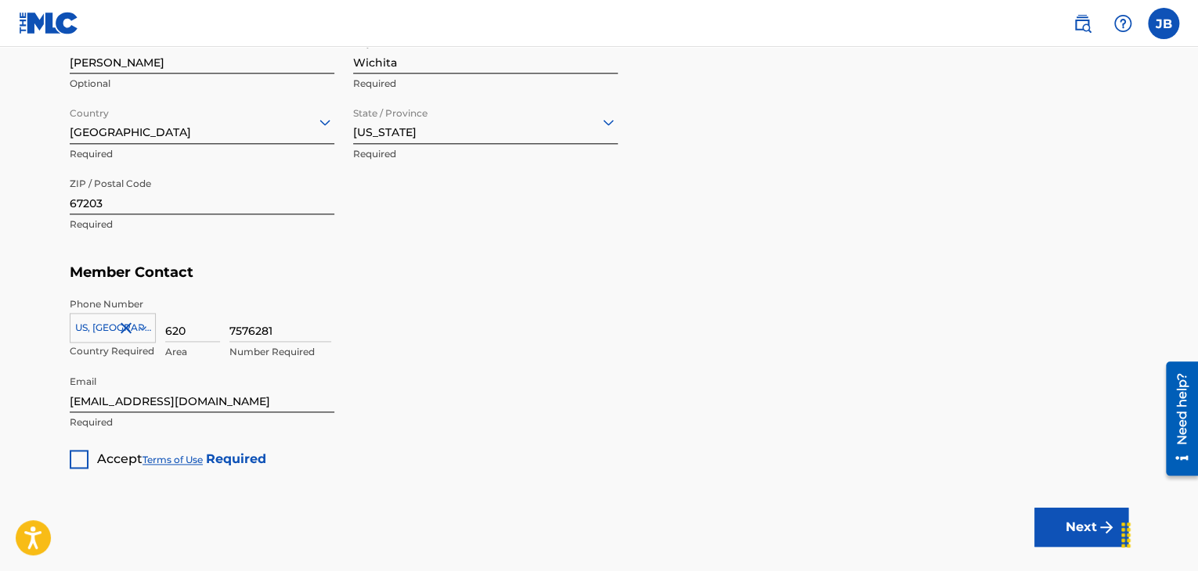
click at [272, 330] on input "7576281" at bounding box center [280, 319] width 102 height 45
type input "7571598"
drag, startPoint x: 204, startPoint y: 406, endPoint x: 62, endPoint y: 409, distance: 141.7
type input "[EMAIL_ADDRESS][DOMAIN_NAME]"
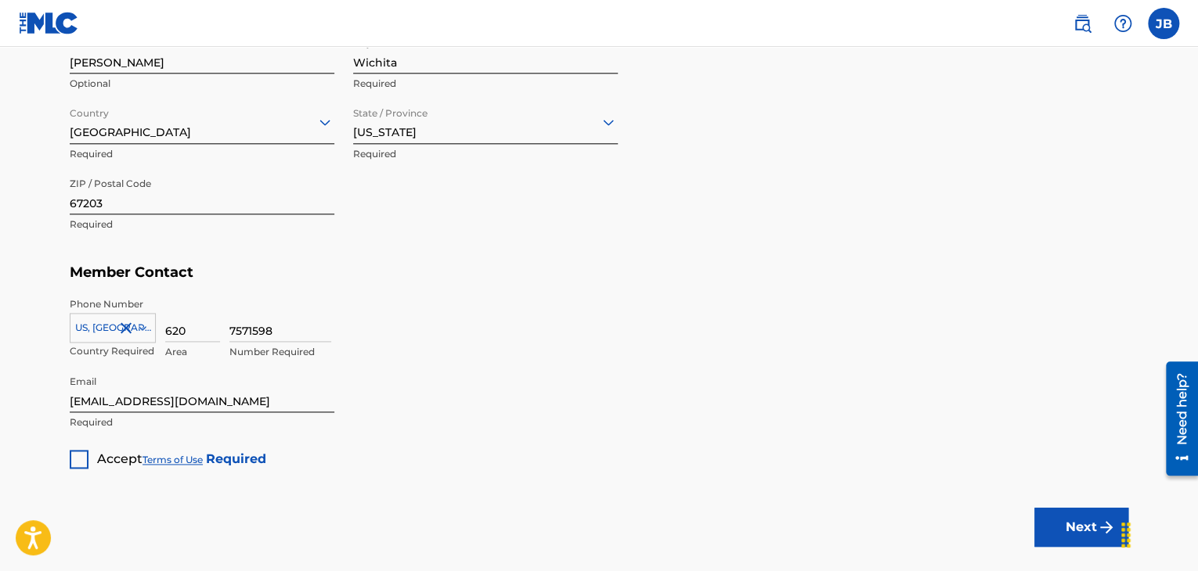
click at [72, 460] on div at bounding box center [79, 459] width 19 height 19
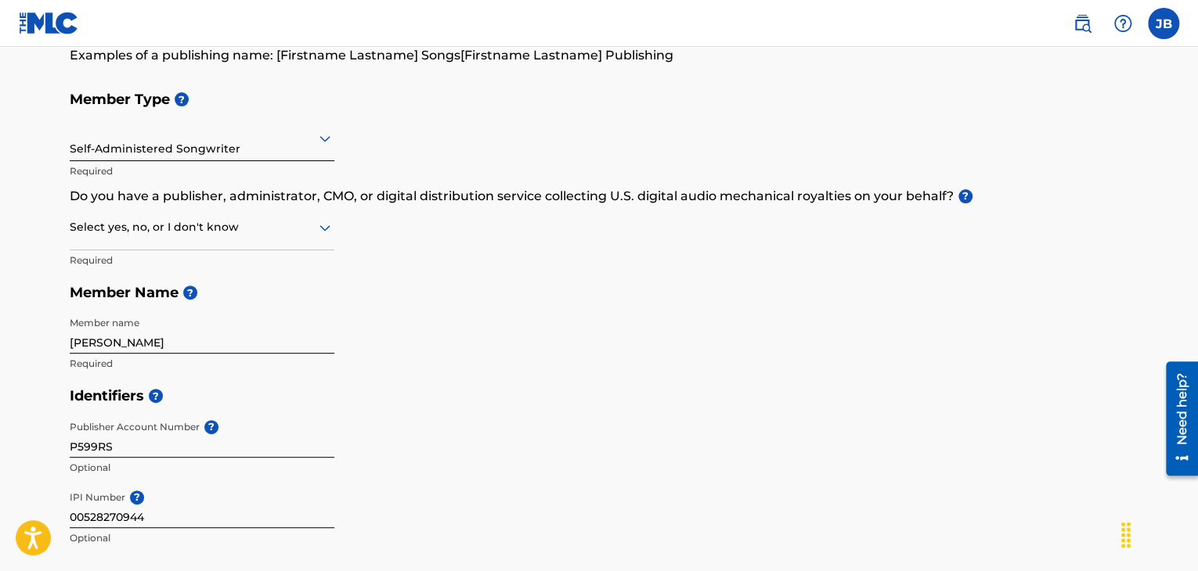
scroll to position [84, 0]
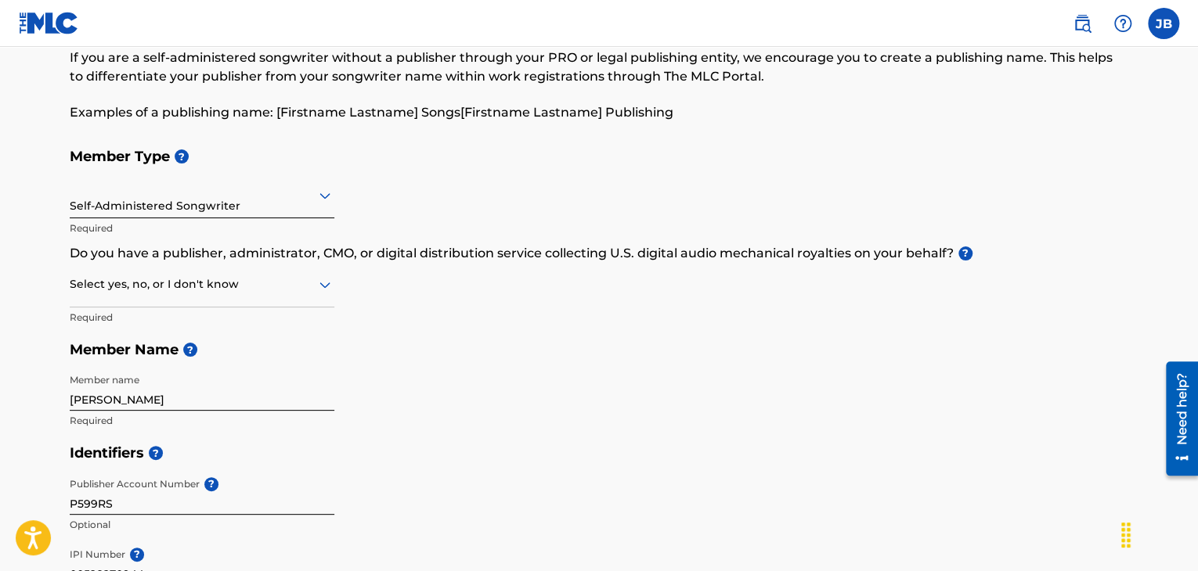
click at [330, 284] on icon at bounding box center [324, 285] width 19 height 19
click at [204, 319] on div "Yes" at bounding box center [201, 325] width 263 height 35
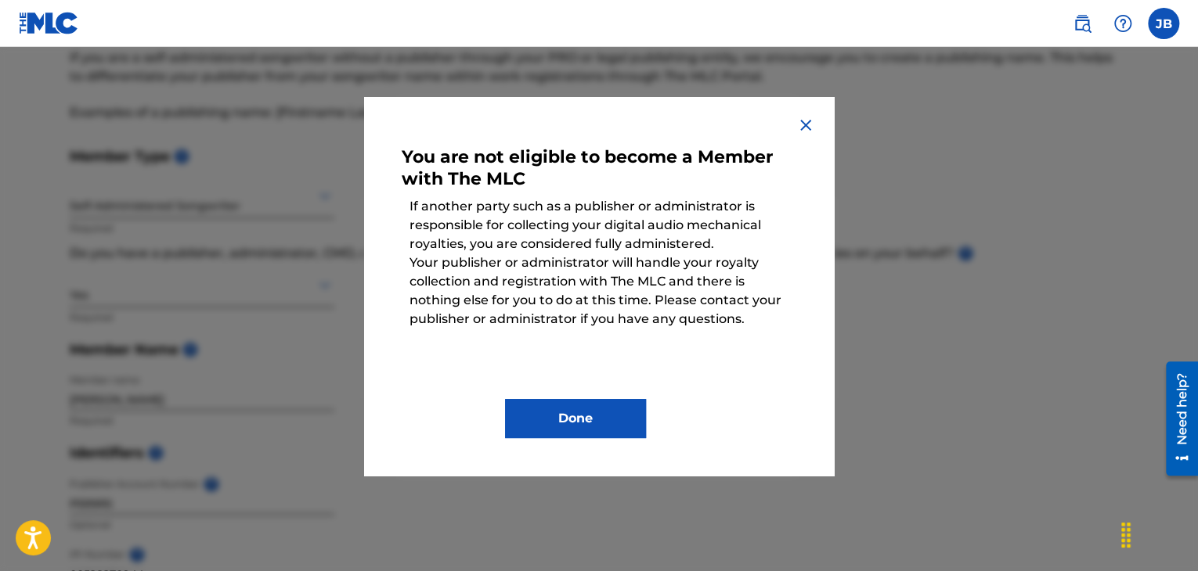
click at [811, 129] on img at bounding box center [805, 125] width 19 height 19
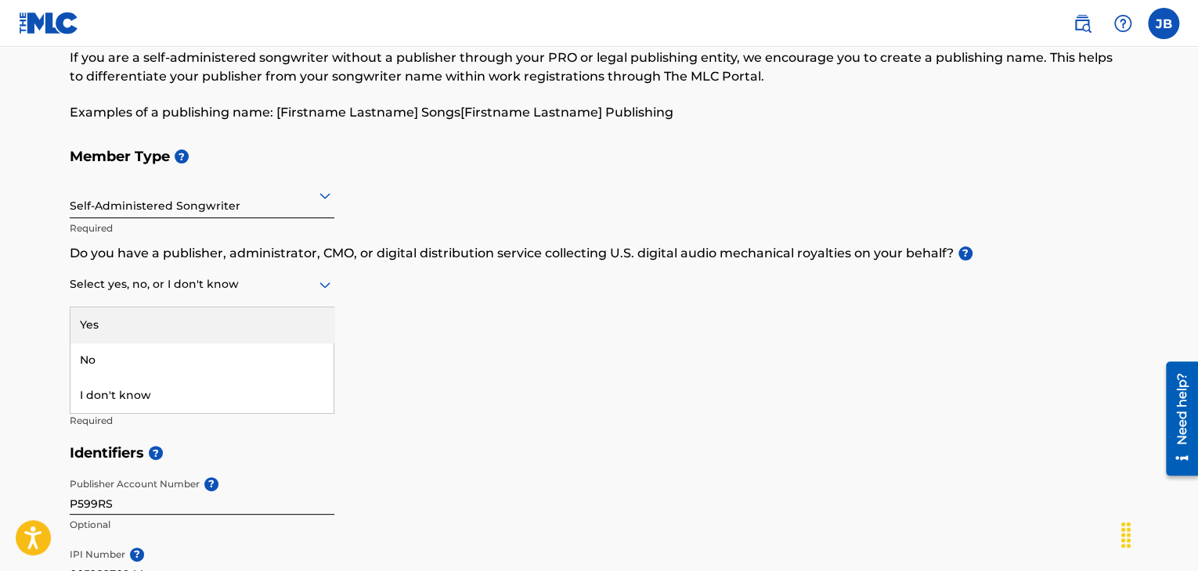
click at [323, 279] on icon at bounding box center [324, 285] width 19 height 19
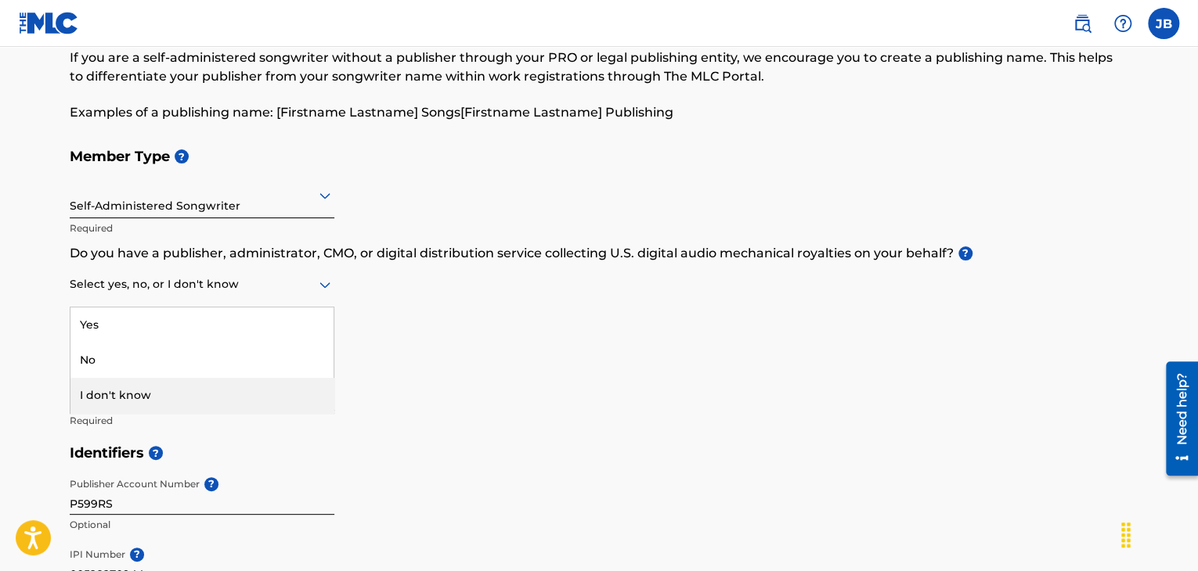
click at [177, 404] on div "I don't know" at bounding box center [201, 395] width 263 height 35
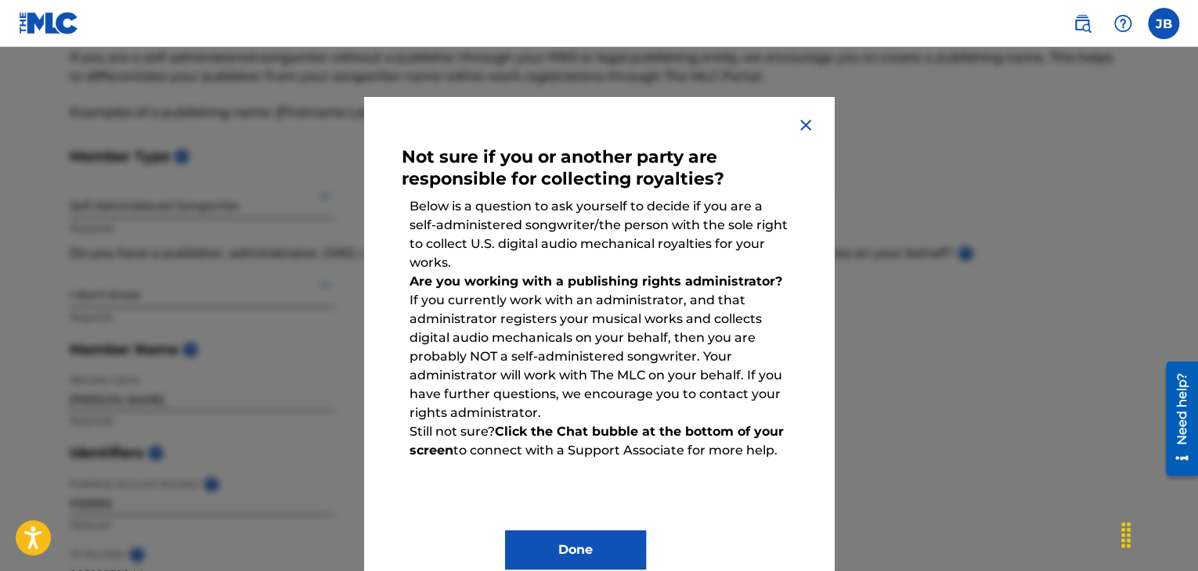
click at [805, 124] on img at bounding box center [805, 125] width 19 height 19
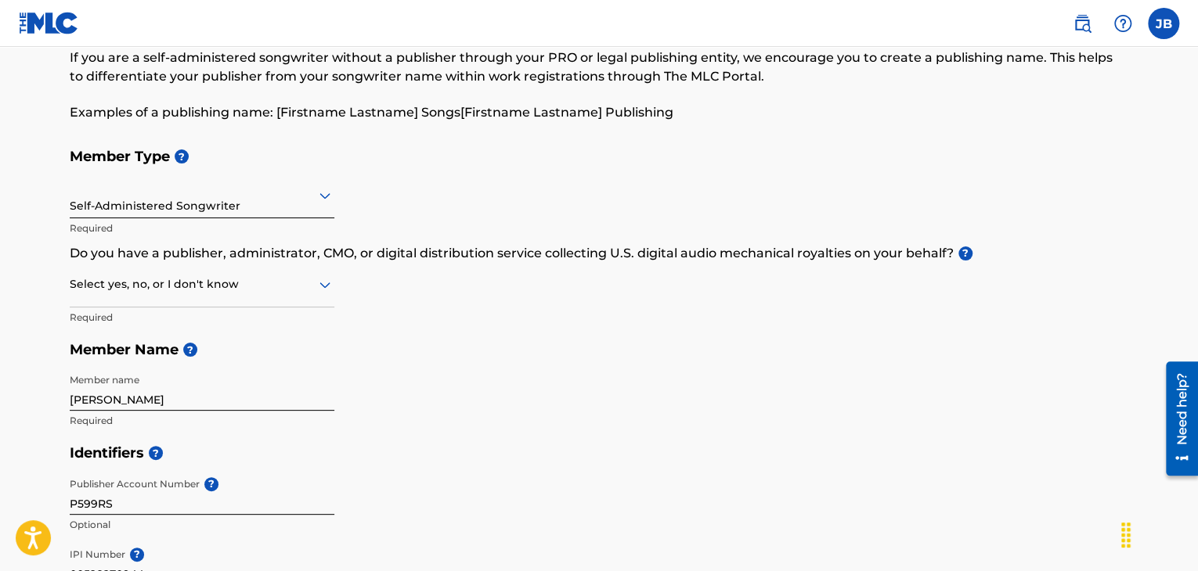
click at [323, 279] on icon at bounding box center [324, 285] width 19 height 19
click at [141, 367] on div "No" at bounding box center [201, 360] width 263 height 35
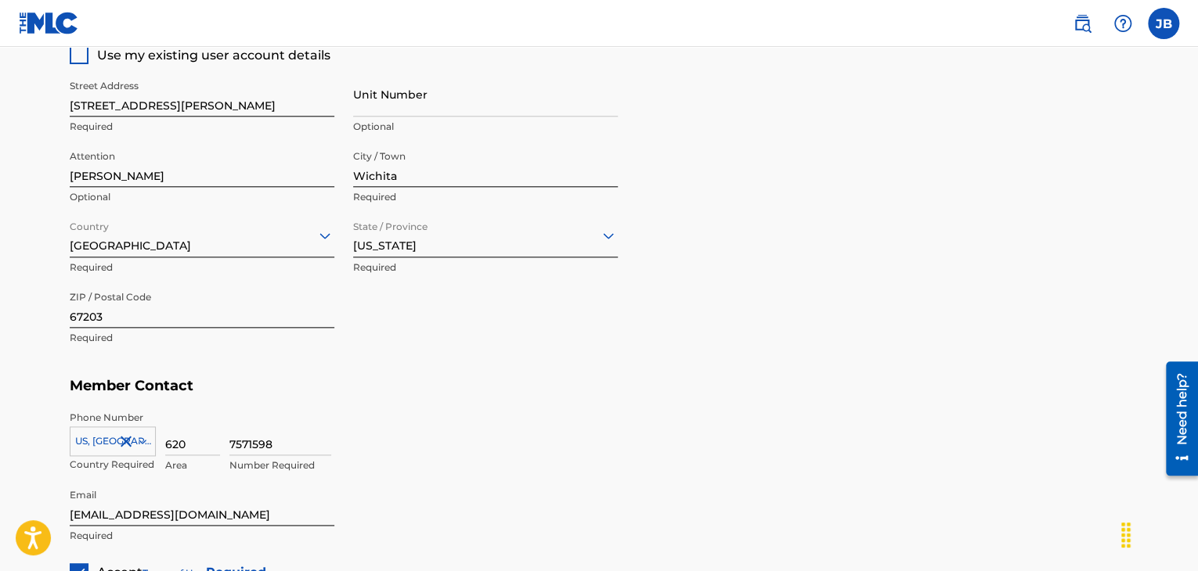
scroll to position [867, 0]
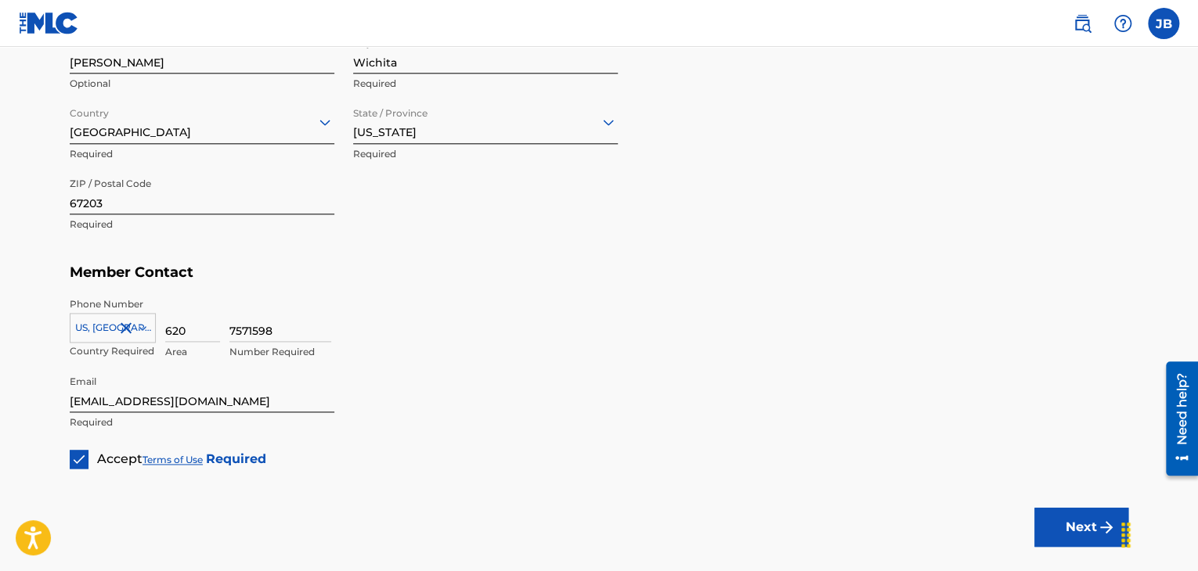
click at [1085, 525] on button "Next" at bounding box center [1081, 527] width 94 height 39
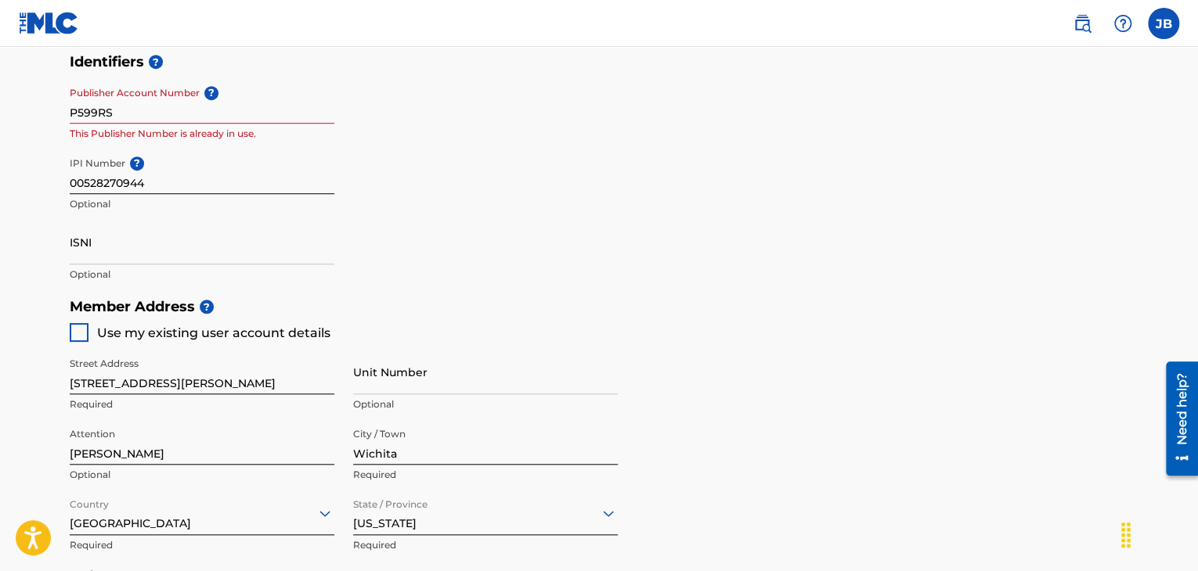
scroll to position [240, 0]
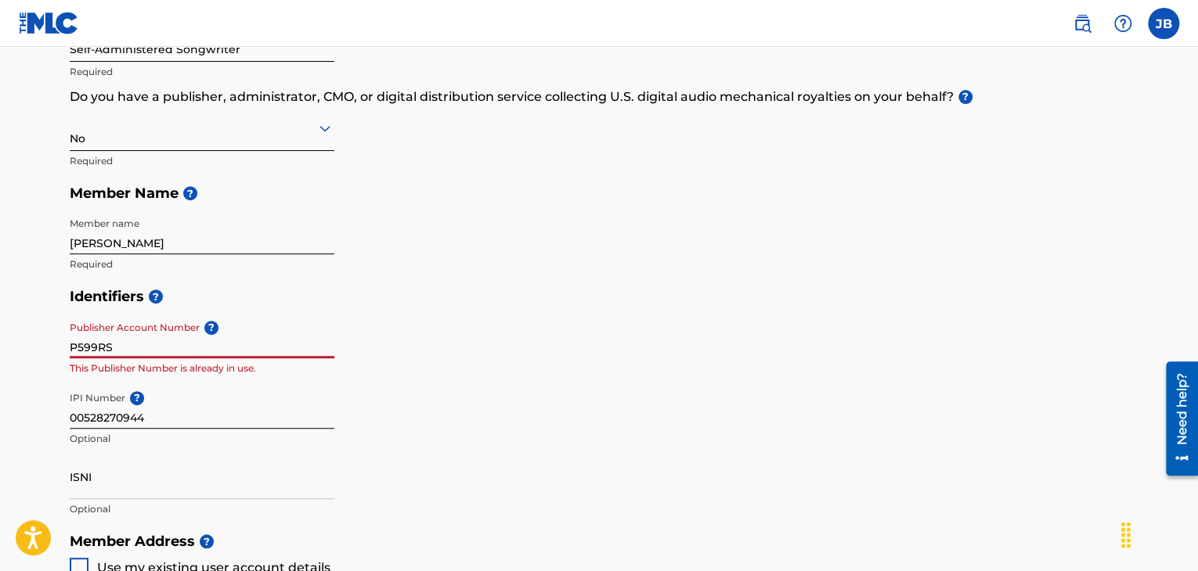
drag, startPoint x: 132, startPoint y: 343, endPoint x: 15, endPoint y: 356, distance: 117.4
click at [15, 356] on main "Create a Member If you are a self-administered songwriter without a publisher t…" at bounding box center [599, 510] width 1198 height 1406
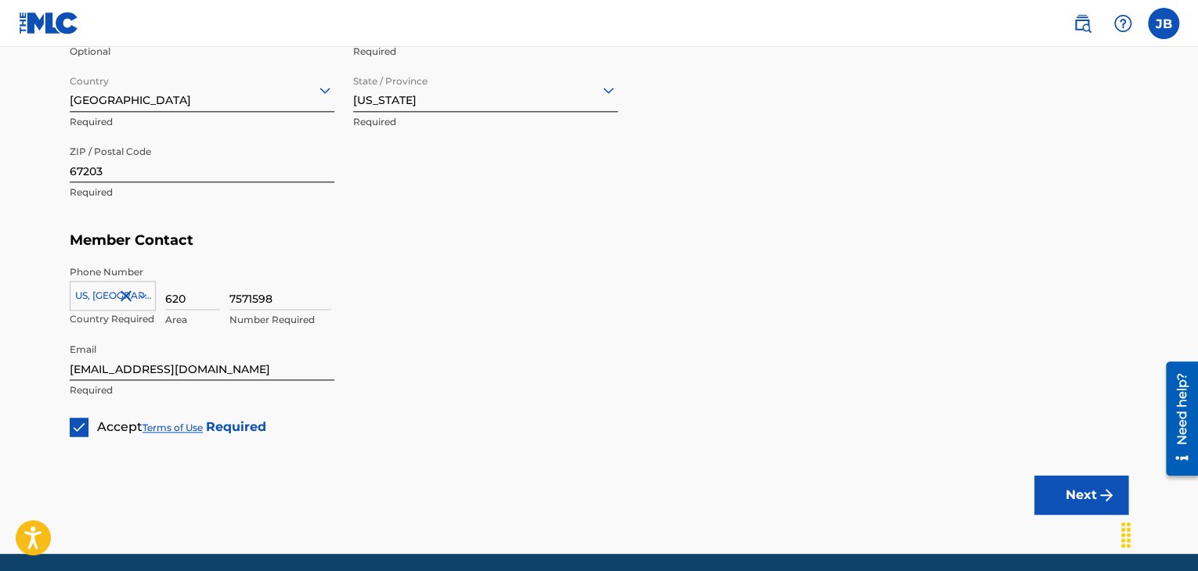
scroll to position [945, 0]
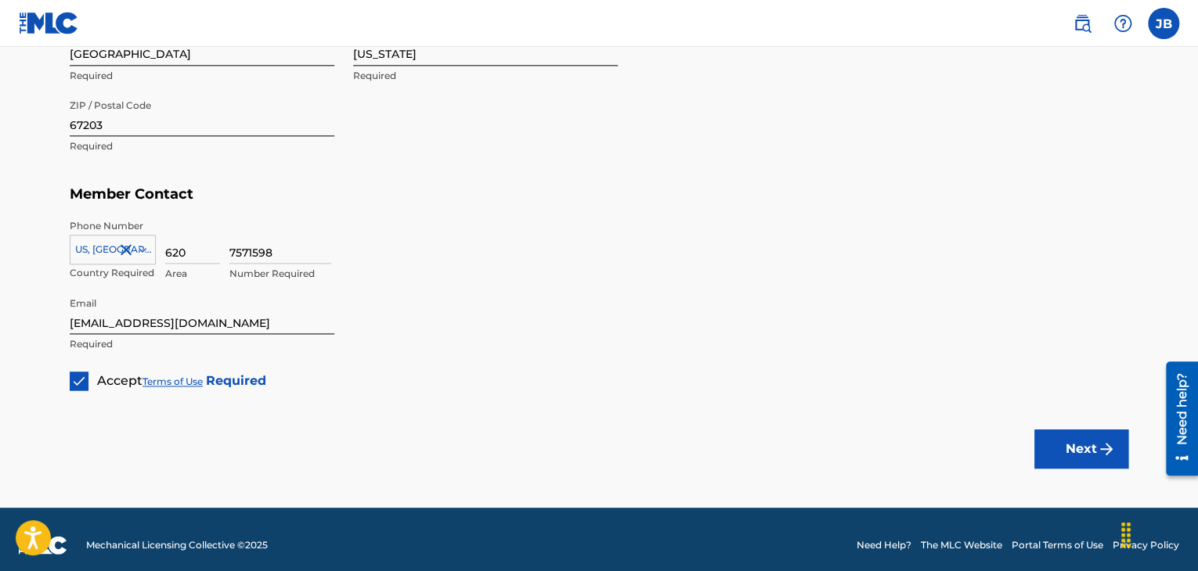
click at [1070, 446] on button "Next" at bounding box center [1081, 449] width 94 height 39
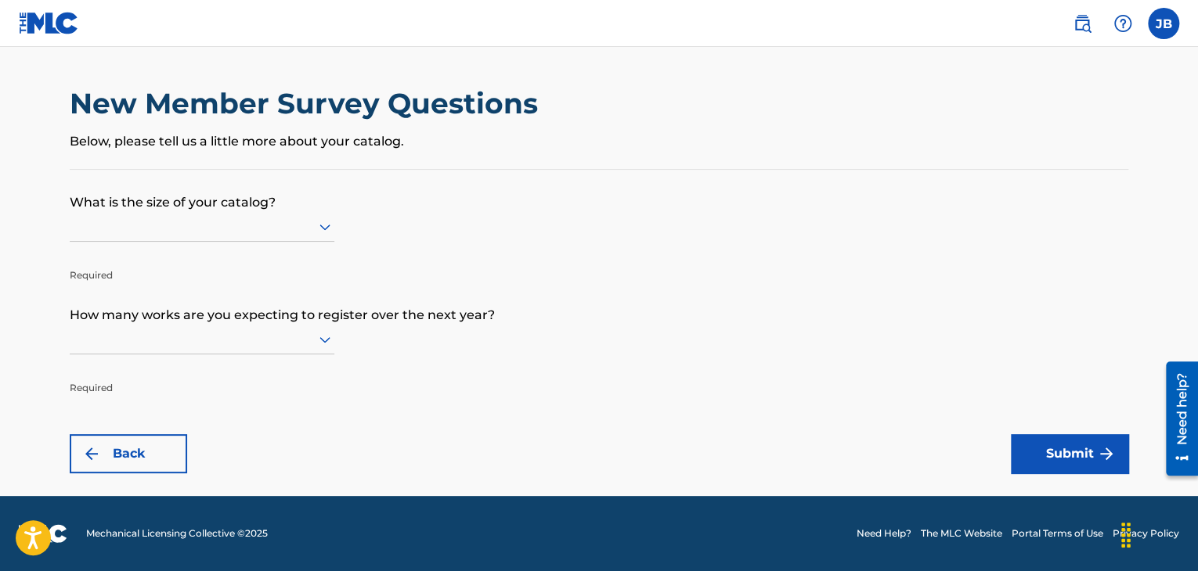
click at [322, 226] on icon at bounding box center [324, 228] width 11 height 6
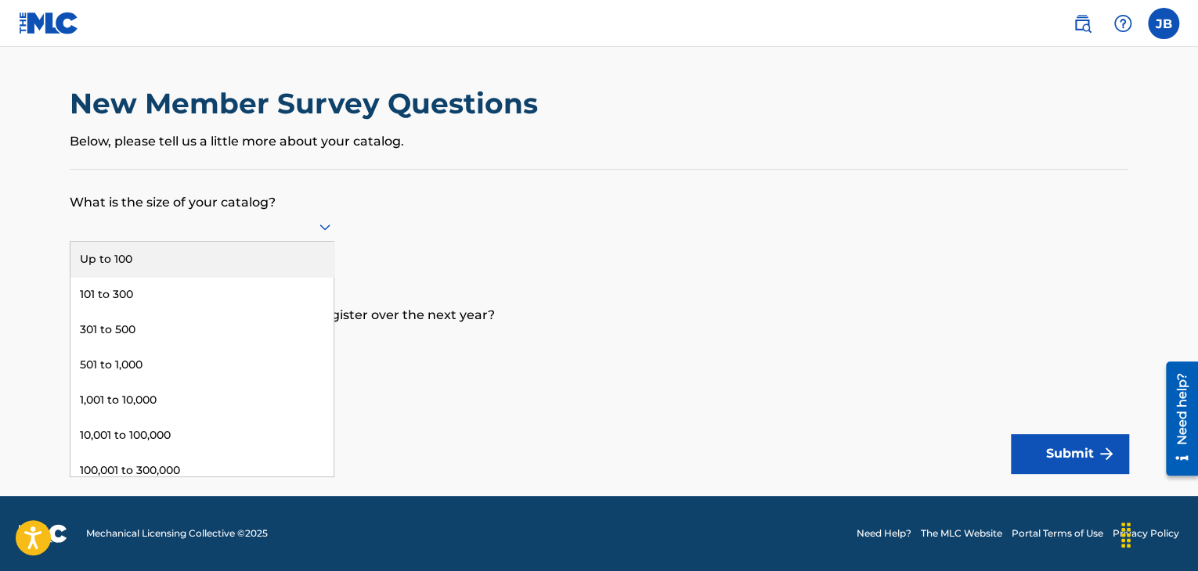
click at [247, 256] on div "Up to 100" at bounding box center [201, 259] width 263 height 35
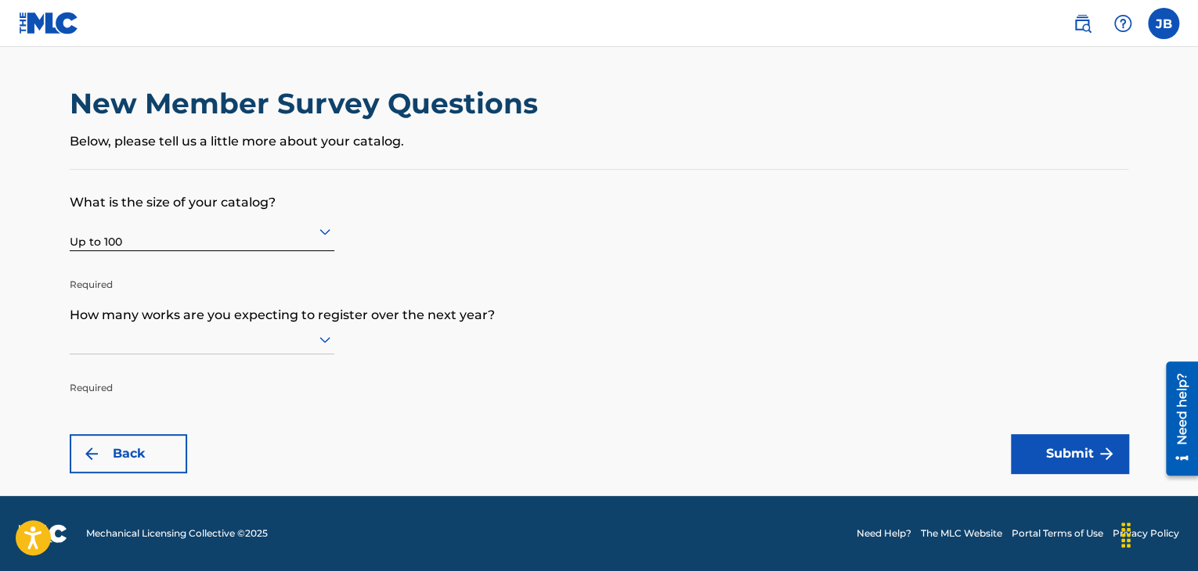
click at [319, 341] on icon at bounding box center [324, 339] width 19 height 19
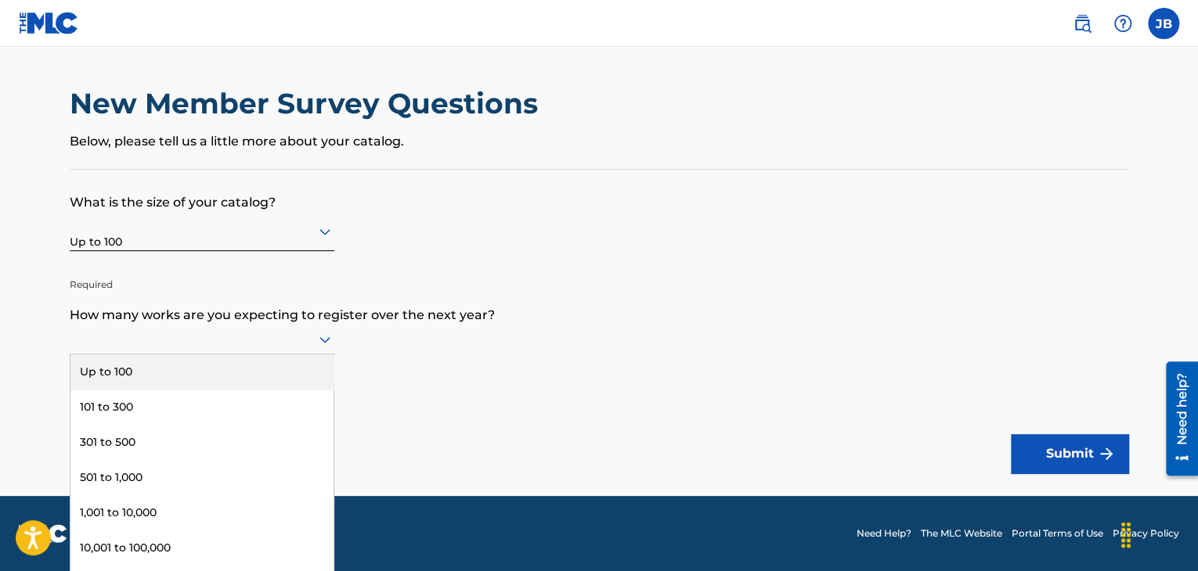
click at [260, 363] on div "Up to 100" at bounding box center [201, 372] width 263 height 35
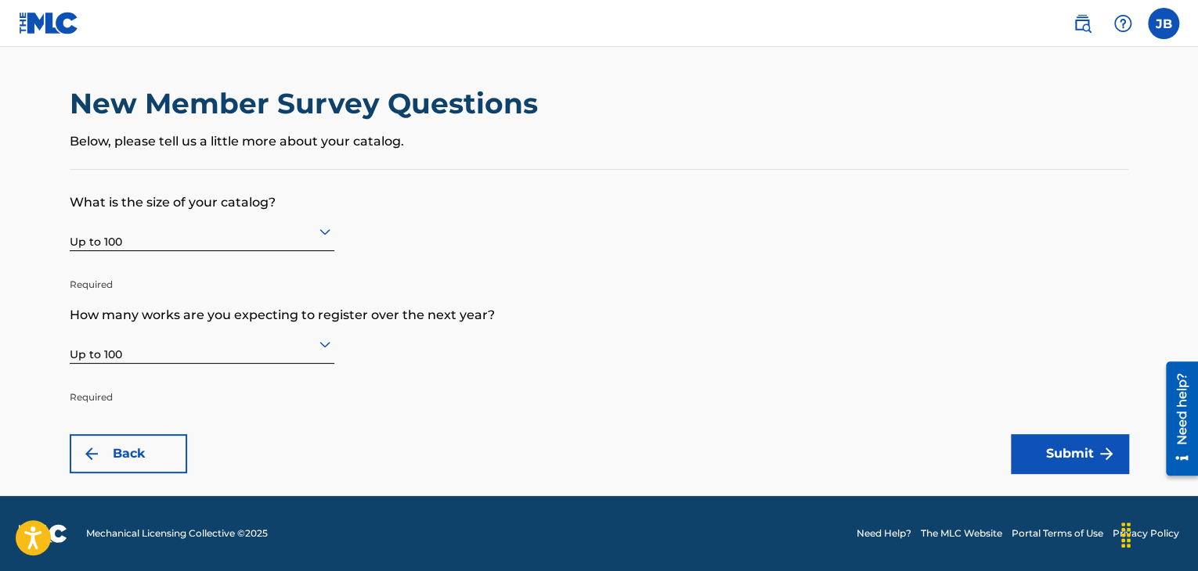
click at [1052, 450] on button "Submit" at bounding box center [1069, 453] width 117 height 39
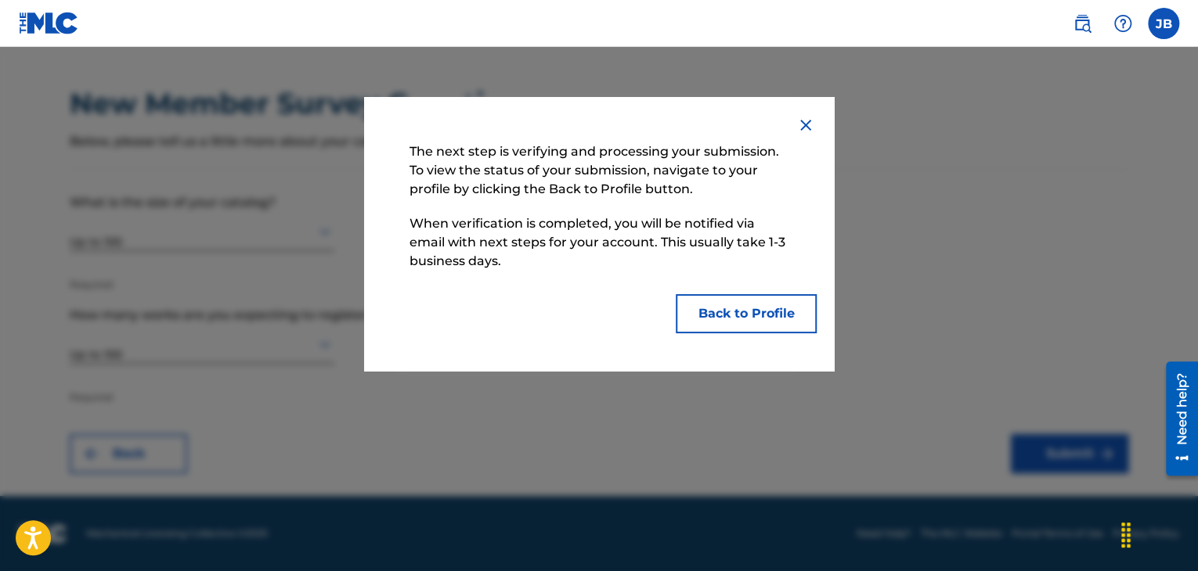
click at [744, 309] on button "Back to Profile" at bounding box center [746, 313] width 141 height 39
